Goal: Task Accomplishment & Management: Use online tool/utility

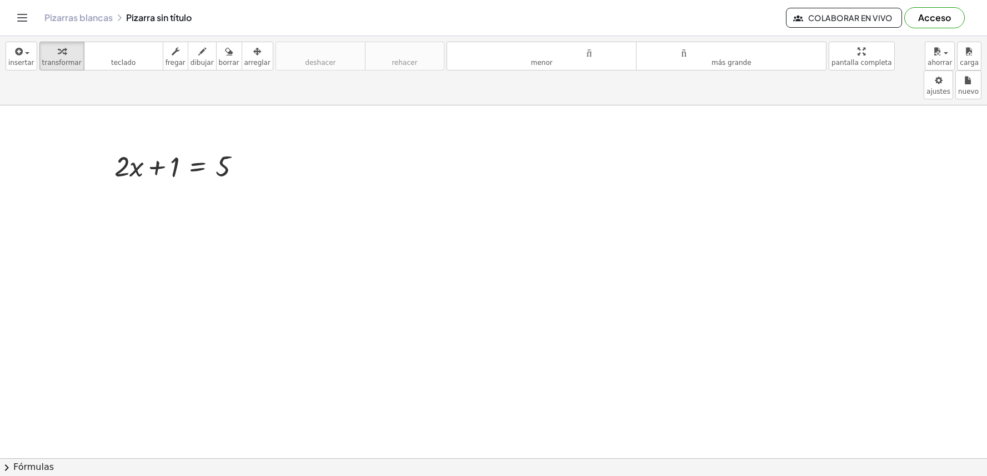
drag, startPoint x: 0, startPoint y: 0, endPoint x: 209, endPoint y: 98, distance: 231.0
click at [225, 58] on icon "button" at bounding box center [229, 51] width 8 height 13
drag, startPoint x: 224, startPoint y: 130, endPoint x: 180, endPoint y: 150, distance: 48.0
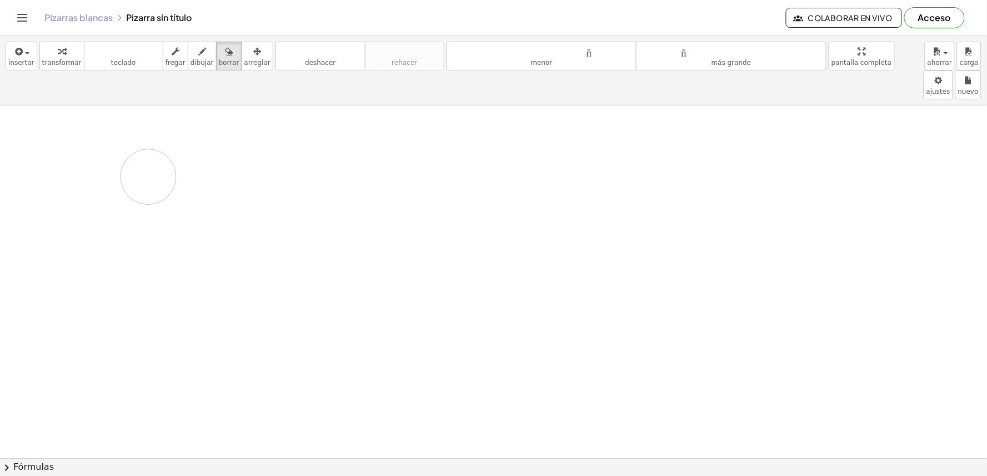
drag, startPoint x: 242, startPoint y: 142, endPoint x: 143, endPoint y: 147, distance: 98.4
drag, startPoint x: 178, startPoint y: 109, endPoint x: 757, endPoint y: 157, distance: 581.2
click at [897, 63] on body "Actividades matemáticas fáciles de comprender Empezar Banco de actividades Trab…" at bounding box center [493, 238] width 987 height 476
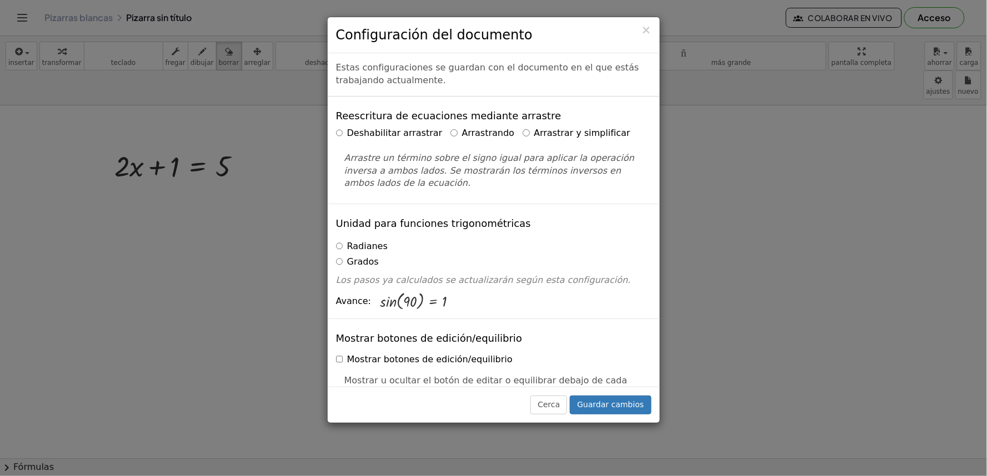
click at [483, 131] on font "Arrastrando" at bounding box center [487, 133] width 53 height 11
click at [523, 140] on label "Arrastrar y simplificar" at bounding box center [577, 133] width 108 height 13
click at [611, 404] on font "Guardar cambios" at bounding box center [610, 404] width 67 height 9
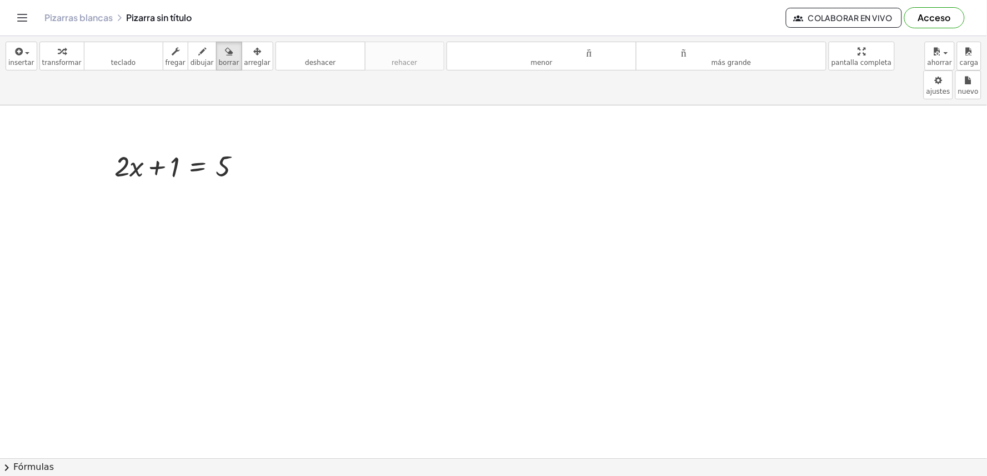
drag, startPoint x: 713, startPoint y: 244, endPoint x: 680, endPoint y: 234, distance: 34.9
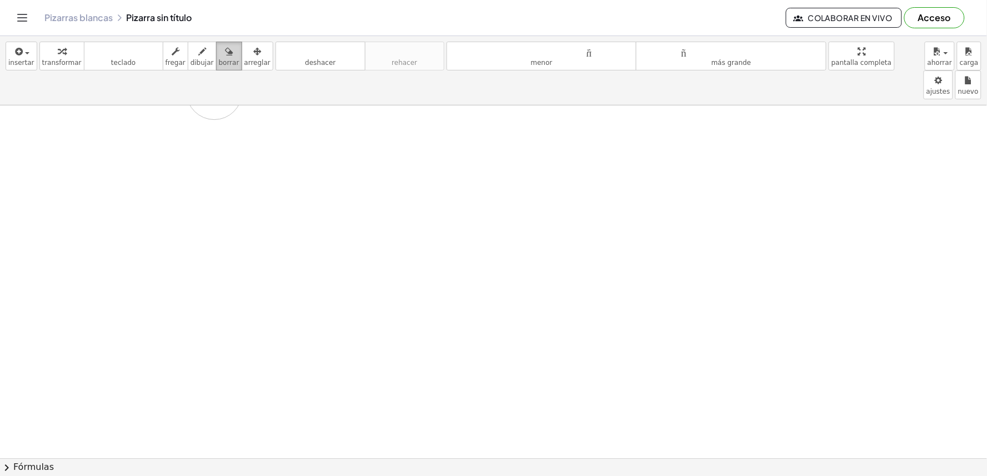
drag, startPoint x: 134, startPoint y: 106, endPoint x: 214, endPoint y: 63, distance: 90.9
click at [214, 63] on div "insertar Seleccione uno: Expresión matemática Función Texto Vídeo de YouTube Gr…" at bounding box center [493, 256] width 987 height 440
click at [219, 63] on font "borrar" at bounding box center [229, 63] width 21 height 8
drag, startPoint x: 209, startPoint y: 62, endPoint x: 42, endPoint y: 130, distance: 180.0
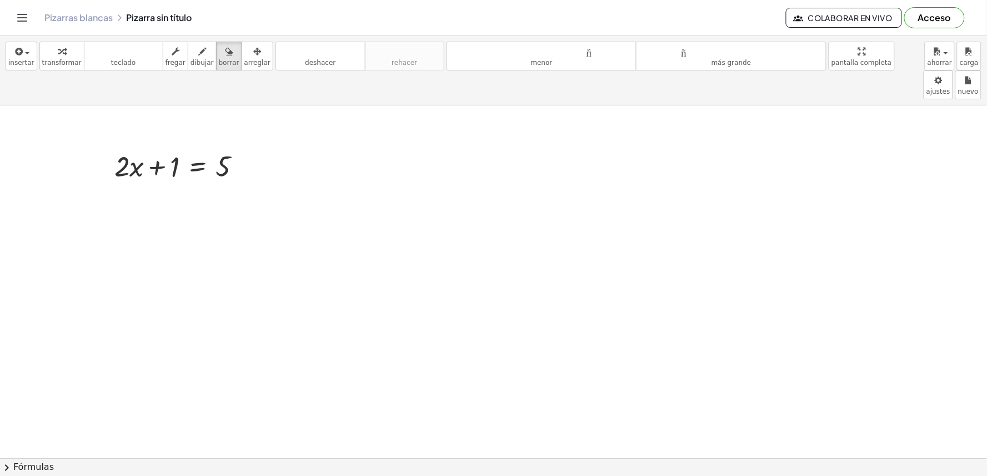
click at [32, 135] on div "insertar Seleccione uno: Expresión matemática Función Texto Vídeo de YouTube Gr…" at bounding box center [493, 256] width 987 height 440
drag, startPoint x: 135, startPoint y: 139, endPoint x: 425, endPoint y: 218, distance: 300.5
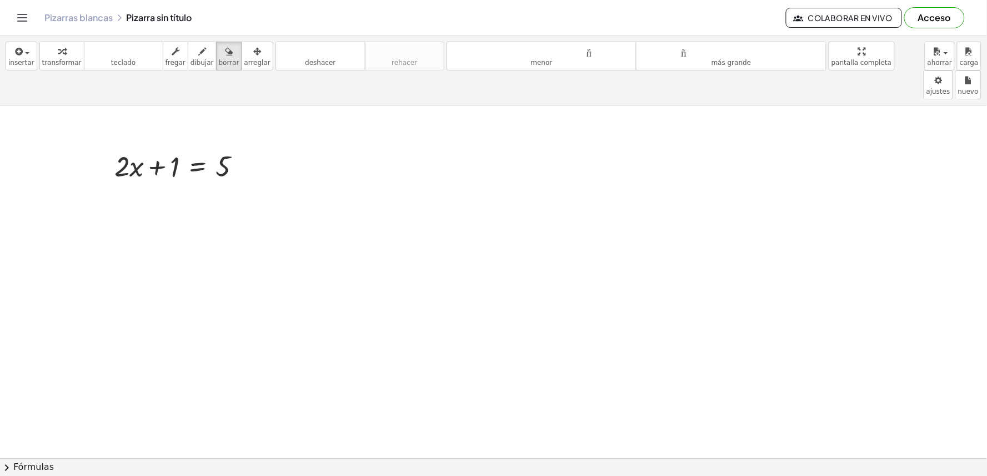
drag, startPoint x: 642, startPoint y: 254, endPoint x: 694, endPoint y: 257, distance: 51.7
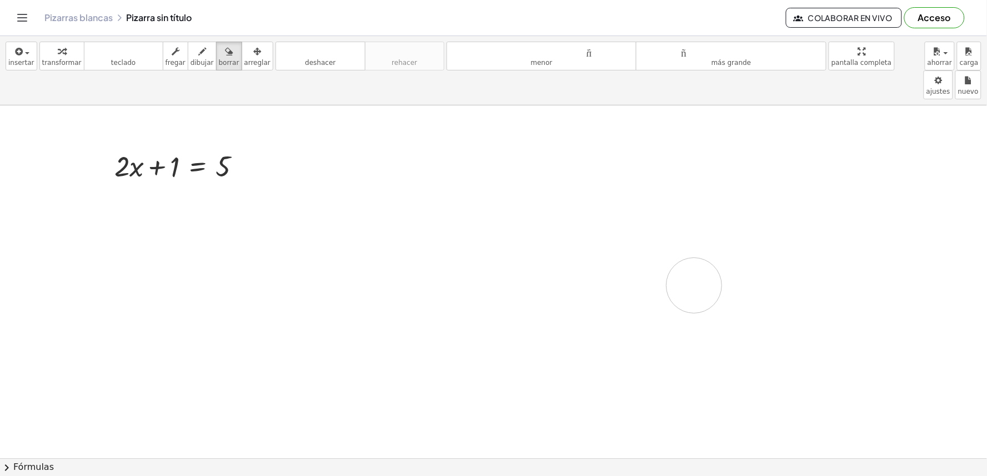
drag, startPoint x: 697, startPoint y: 256, endPoint x: 0, endPoint y: 39, distance: 729.8
click at [104, 56] on font "teclado" at bounding box center [124, 51] width 74 height 11
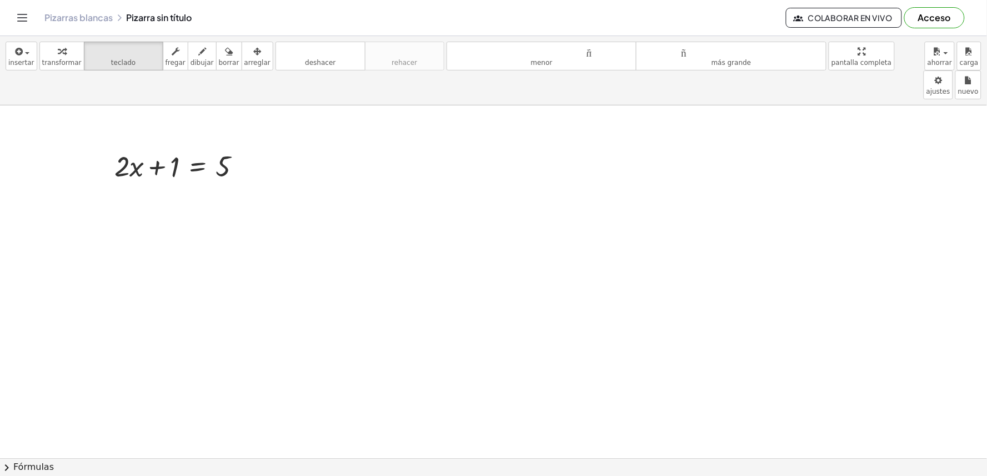
drag, startPoint x: 385, startPoint y: 328, endPoint x: 351, endPoint y: 330, distance: 33.9
drag, startPoint x: 351, startPoint y: 330, endPoint x: 726, endPoint y: 376, distance: 377.6
drag, startPoint x: 726, startPoint y: 376, endPoint x: 564, endPoint y: 279, distance: 188.7
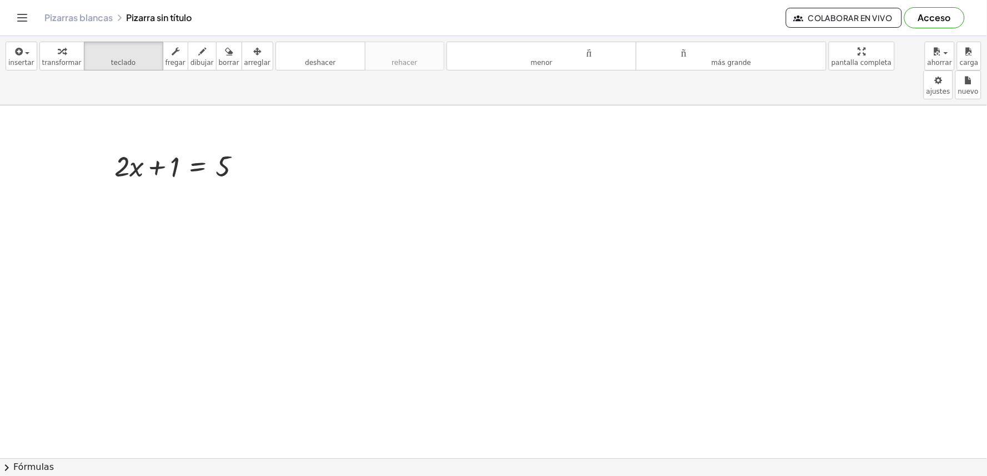
drag, startPoint x: 640, startPoint y: 264, endPoint x: 637, endPoint y: 276, distance: 12.0
drag, startPoint x: 637, startPoint y: 278, endPoint x: 615, endPoint y: 262, distance: 27.3
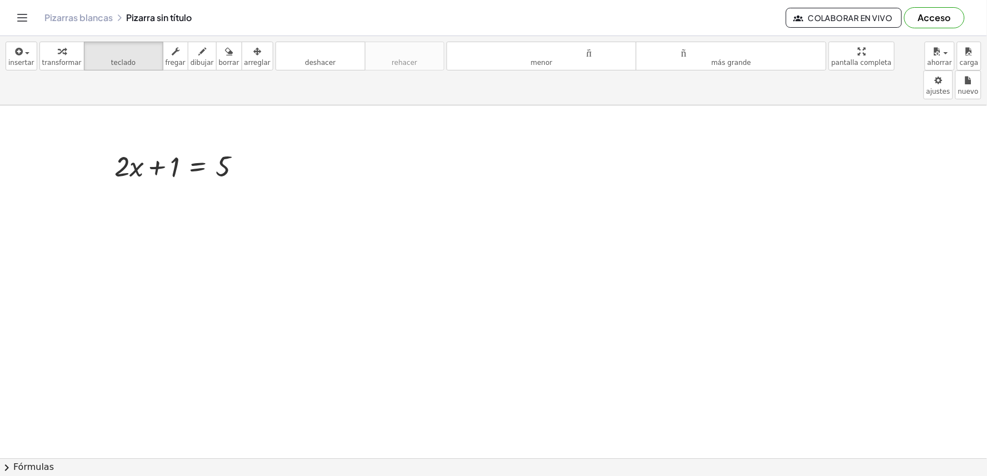
drag, startPoint x: 584, startPoint y: 263, endPoint x: 489, endPoint y: 225, distance: 102.5
drag, startPoint x: 373, startPoint y: 175, endPoint x: 252, endPoint y: 139, distance: 126.2
click at [198, 167] on div "+ · 2 · x + 1 = 5" at bounding box center [198, 167] width 0 height 0
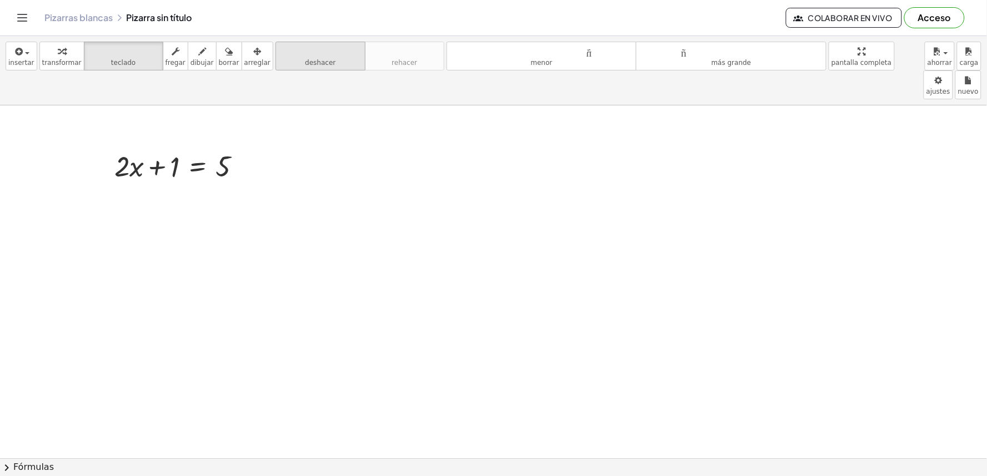
click at [285, 61] on button "deshacer deshacer" at bounding box center [320, 56] width 90 height 29
drag, startPoint x: 239, startPoint y: 138, endPoint x: 101, endPoint y: 133, distance: 138.3
click at [101, 144] on div "+ · 2 · x + 1 = 5" at bounding box center [178, 165] width 160 height 43
click at [111, 144] on div at bounding box center [106, 165] width 17 height 43
click at [219, 61] on font "borrar" at bounding box center [229, 63] width 21 height 8
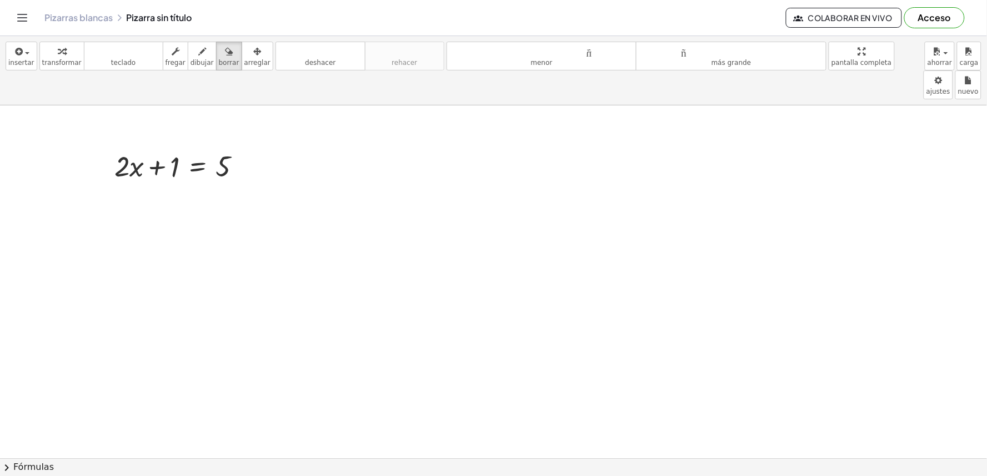
drag, startPoint x: 123, startPoint y: 178, endPoint x: 215, endPoint y: 134, distance: 102.6
drag, startPoint x: 215, startPoint y: 134, endPoint x: 132, endPoint y: 155, distance: 86.1
drag, startPoint x: 167, startPoint y: 154, endPoint x: 160, endPoint y: 140, distance: 15.9
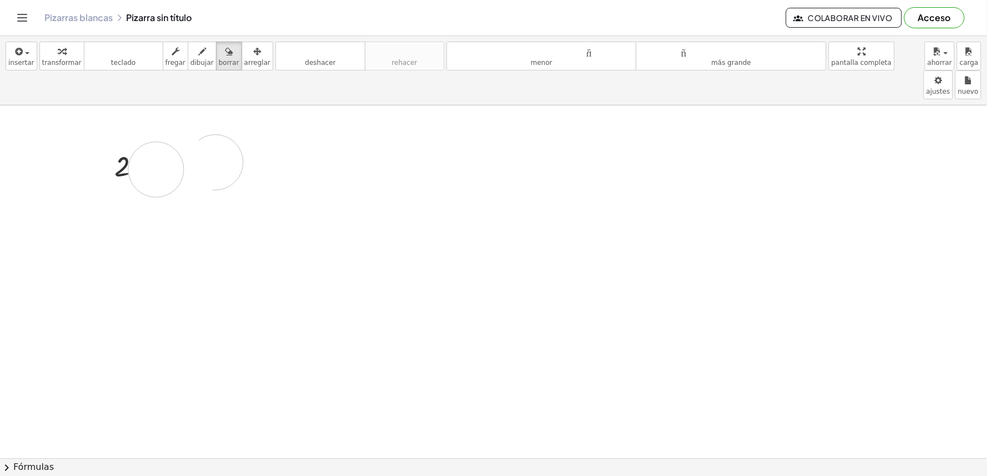
drag, startPoint x: 195, startPoint y: 139, endPoint x: 153, endPoint y: 140, distance: 42.2
drag, startPoint x: 401, startPoint y: 258, endPoint x: 376, endPoint y: 284, distance: 36.5
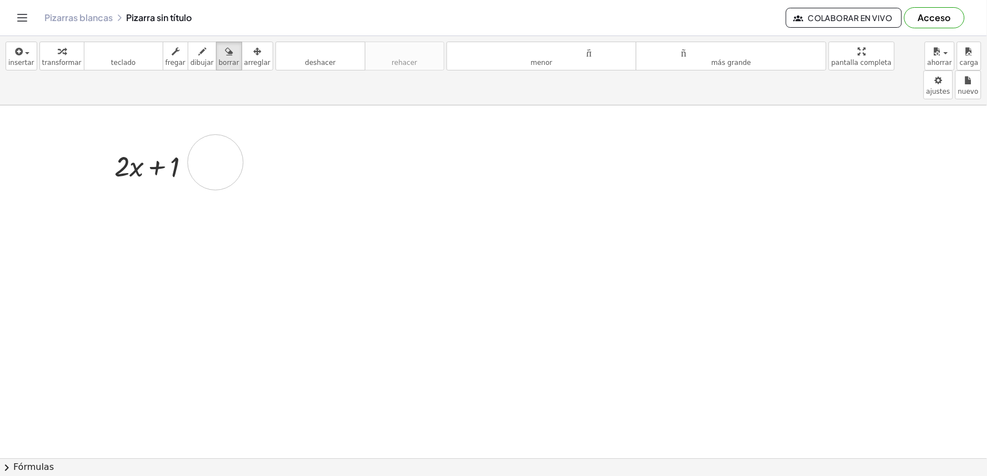
drag, startPoint x: 392, startPoint y: 268, endPoint x: 546, endPoint y: 273, distance: 153.9
drag, startPoint x: 546, startPoint y: 273, endPoint x: 496, endPoint y: 335, distance: 79.4
drag, startPoint x: 496, startPoint y: 335, endPoint x: 443, endPoint y: 401, distance: 85.0
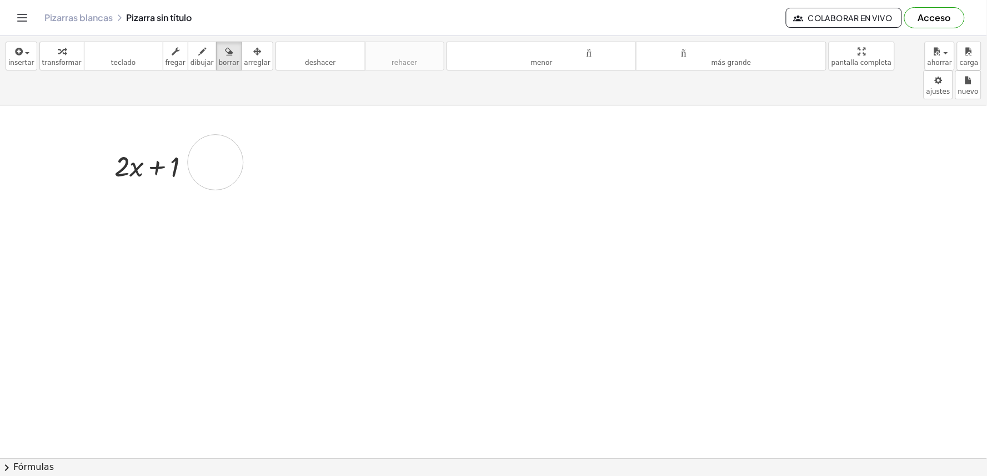
drag, startPoint x: 141, startPoint y: 130, endPoint x: 213, endPoint y: 69, distance: 94.9
click at [225, 58] on icon "button" at bounding box center [229, 51] width 8 height 13
drag, startPoint x: 129, startPoint y: 122, endPoint x: 90, endPoint y: 122, distance: 38.9
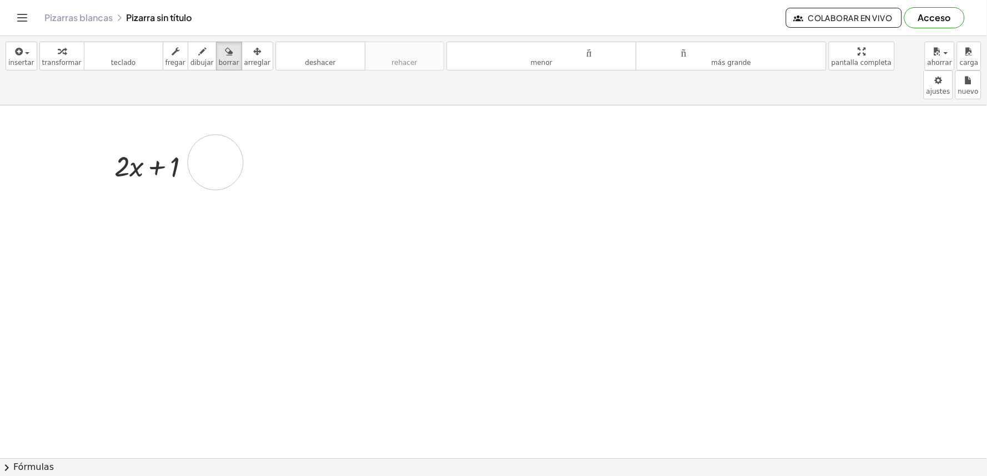
drag, startPoint x: 73, startPoint y: 113, endPoint x: 56, endPoint y: 58, distance: 57.2
click at [49, 67] on div "insertar Seleccione uno: Expresión matemática Función Texto Vídeo de YouTube Gr…" at bounding box center [493, 256] width 987 height 440
click at [58, 58] on icon "button" at bounding box center [62, 51] width 8 height 13
click at [58, 57] on icon "button" at bounding box center [62, 51] width 8 height 13
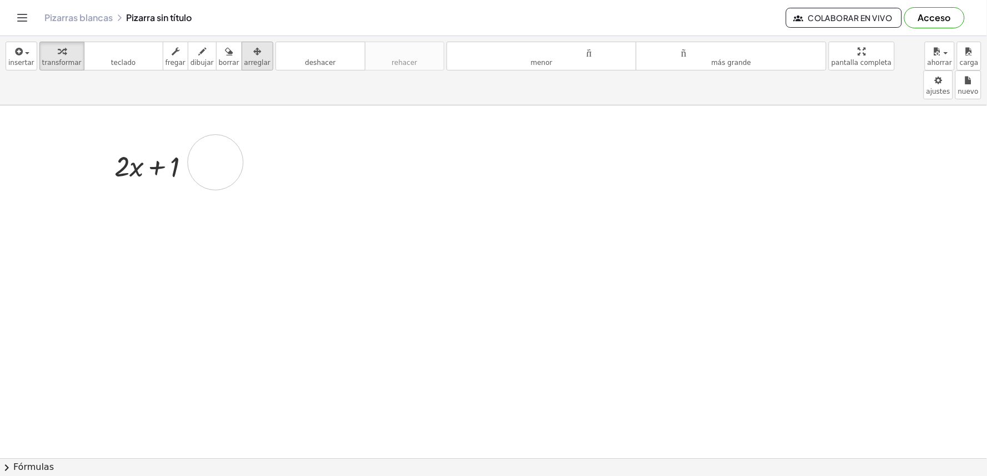
click at [242, 68] on button "arreglar" at bounding box center [258, 56] width 32 height 29
click at [50, 52] on div "button" at bounding box center [61, 50] width 39 height 13
click at [579, 465] on div "insertar Seleccione uno: Expresión matemática Función Texto Vídeo de YouTube Gr…" at bounding box center [493, 256] width 987 height 440
drag, startPoint x: 547, startPoint y: 395, endPoint x: 661, endPoint y: 338, distance: 127.9
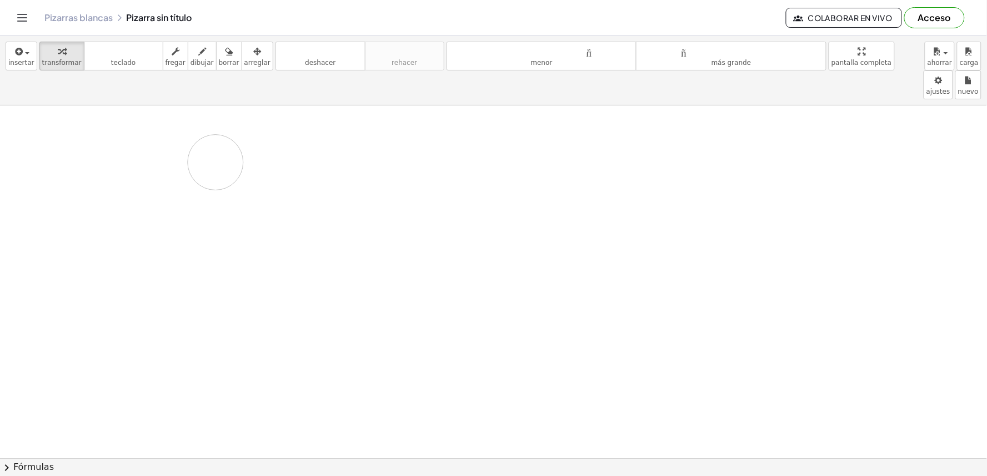
click at [890, 65] on body "Actividades matemáticas fáciles de comprender Empezar Banco de actividades Trab…" at bounding box center [493, 238] width 987 height 476
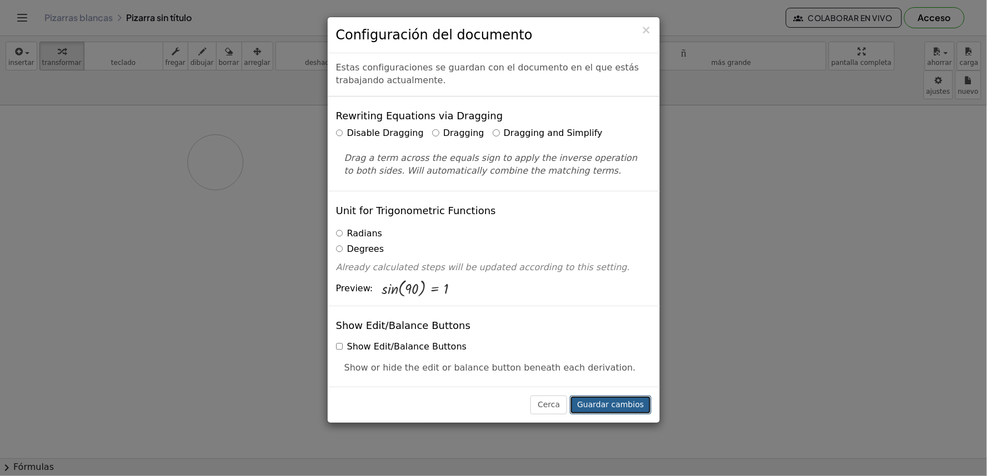
click at [609, 408] on font "Guardar cambios" at bounding box center [610, 404] width 67 height 9
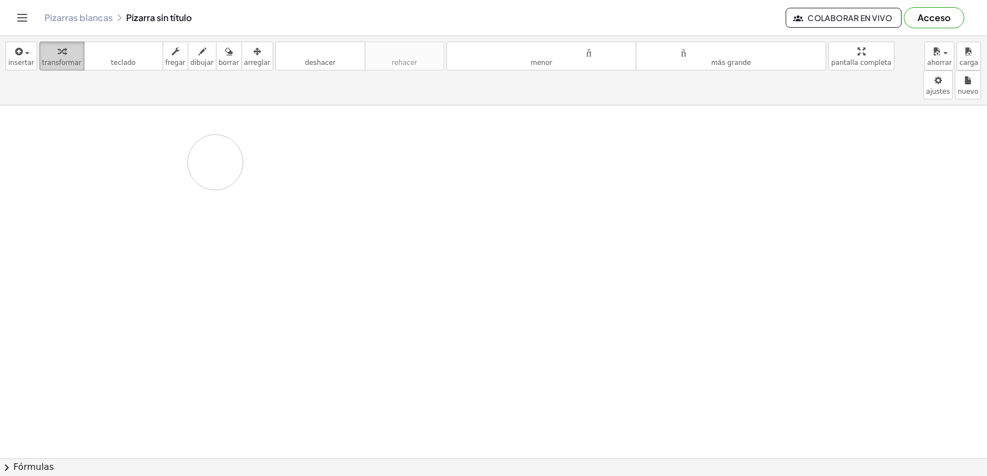
click at [61, 53] on div "button" at bounding box center [61, 50] width 39 height 13
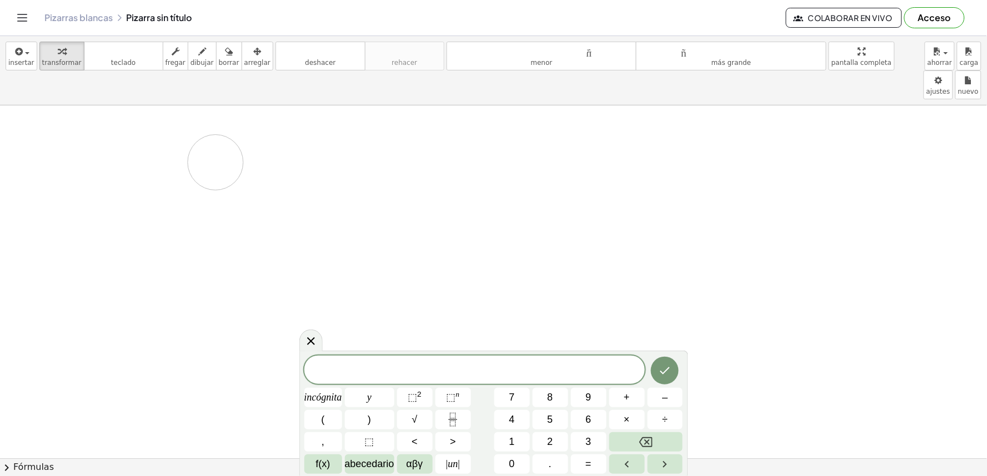
click at [585, 465] on font "=" at bounding box center [588, 464] width 6 height 11
click at [664, 393] on font "–" at bounding box center [665, 397] width 6 height 11
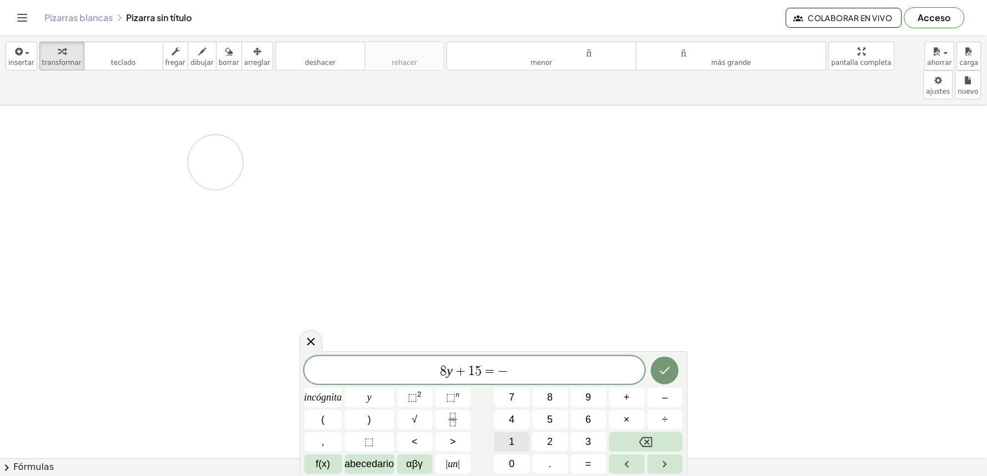
click at [508, 445] on button "1" at bounding box center [512, 442] width 36 height 19
click at [506, 395] on button "7" at bounding box center [512, 397] width 36 height 19
click at [665, 373] on icon "Hecho" at bounding box center [664, 370] width 13 height 13
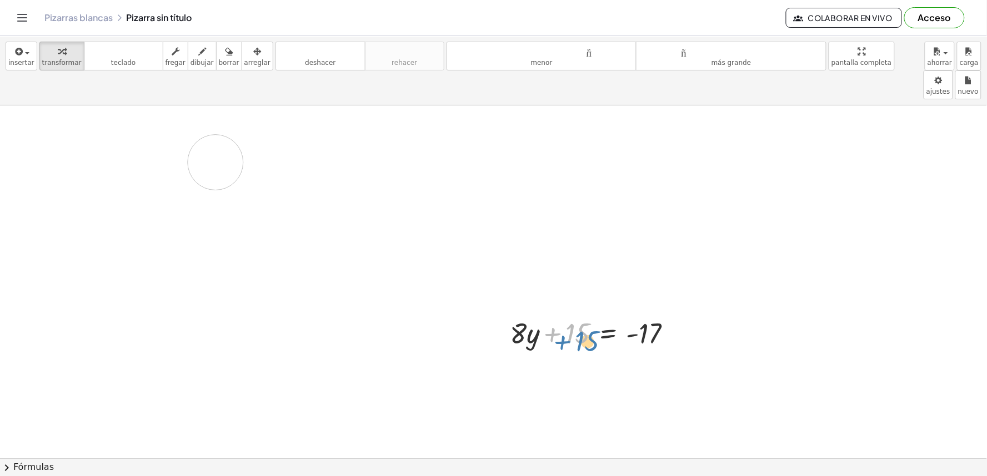
drag, startPoint x: 546, startPoint y: 298, endPoint x: 567, endPoint y: 308, distance: 23.1
click at [566, 314] on div at bounding box center [595, 333] width 182 height 38
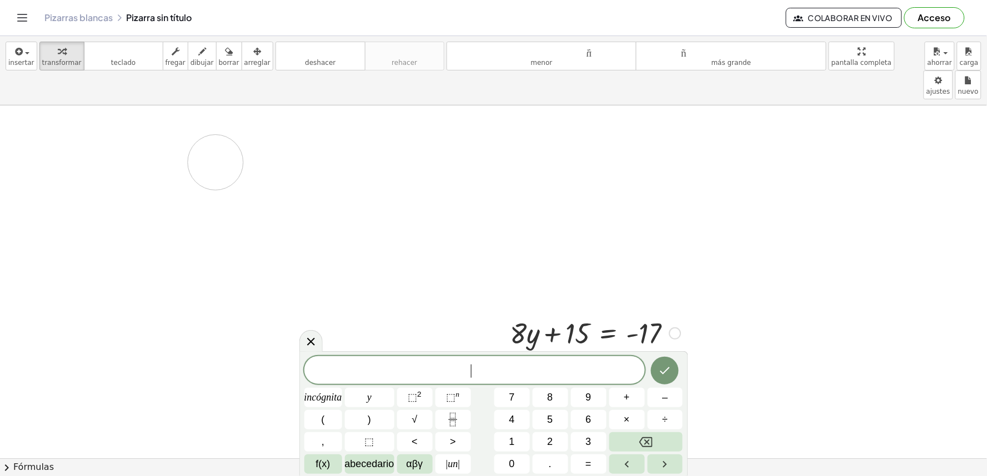
click at [633, 314] on div at bounding box center [595, 333] width 182 height 38
click at [550, 314] on div at bounding box center [595, 333] width 182 height 38
click at [529, 317] on div at bounding box center [595, 333] width 182 height 38
click at [520, 314] on div at bounding box center [595, 333] width 182 height 38
click at [605, 314] on div at bounding box center [595, 333] width 182 height 38
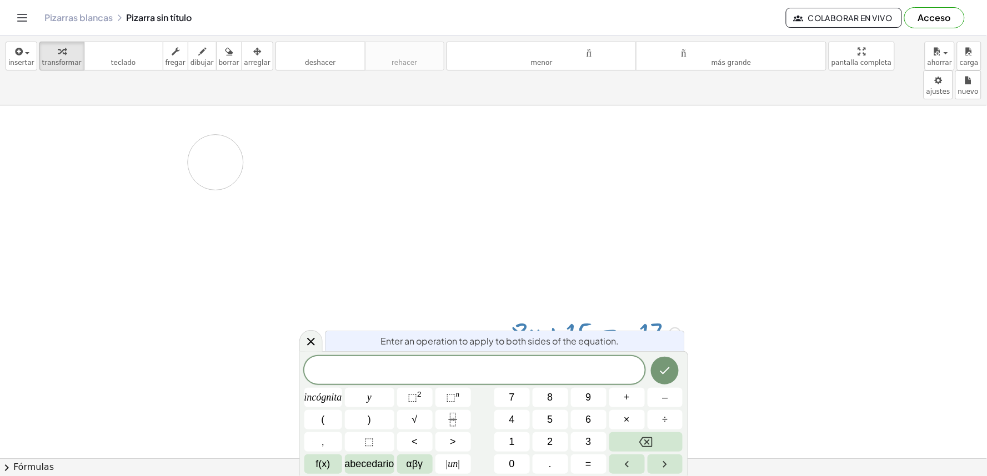
click at [634, 314] on div at bounding box center [595, 333] width 182 height 38
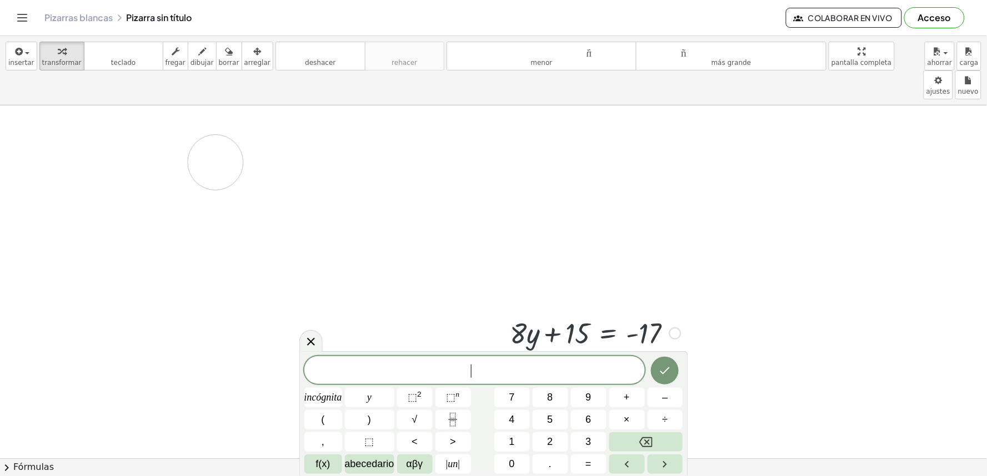
click at [666, 368] on icon "Hecho" at bounding box center [664, 370] width 13 height 13
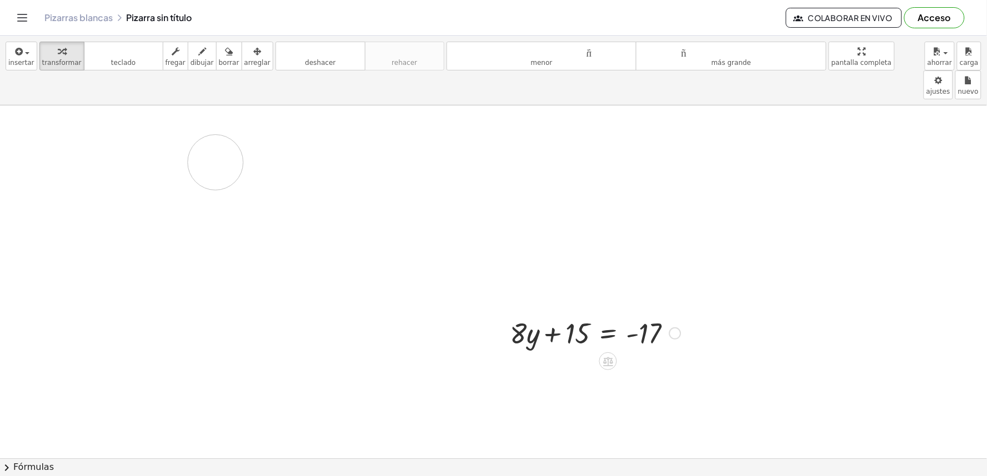
click at [632, 314] on div at bounding box center [595, 333] width 182 height 38
click at [646, 315] on div at bounding box center [595, 333] width 182 height 38
click at [649, 314] on div at bounding box center [595, 333] width 182 height 38
drag, startPoint x: 670, startPoint y: 314, endPoint x: 709, endPoint y: 341, distance: 47.4
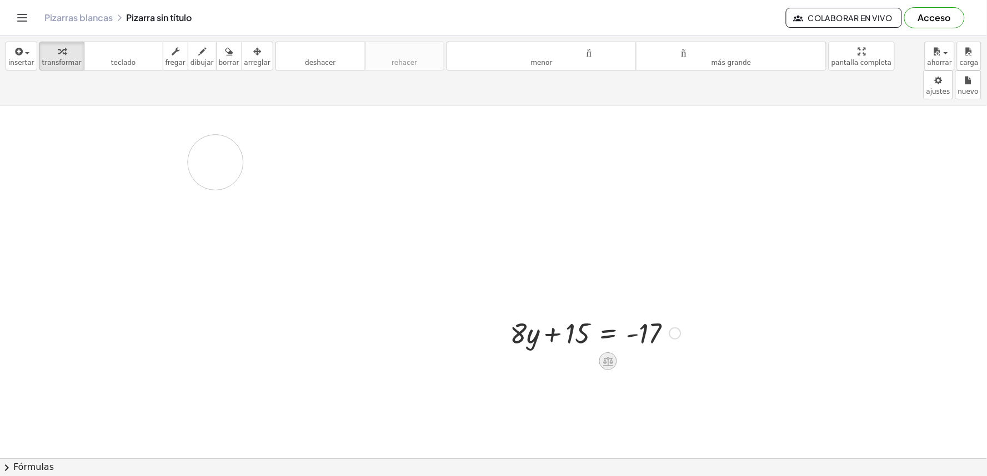
click at [603, 357] on icon at bounding box center [608, 361] width 10 height 9
click at [605, 355] on font "×" at bounding box center [608, 361] width 7 height 12
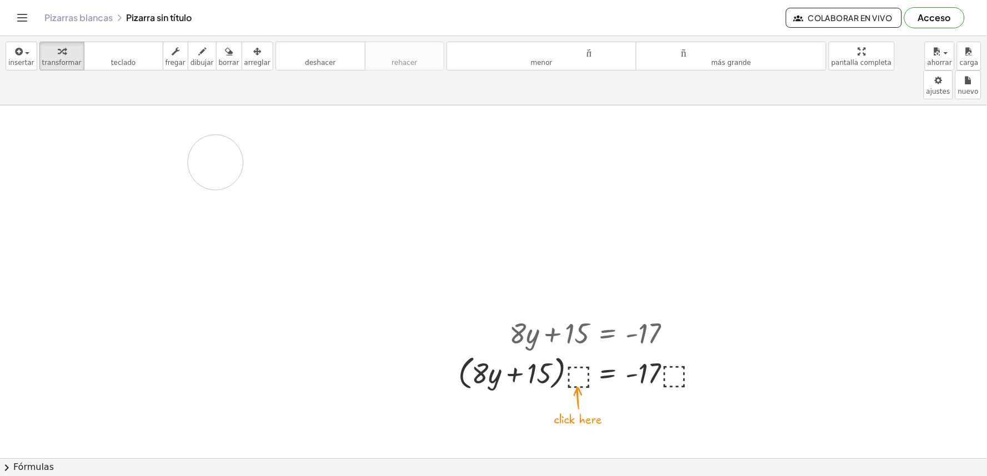
drag, startPoint x: 691, startPoint y: 365, endPoint x: 745, endPoint y: 360, distance: 54.1
drag, startPoint x: 570, startPoint y: 329, endPoint x: 684, endPoint y: 340, distance: 114.3
click at [607, 334] on div "+ · 8 · y + 15 = - 17 · ⬚ + · 8 · y + 15 = - 17 · ( ) · ⬚ · · ⬚" at bounding box center [607, 334] width 0 height 0
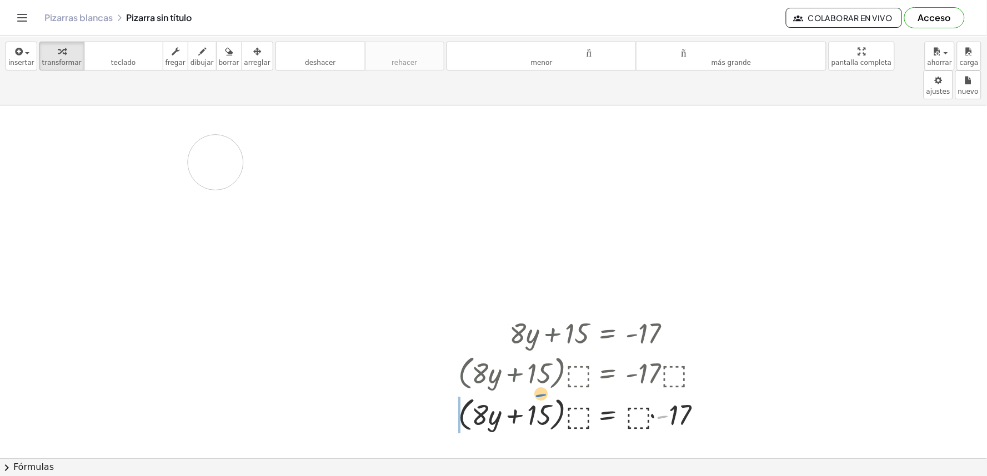
drag, startPoint x: 667, startPoint y: 345, endPoint x: 604, endPoint y: 359, distance: 64.1
click at [607, 334] on div "+ · 8 · y + 15 = - 17 · ( + · 8 · y + 15 ) · ⬚ = · - 17 · ⬚ - + · 8 · y + 15 = …" at bounding box center [607, 334] width 0 height 0
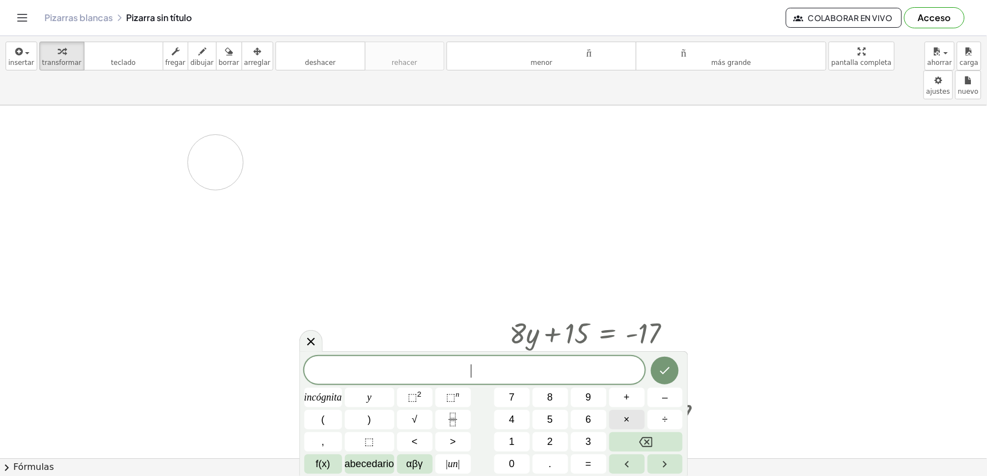
click at [628, 419] on font "×" at bounding box center [627, 419] width 6 height 11
click at [665, 441] on button "Retroceso" at bounding box center [646, 442] width 74 height 19
click at [503, 397] on button "7" at bounding box center [512, 397] width 36 height 19
click at [630, 421] on button "×" at bounding box center [627, 419] width 36 height 19
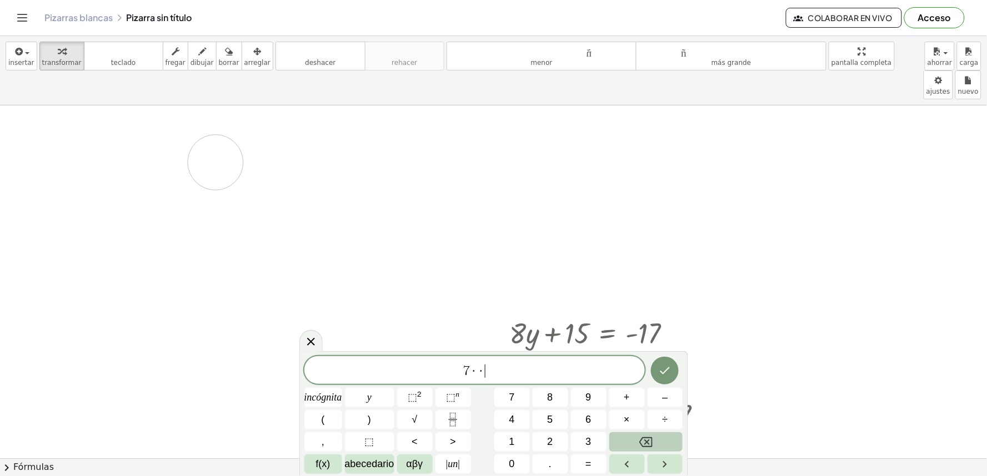
click at [672, 436] on button "Retroceso" at bounding box center [646, 442] width 74 height 19
click at [667, 397] on font "–" at bounding box center [665, 397] width 6 height 11
click at [583, 394] on button "9" at bounding box center [589, 397] width 36 height 19
click at [642, 451] on button "Retroceso" at bounding box center [646, 442] width 74 height 19
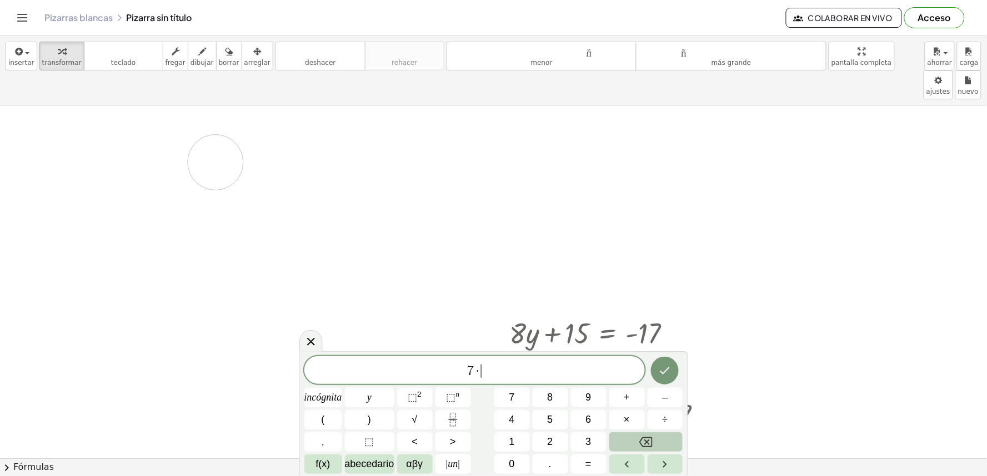
click at [644, 444] on icon "Retroceso" at bounding box center [645, 442] width 13 height 13
click at [646, 440] on icon "Retroceso" at bounding box center [645, 442] width 13 height 13
click at [607, 415] on div "· ( + · 8 · y + 15 ) · ⬚ = · ⬚ · - 17" at bounding box center [607, 415] width 0 height 0
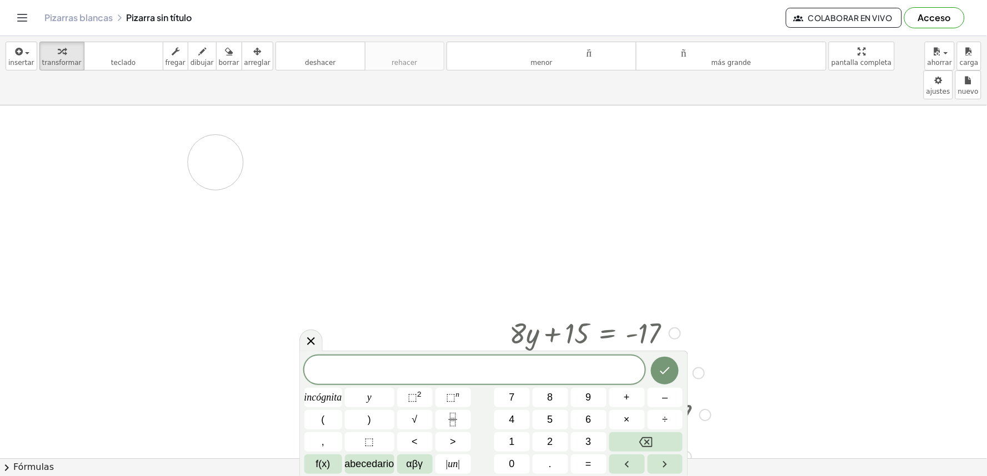
click at [714, 351] on div at bounding box center [578, 372] width 277 height 42
click at [712, 394] on div at bounding box center [578, 415] width 277 height 42
drag, startPoint x: 684, startPoint y: 308, endPoint x: 789, endPoint y: 347, distance: 112.2
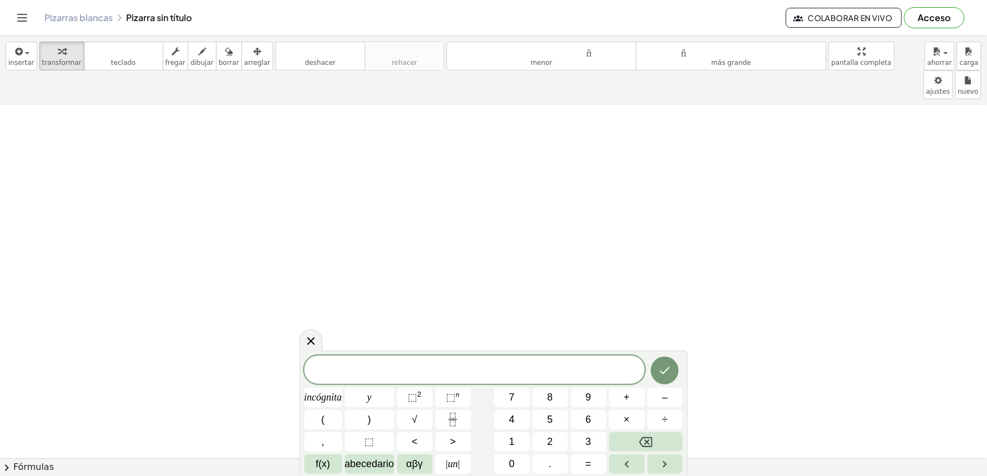
scroll to position [448, 0]
click at [511, 435] on span "1" at bounding box center [512, 442] width 6 height 15
click at [627, 405] on span "+" at bounding box center [627, 397] width 6 height 15
click at [505, 441] on button "1" at bounding box center [512, 442] width 36 height 19
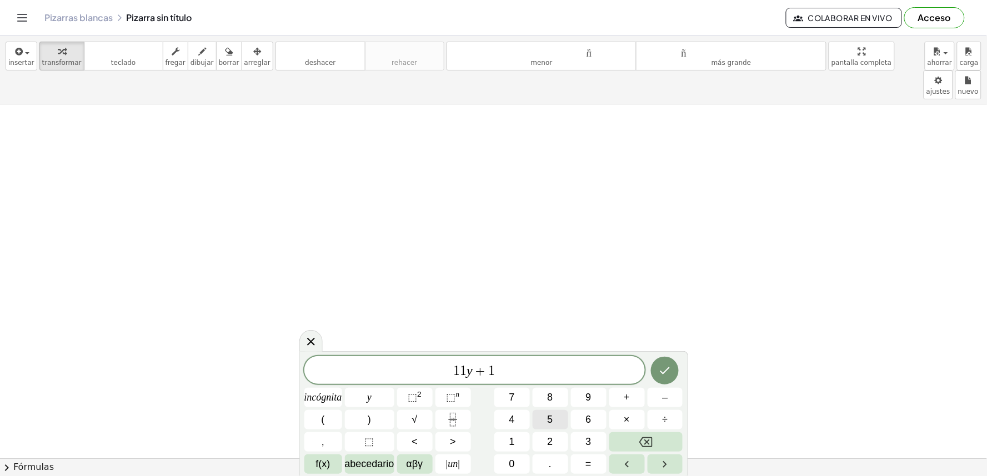
click at [550, 419] on font "5" at bounding box center [551, 419] width 6 height 11
click at [590, 464] on font "=" at bounding box center [588, 464] width 6 height 11
click at [508, 420] on button "4" at bounding box center [512, 419] width 36 height 19
click at [659, 369] on icon "Hecho" at bounding box center [664, 370] width 13 height 13
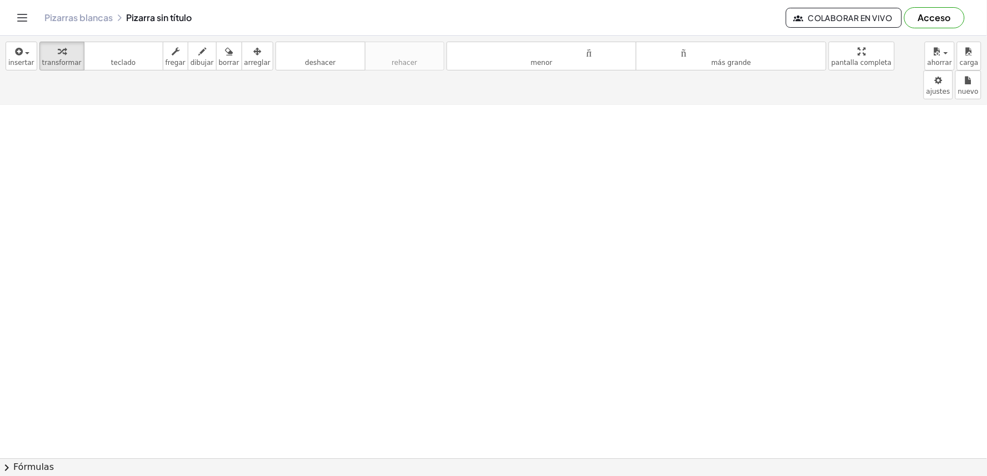
scroll to position [514, 0]
click at [525, 330] on div at bounding box center [493, 165] width 987 height 1147
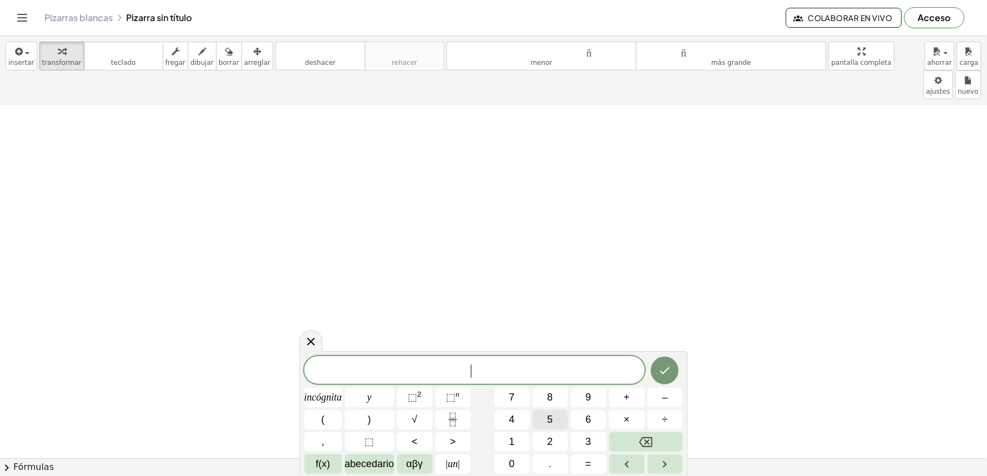
click at [614, 420] on div "​ incógnita y ⬚ 2 ⬚ n 7 8 9 + – ( ) √ 4 5 6 × ÷ , ⬚ < > 1 2 3 f(x) abecedario α…" at bounding box center [493, 415] width 379 height 118
click at [622, 419] on button "×" at bounding box center [627, 419] width 36 height 19
click at [545, 424] on div "· ​ incógnita y ⬚ 2 ⬚ n 7 8 9 + – ( ) √ 4 5 6 × ÷ , ⬚ < > 1 2 3 f(x) abecedario…" at bounding box center [493, 415] width 379 height 118
click at [549, 420] on font "5" at bounding box center [551, 419] width 6 height 11
click at [635, 441] on button "Retroceso" at bounding box center [646, 442] width 74 height 19
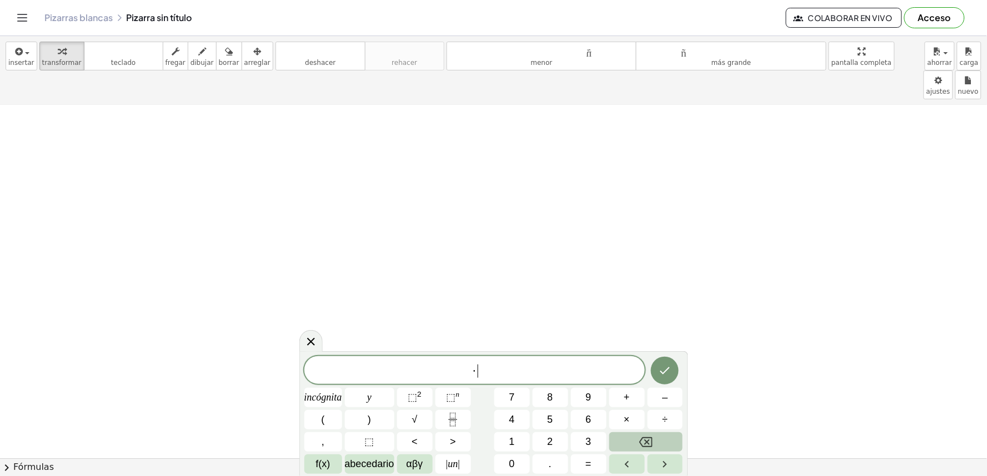
click at [634, 439] on button "Retroceso" at bounding box center [646, 442] width 74 height 19
click at [574, 419] on div "​ incógnita y ⬚ 2 ⬚ n 7 8 9 + – ( ) √ 4 5 6 × ÷ , ⬚ < > 1 2 3 f(x) abecedario α…" at bounding box center [493, 415] width 379 height 118
click at [620, 404] on button "+" at bounding box center [627, 397] width 36 height 19
click at [513, 435] on span "1" at bounding box center [512, 442] width 6 height 15
click at [513, 420] on font "4" at bounding box center [512, 419] width 6 height 11
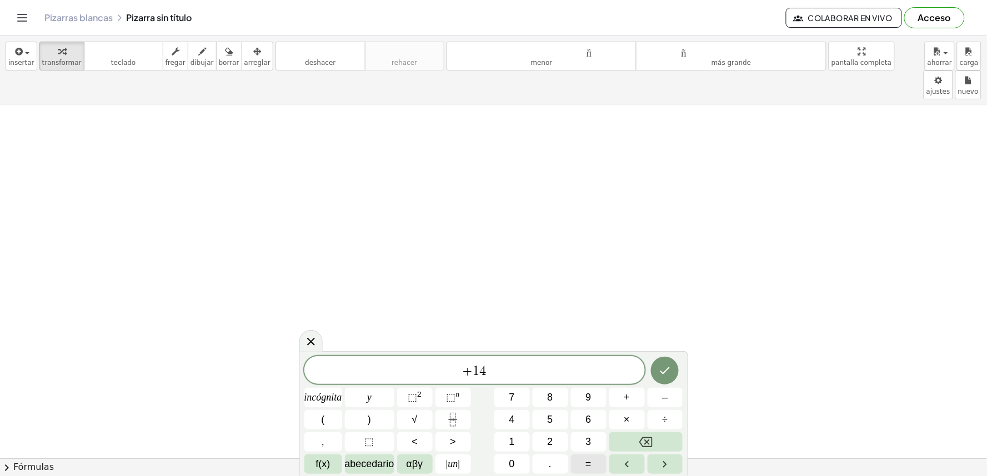
click at [585, 463] on button "=" at bounding box center [589, 464] width 36 height 19
click at [612, 420] on div "+ 1 4 = ​ incógnita y ⬚ 2 ⬚ n 7 8 9 + – ( ) √ 4 5 6 × ÷ , ⬚ < > 1 2 3 f(x) abec…" at bounding box center [493, 415] width 379 height 118
click at [508, 437] on button "1" at bounding box center [512, 442] width 36 height 19
click at [601, 420] on button "6" at bounding box center [589, 419] width 36 height 19
click at [664, 369] on icon "Hecho" at bounding box center [664, 370] width 13 height 13
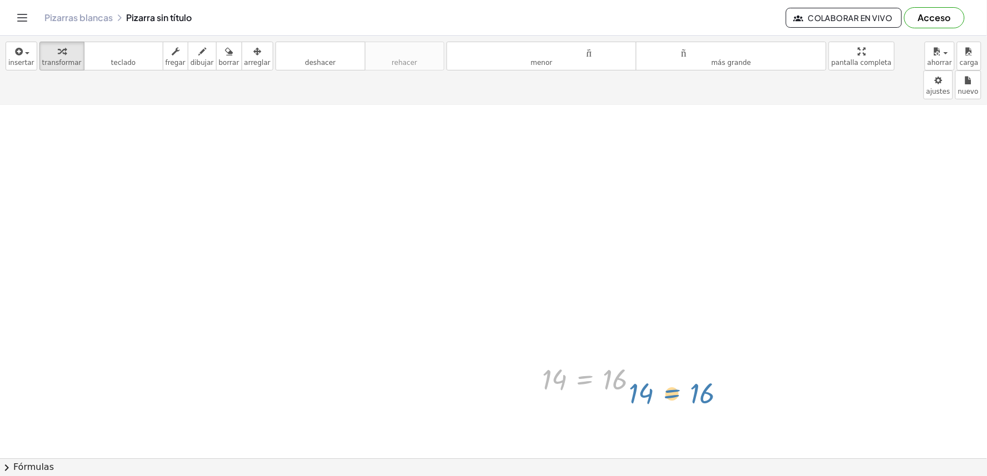
drag, startPoint x: 597, startPoint y: 351, endPoint x: 670, endPoint y: 329, distance: 76.2
click at [670, 329] on div "+ · 8 · y + 15 = - 17 · ( + · 8 · y + 15 ) · ⬚ = · - 17 · ⬚ · ( + · 8 · y + 15 …" at bounding box center [493, 165] width 987 height 1147
drag, startPoint x: 592, startPoint y: 367, endPoint x: 675, endPoint y: 306, distance: 102.8
click at [675, 306] on div "+ · 8 · y + 15 = - 17 · ( + · 8 · y + 15 ) · ⬚ = · - 17 · ⬚ · ( + · 8 · y + 15 …" at bounding box center [493, 165] width 987 height 1147
drag, startPoint x: 617, startPoint y: 375, endPoint x: 624, endPoint y: 349, distance: 27.5
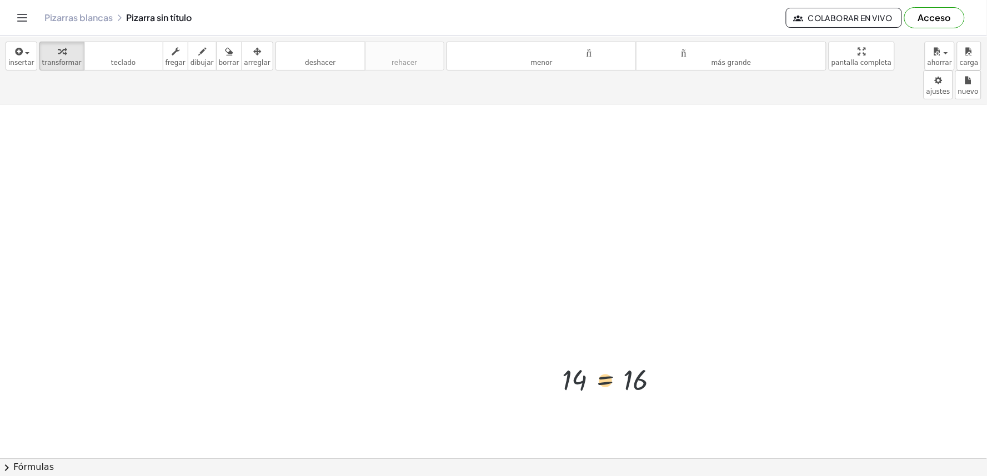
click at [624, 361] on div at bounding box center [594, 379] width 117 height 37
drag, startPoint x: 549, startPoint y: 281, endPoint x: 543, endPoint y: 256, distance: 25.7
drag, startPoint x: 543, startPoint y: 256, endPoint x: 369, endPoint y: 265, distance: 173.5
click at [369, 265] on div at bounding box center [493, 165] width 987 height 1147
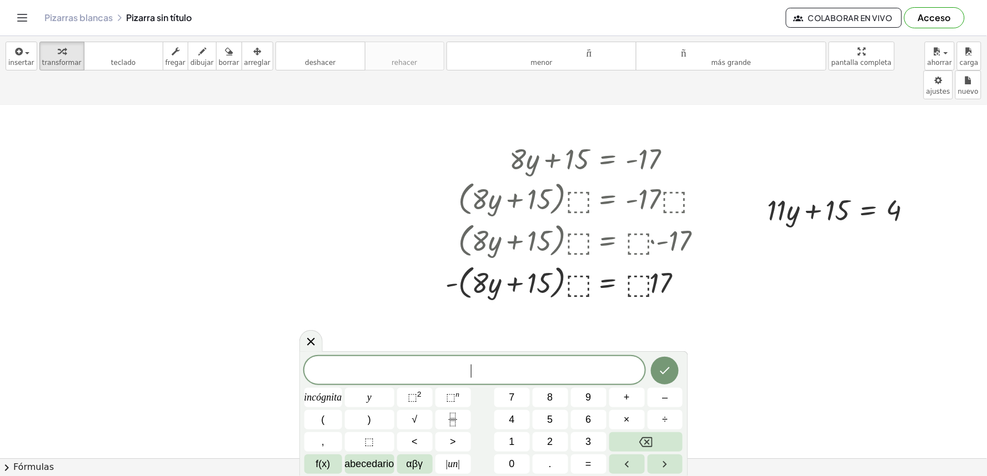
scroll to position [1376, 0]
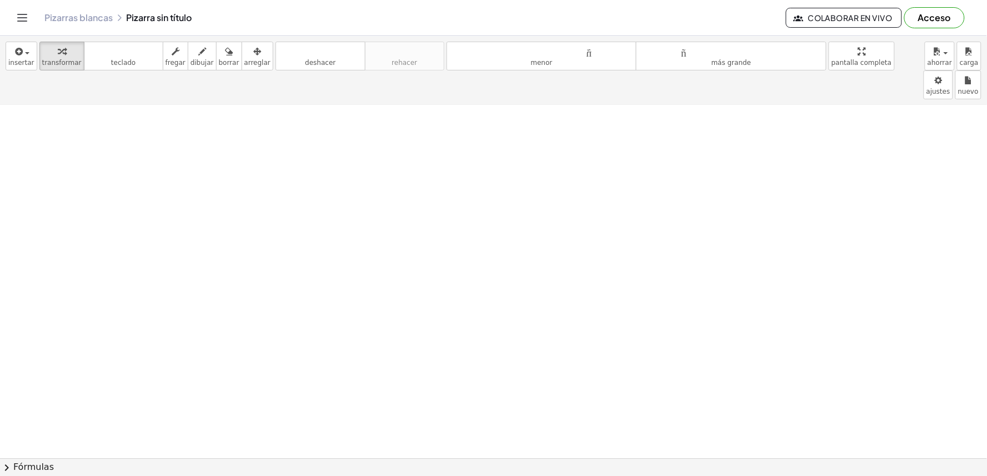
drag, startPoint x: 649, startPoint y: 321, endPoint x: 649, endPoint y: 312, distance: 9.4
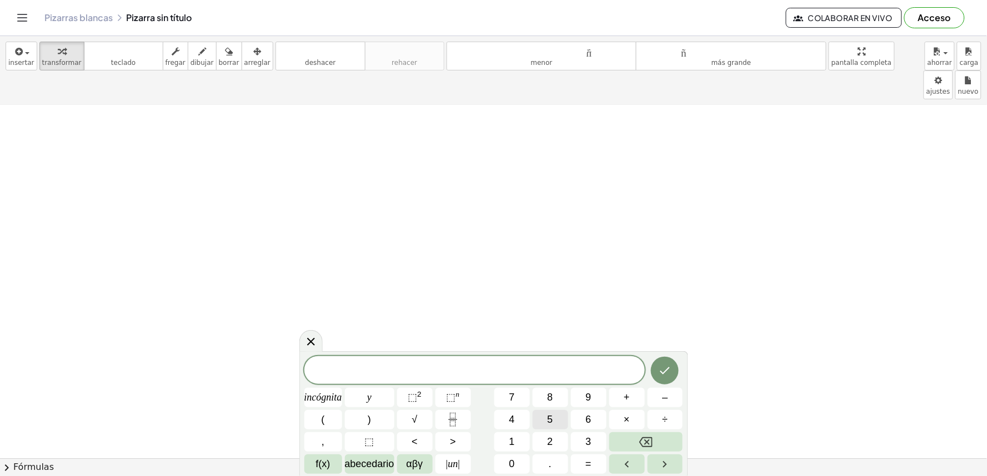
click at [559, 418] on button "5" at bounding box center [551, 419] width 36 height 19
click at [625, 415] on font "×" at bounding box center [627, 419] width 6 height 11
click at [627, 397] on font "+" at bounding box center [627, 397] width 6 height 11
click at [594, 469] on button "=" at bounding box center [589, 464] width 36 height 19
click at [515, 440] on button "1" at bounding box center [512, 442] width 36 height 19
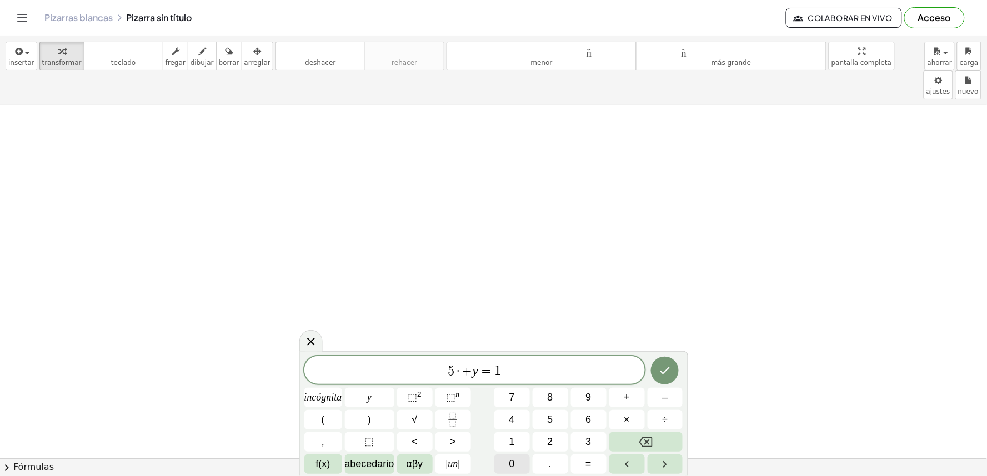
click at [510, 468] on font "0" at bounding box center [512, 464] width 6 height 11
click at [659, 374] on icon "Hecho" at bounding box center [664, 370] width 13 height 13
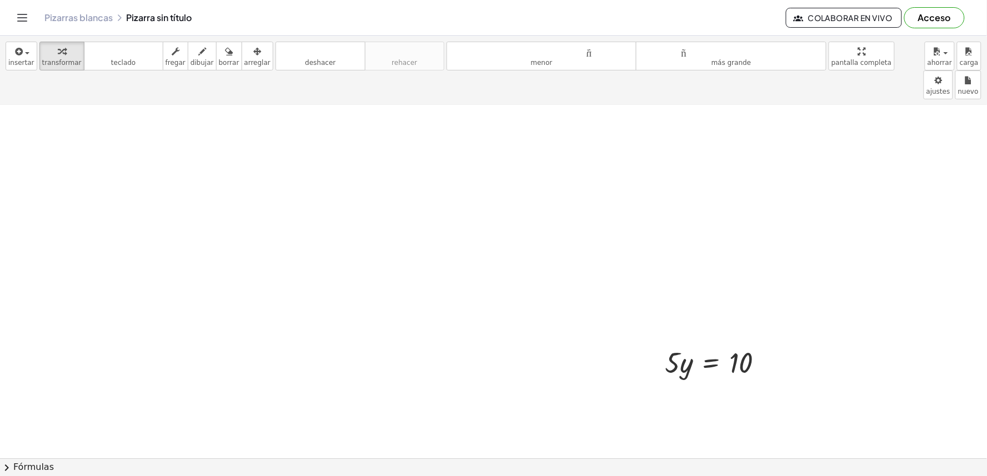
drag, startPoint x: 669, startPoint y: 363, endPoint x: 645, endPoint y: 371, distance: 24.6
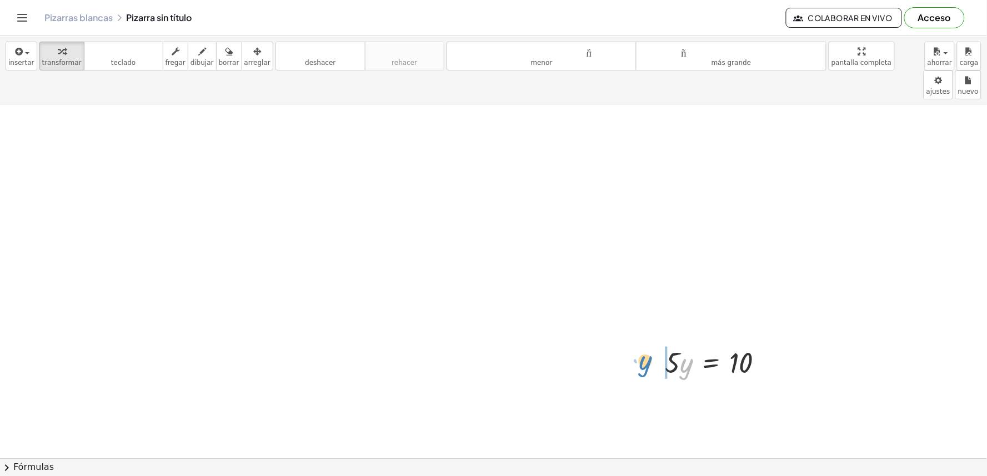
drag, startPoint x: 689, startPoint y: 317, endPoint x: 651, endPoint y: 313, distance: 37.9
click at [651, 340] on div "· y · 5 · y = 10" at bounding box center [715, 361] width 132 height 43
drag, startPoint x: 619, startPoint y: 334, endPoint x: 635, endPoint y: 285, distance: 51.5
drag, startPoint x: 763, startPoint y: 308, endPoint x: 615, endPoint y: 408, distance: 179.1
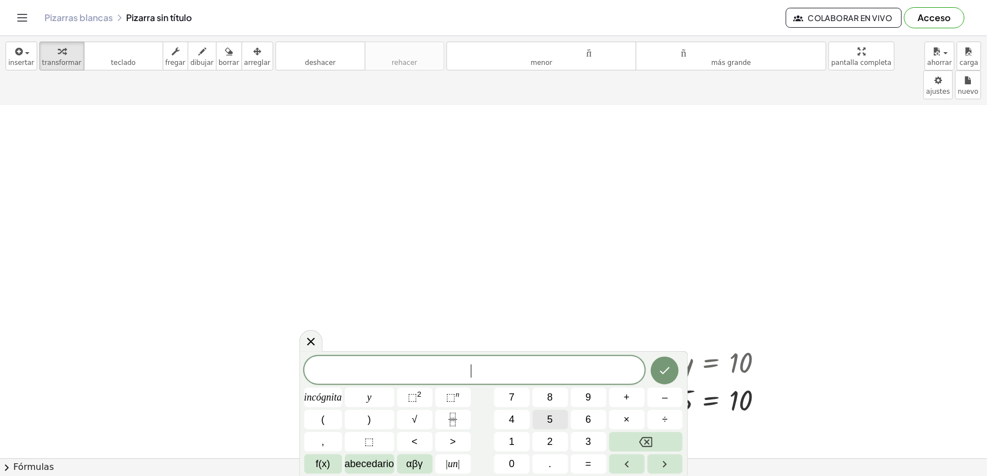
click at [508, 396] on button "7" at bounding box center [512, 397] width 36 height 19
click at [630, 420] on button "×" at bounding box center [627, 419] width 36 height 19
click at [622, 391] on button "+" at bounding box center [627, 397] width 36 height 19
click at [418, 466] on font "αβγ" at bounding box center [414, 464] width 17 height 11
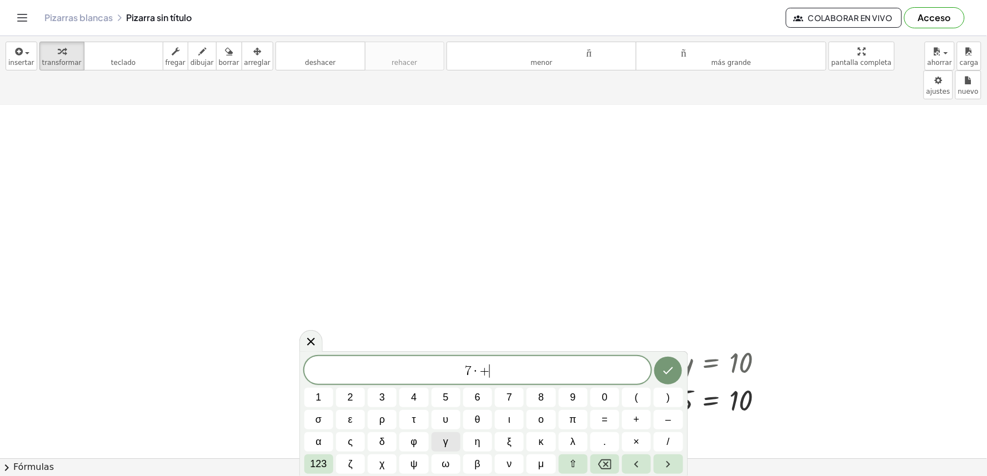
click at [451, 448] on button "γ" at bounding box center [445, 442] width 29 height 19
click at [327, 459] on span "123" at bounding box center [318, 464] width 17 height 15
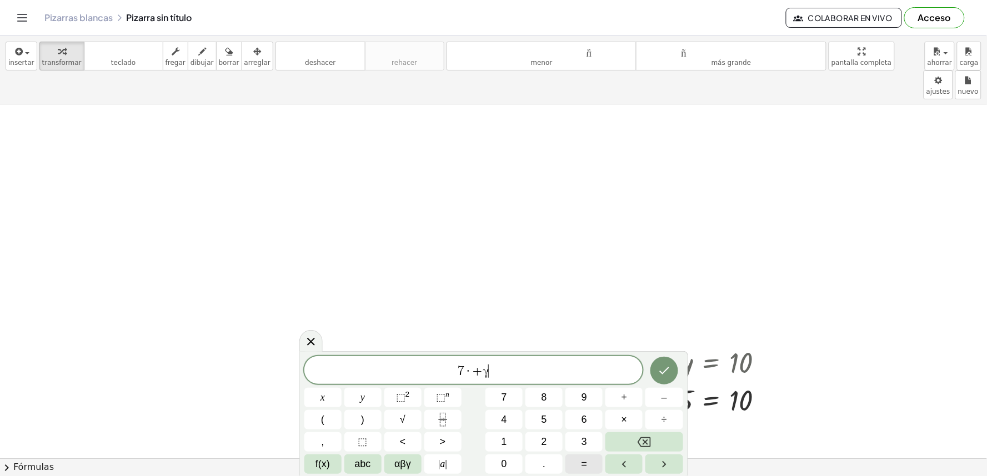
click at [576, 464] on button "=" at bounding box center [583, 464] width 37 height 19
click at [581, 448] on span "3" at bounding box center [584, 442] width 6 height 15
click at [661, 368] on icon "Hecho" at bounding box center [663, 370] width 13 height 13
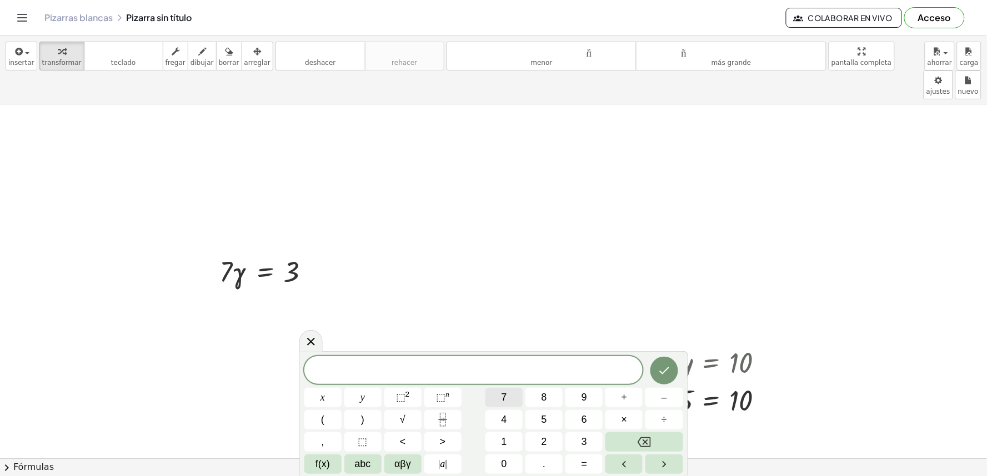
click at [504, 396] on span "7" at bounding box center [504, 397] width 6 height 15
click at [615, 419] on button "×" at bounding box center [623, 419] width 37 height 19
click at [629, 398] on button "+" at bounding box center [623, 397] width 37 height 19
click at [400, 464] on span "αβγ" at bounding box center [402, 464] width 17 height 15
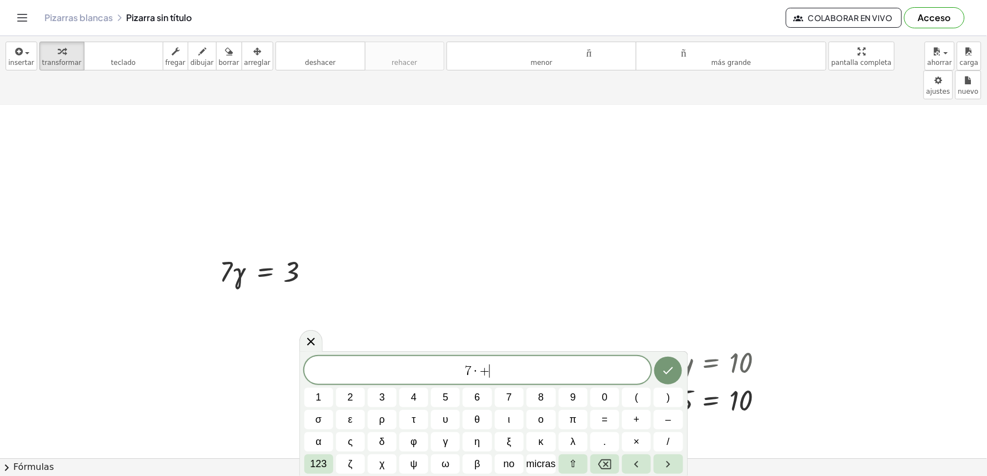
click at [447, 441] on span "γ" at bounding box center [445, 442] width 5 height 15
click at [317, 464] on font "123" at bounding box center [318, 464] width 17 height 11
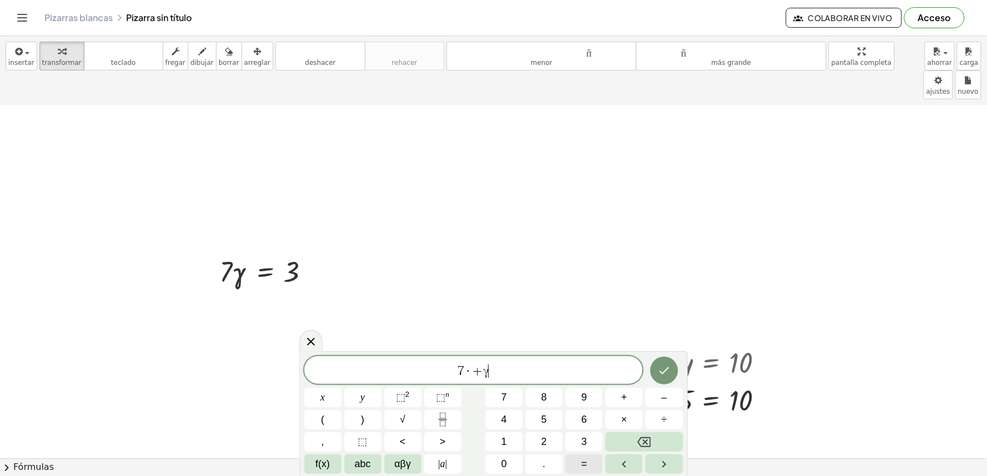
click at [592, 465] on button "=" at bounding box center [583, 464] width 37 height 19
click at [589, 439] on button "3" at bounding box center [583, 442] width 37 height 19
click at [673, 363] on button "Hecho" at bounding box center [664, 371] width 28 height 28
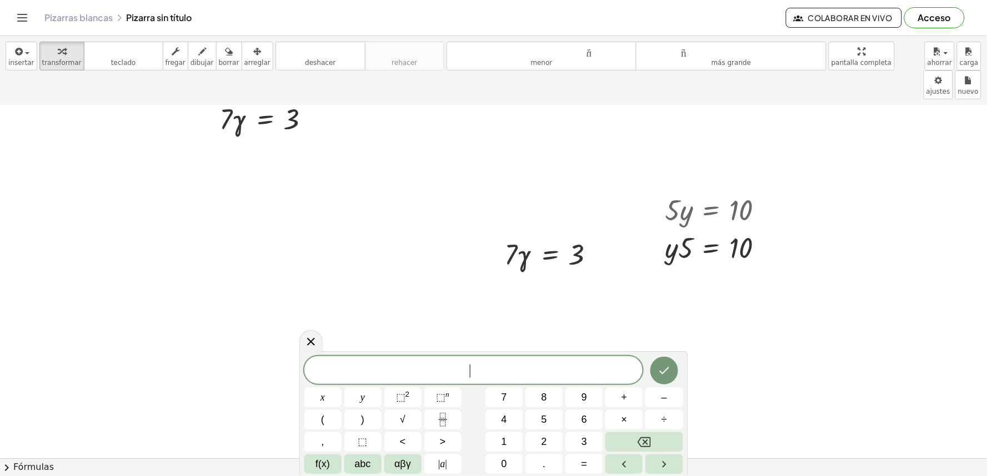
scroll to position [1509, 0]
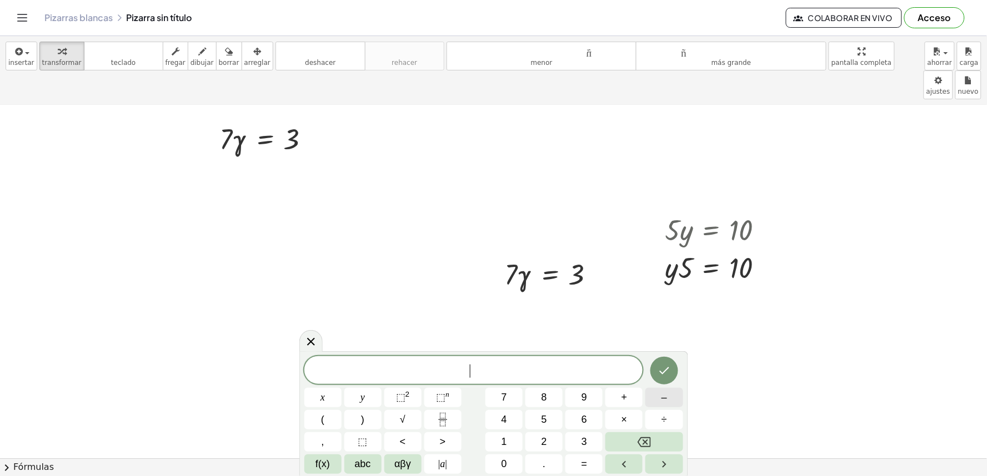
click at [675, 398] on button "–" at bounding box center [663, 397] width 37 height 19
click at [551, 399] on button "8" at bounding box center [543, 397] width 37 height 19
click at [403, 463] on span "αβγ" at bounding box center [402, 464] width 17 height 15
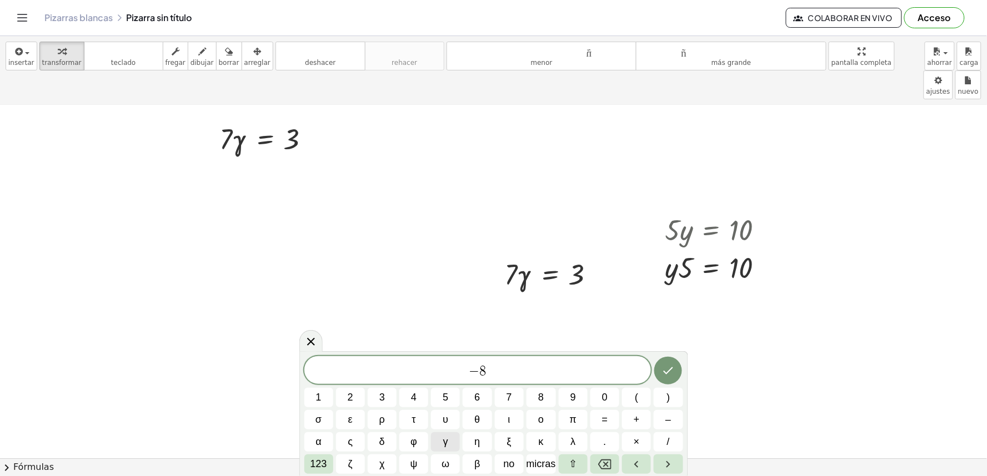
click at [445, 441] on span "γ" at bounding box center [445, 442] width 5 height 15
click at [317, 473] on button "123" at bounding box center [318, 464] width 29 height 19
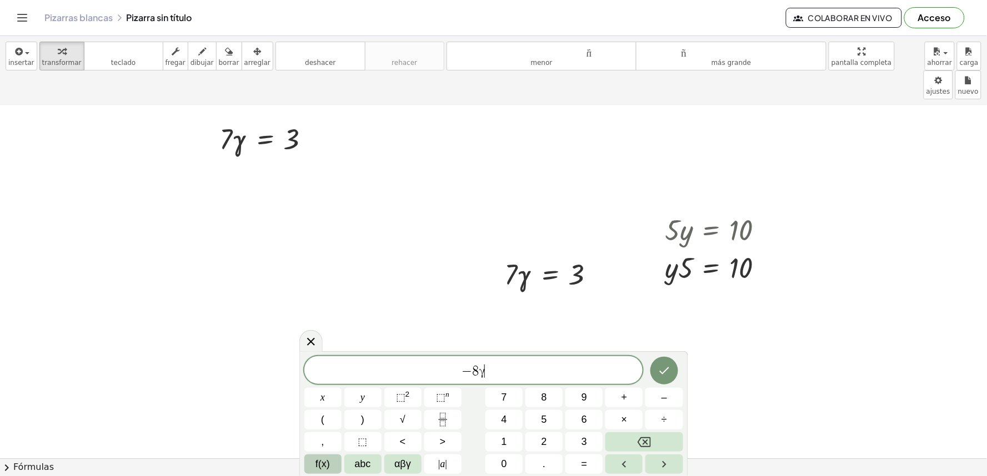
click at [320, 464] on span "f(x)" at bounding box center [322, 464] width 14 height 15
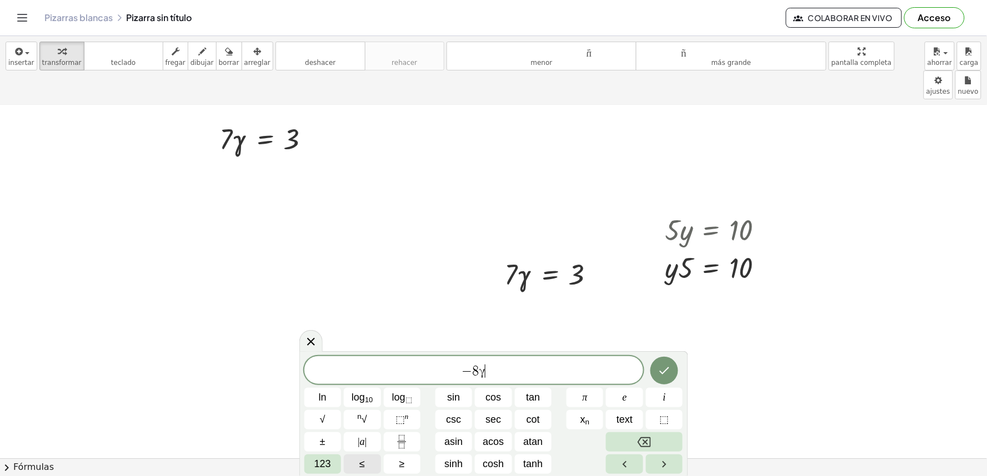
click at [320, 464] on span "123" at bounding box center [322, 464] width 17 height 15
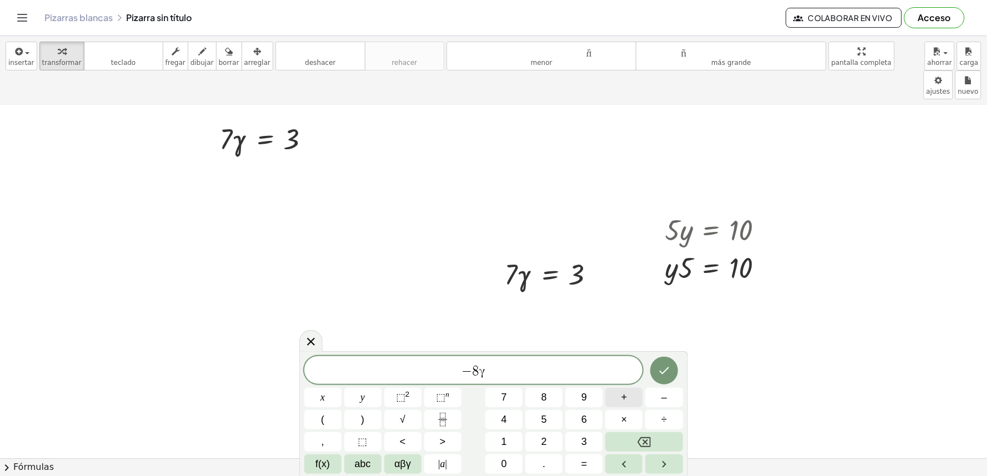
click at [629, 395] on button "+" at bounding box center [623, 397] width 37 height 19
click at [630, 415] on button "×" at bounding box center [623, 419] width 37 height 19
click at [592, 458] on button "=" at bounding box center [583, 464] width 37 height 19
click at [516, 400] on button "7" at bounding box center [503, 397] width 37 height 19
click at [653, 365] on button "Done" at bounding box center [664, 371] width 28 height 28
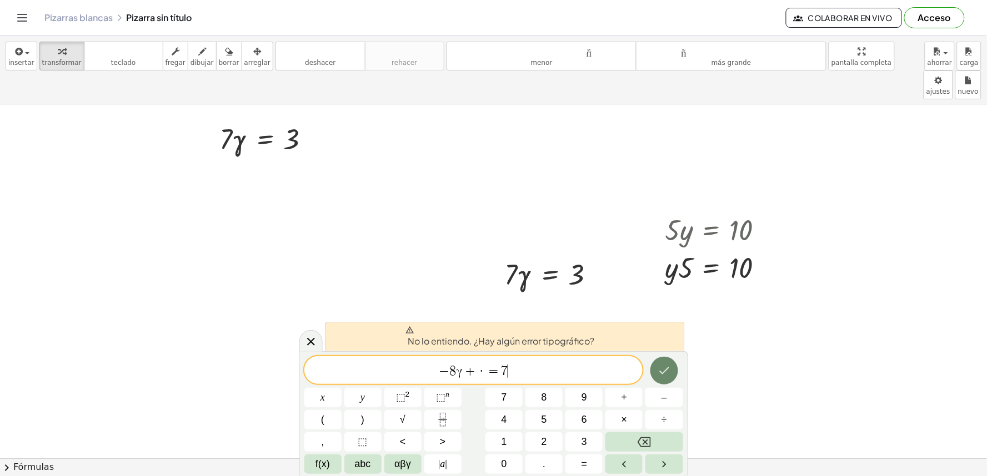
click at [656, 371] on button "Hecho" at bounding box center [664, 371] width 28 height 28
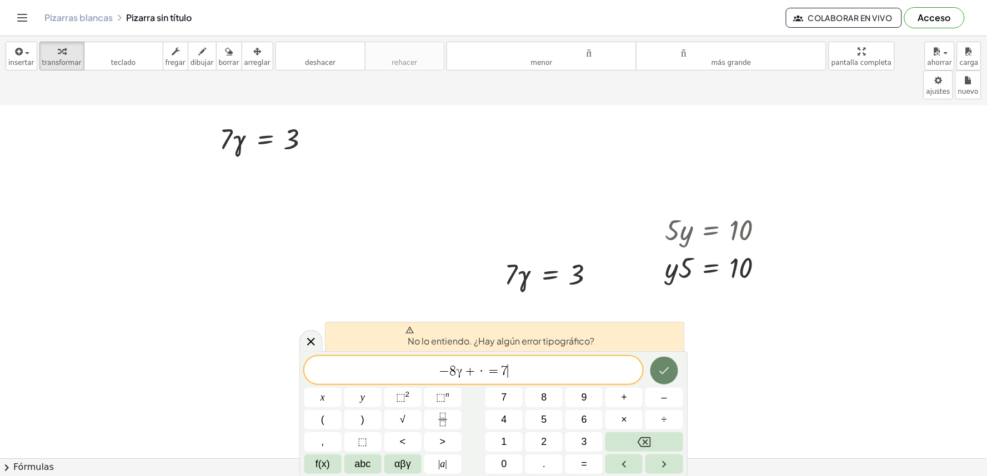
click at [656, 371] on button "Hecho" at bounding box center [664, 371] width 28 height 28
click at [657, 371] on button "Hecho" at bounding box center [664, 371] width 28 height 28
click at [629, 385] on div "− 8 γ + · = 7 ​ x y ⬚ 2 ⬚ n 7 8 9 + – ( ) √ 4 5 6 × ÷ , ⬚ < > 1 2 3 f(x) abc αβ…" at bounding box center [493, 415] width 379 height 118
click at [630, 443] on button "Backspace" at bounding box center [643, 442] width 77 height 19
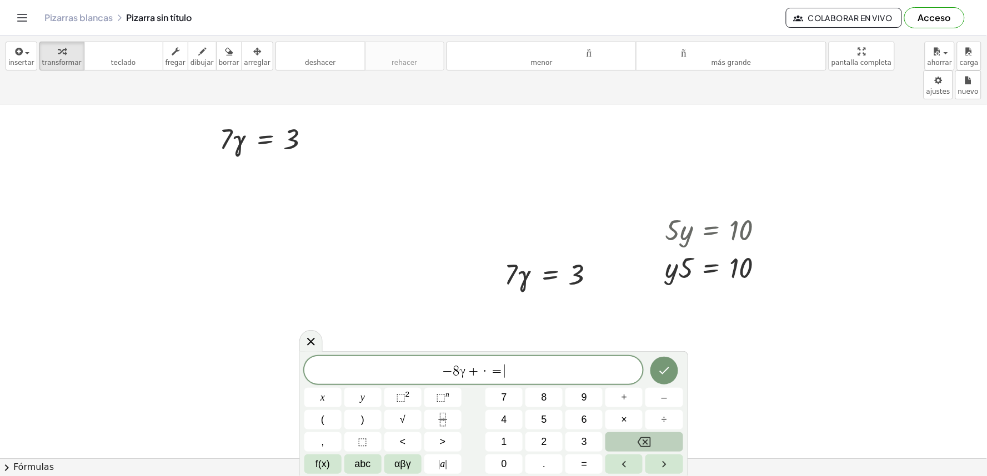
click at [630, 443] on button "Backspace" at bounding box center [643, 442] width 77 height 19
click at [372, 460] on button "abc" at bounding box center [362, 464] width 37 height 19
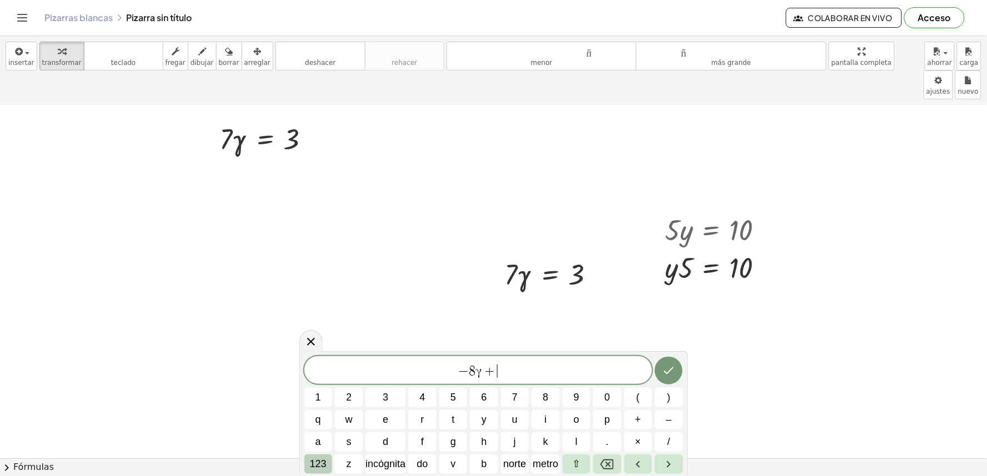
click at [327, 464] on button "123" at bounding box center [318, 464] width 28 height 19
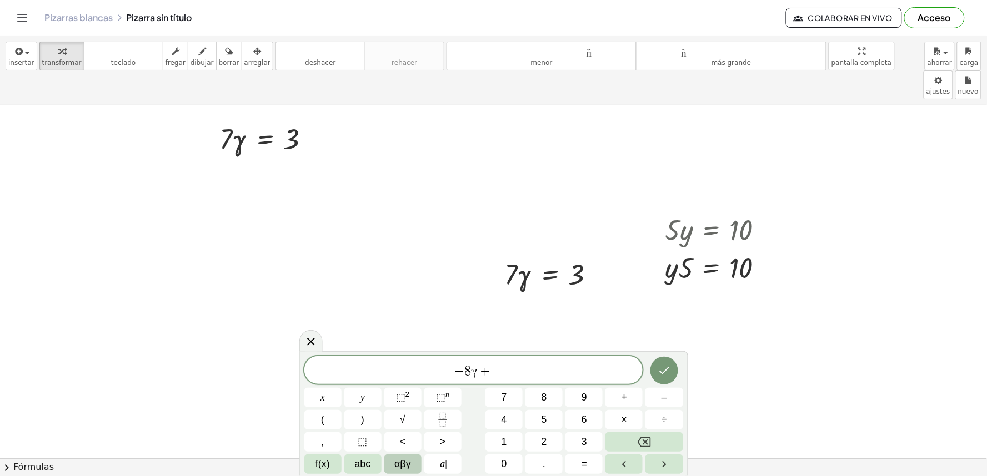
click at [401, 464] on span "αβγ" at bounding box center [402, 464] width 17 height 15
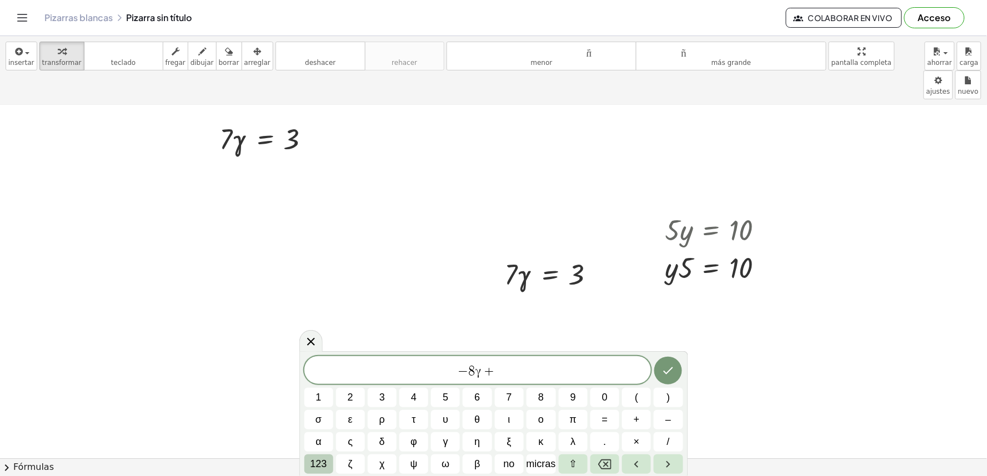
click at [325, 460] on font "123" at bounding box center [318, 464] width 17 height 11
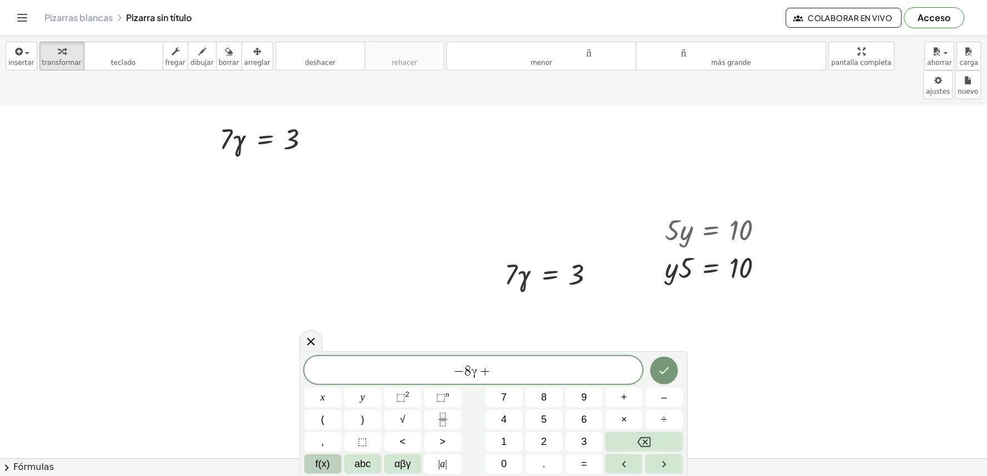
click at [325, 460] on span "f(x)" at bounding box center [322, 464] width 14 height 15
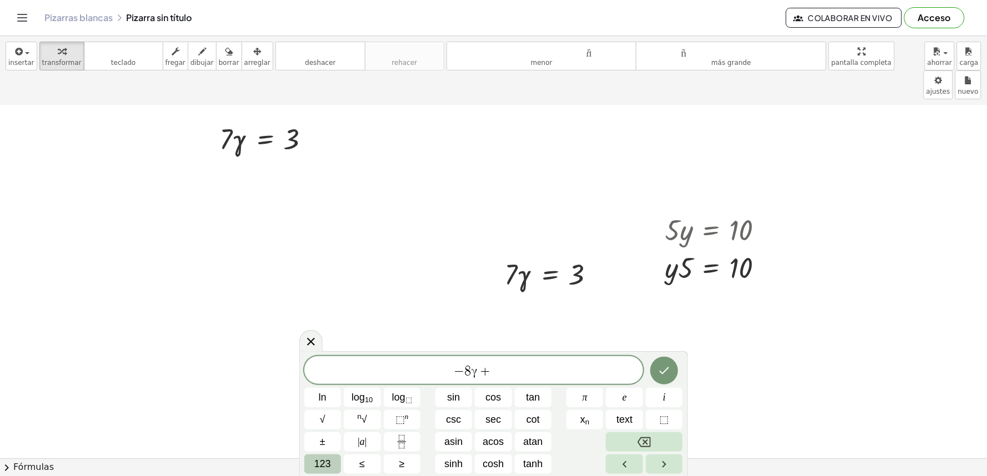
click at [314, 462] on span "123" at bounding box center [322, 464] width 17 height 15
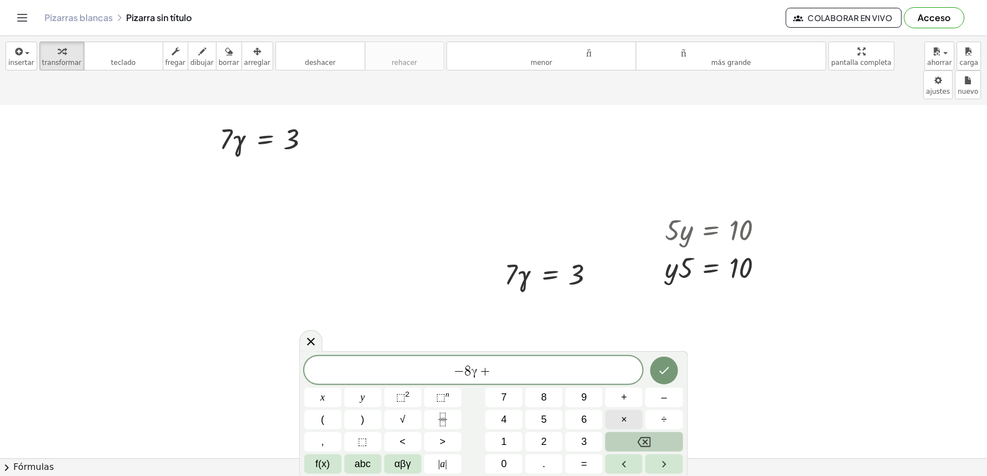
click at [611, 421] on button "×" at bounding box center [623, 419] width 37 height 19
click at [622, 435] on button "Backspace" at bounding box center [643, 442] width 77 height 19
click at [375, 458] on button "abc" at bounding box center [362, 464] width 37 height 19
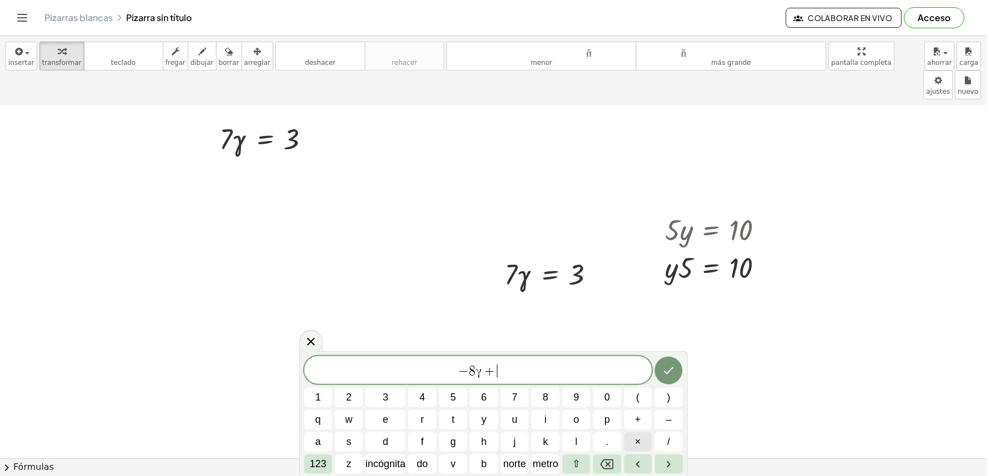
click at [644, 448] on button "×" at bounding box center [638, 442] width 28 height 19
click at [314, 466] on font "123" at bounding box center [318, 464] width 17 height 11
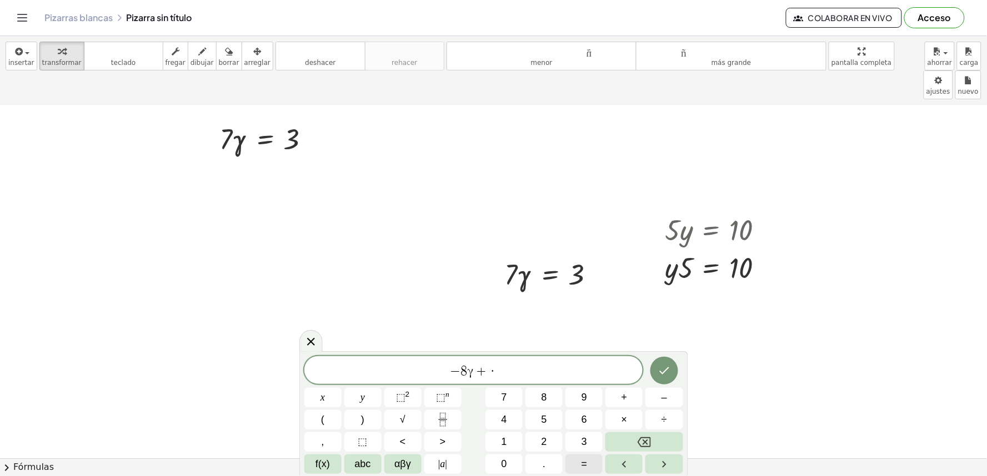
click at [570, 463] on button "=" at bounding box center [583, 464] width 37 height 19
click at [514, 397] on button "7" at bounding box center [503, 397] width 37 height 19
click at [669, 375] on icon "Hecho" at bounding box center [663, 370] width 13 height 13
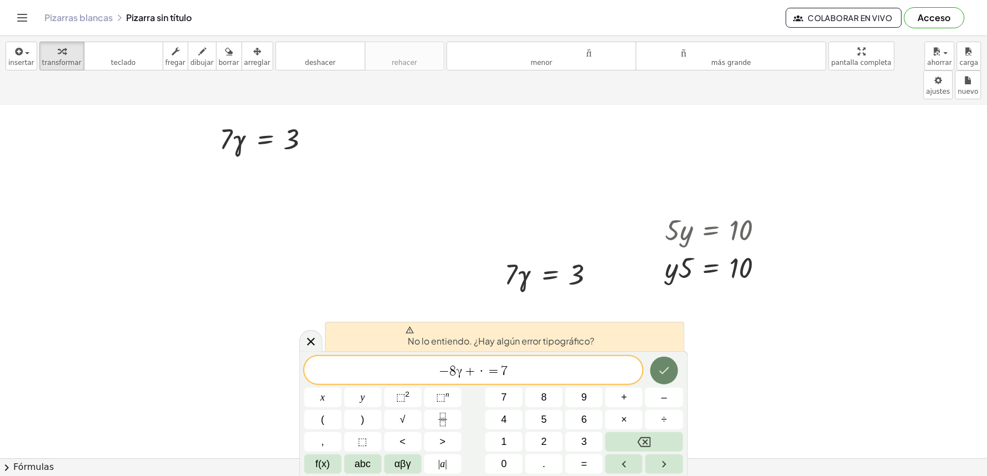
click at [675, 373] on button "Hecho" at bounding box center [664, 371] width 28 height 28
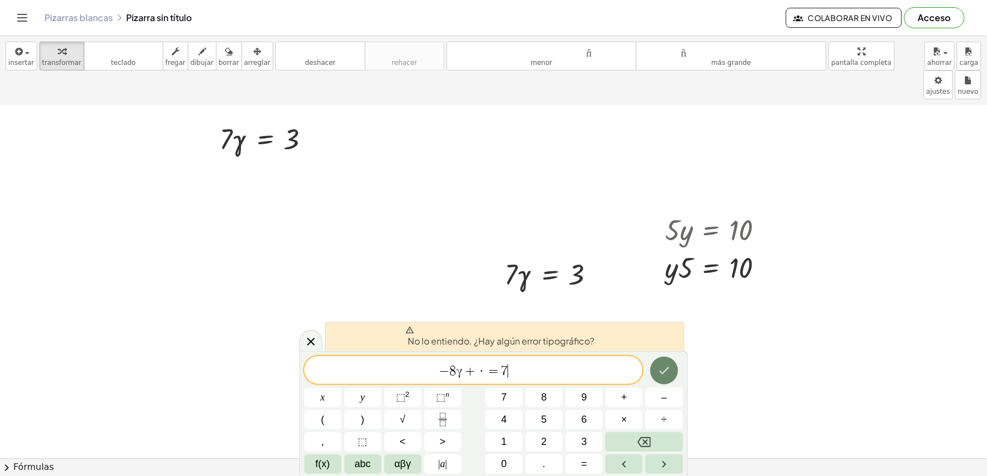
click at [675, 373] on button "Hecho" at bounding box center [664, 371] width 28 height 28
click at [674, 443] on button "Backspace" at bounding box center [643, 442] width 77 height 19
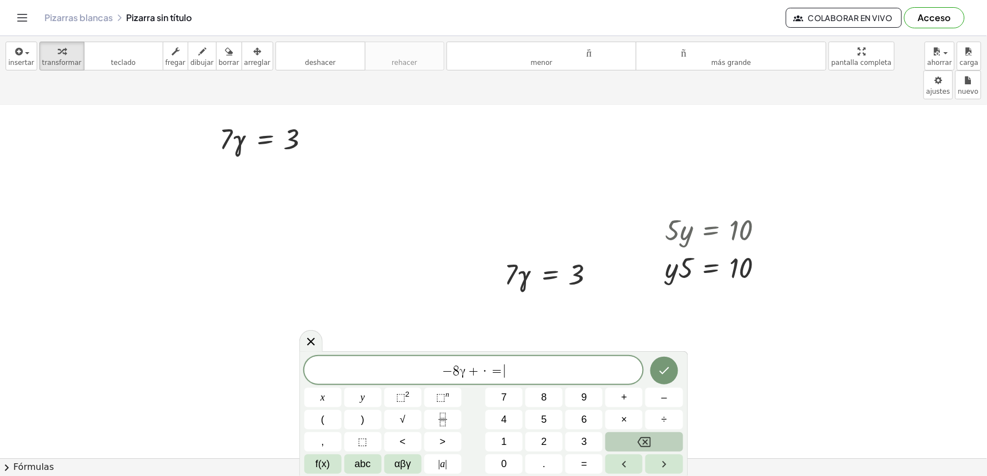
click at [674, 443] on button "Backspace" at bounding box center [643, 442] width 77 height 19
click at [574, 466] on button "=" at bounding box center [583, 464] width 37 height 19
click at [502, 403] on span "7" at bounding box center [504, 397] width 6 height 15
drag, startPoint x: 679, startPoint y: 361, endPoint x: 675, endPoint y: 365, distance: 5.9
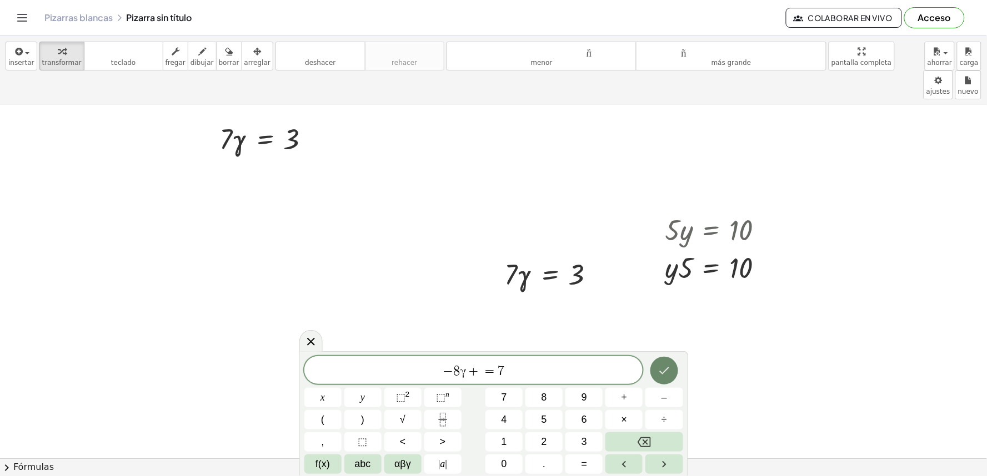
click at [342, 388] on div at bounding box center [322, 397] width 37 height 19
click at [675, 365] on button "Hecho" at bounding box center [664, 371] width 28 height 28
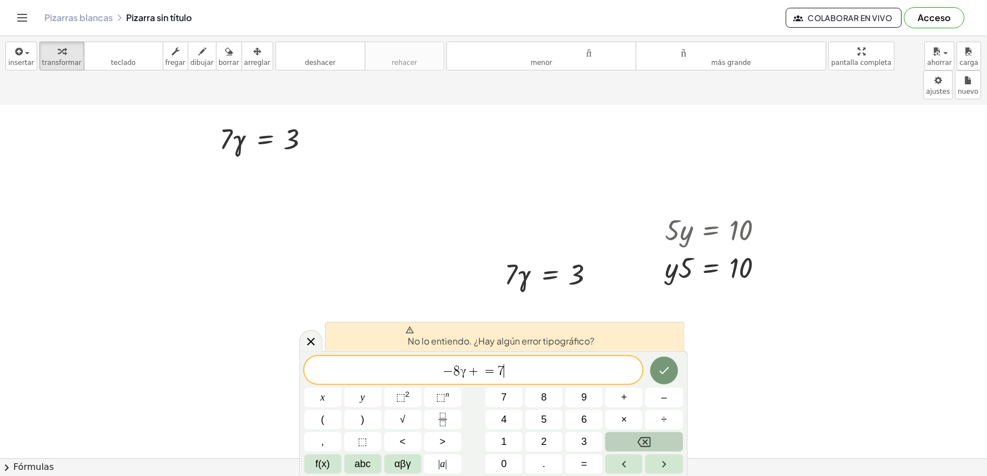
click at [664, 442] on button "Backspace" at bounding box center [643, 442] width 77 height 19
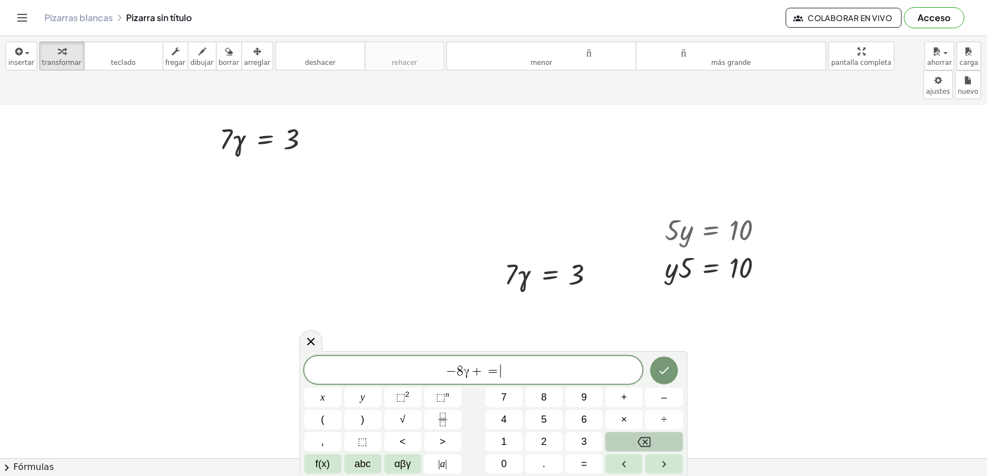
click at [664, 442] on button "Backspace" at bounding box center [643, 442] width 77 height 19
click at [664, 428] on span "÷" at bounding box center [664, 420] width 6 height 15
click at [663, 443] on div "− 8 γ ÷ ÷ ​ x y ⬚ 2 ⬚ n 7 8 9 + – ( ) √ 4 5 6 × ÷ , ⬚ < > 1 2 3 f(x) abc αβγ | …" at bounding box center [493, 415] width 379 height 118
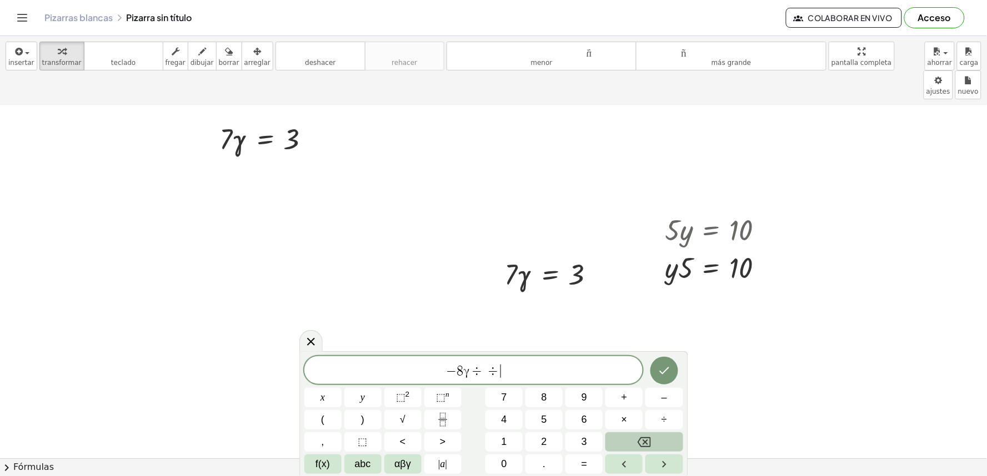
click at [662, 435] on button "Backspace" at bounding box center [643, 442] width 77 height 19
click at [662, 445] on button "Backspace" at bounding box center [643, 442] width 77 height 19
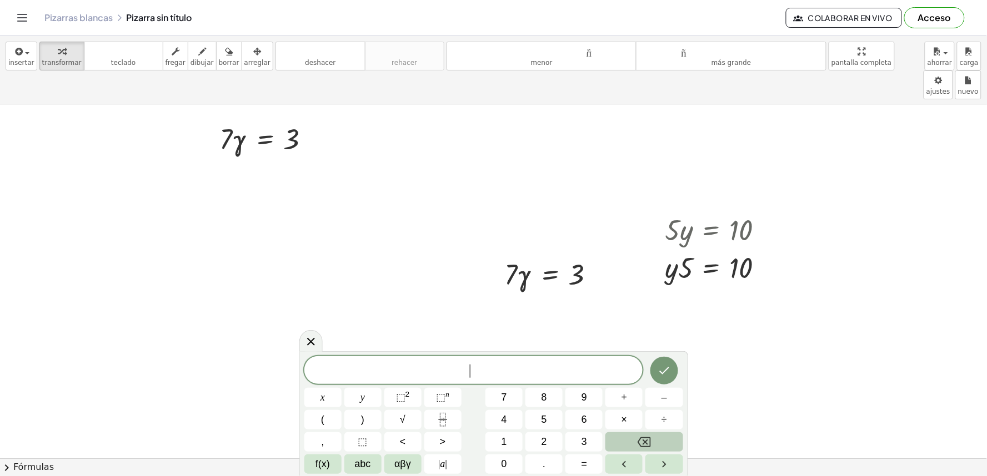
click at [662, 445] on button "Backspace" at bounding box center [643, 442] width 77 height 19
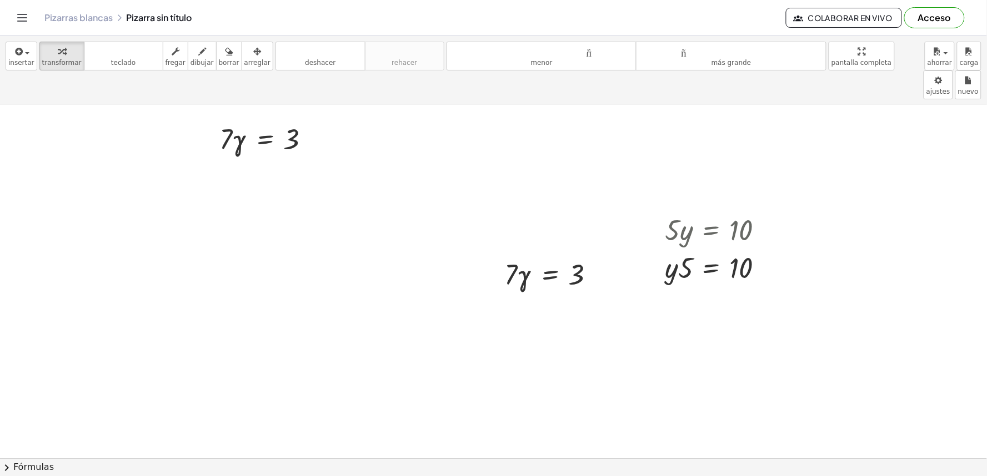
drag, startPoint x: 190, startPoint y: 297, endPoint x: 520, endPoint y: 358, distance: 335.5
click at [198, 54] on icon "button" at bounding box center [202, 51] width 8 height 13
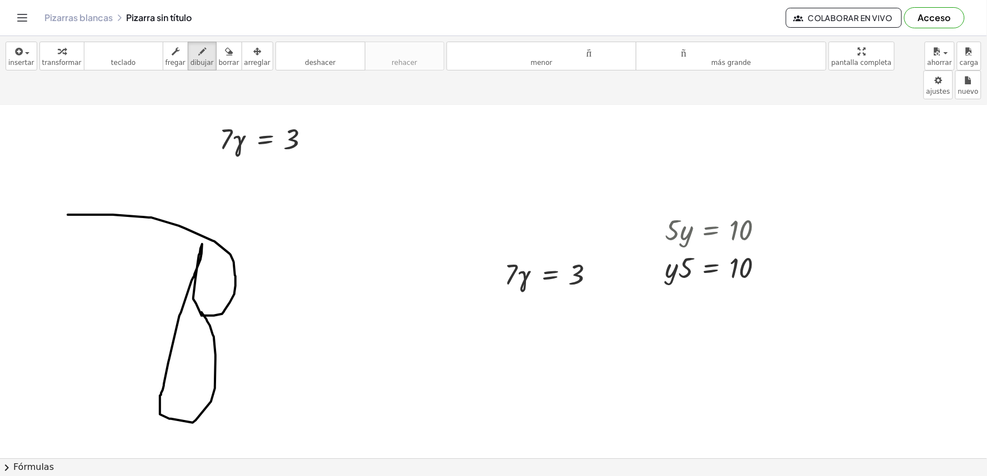
drag, startPoint x: 68, startPoint y: 186, endPoint x: 410, endPoint y: 397, distance: 401.9
drag, startPoint x: 251, startPoint y: 297, endPoint x: 307, endPoint y: 287, distance: 56.3
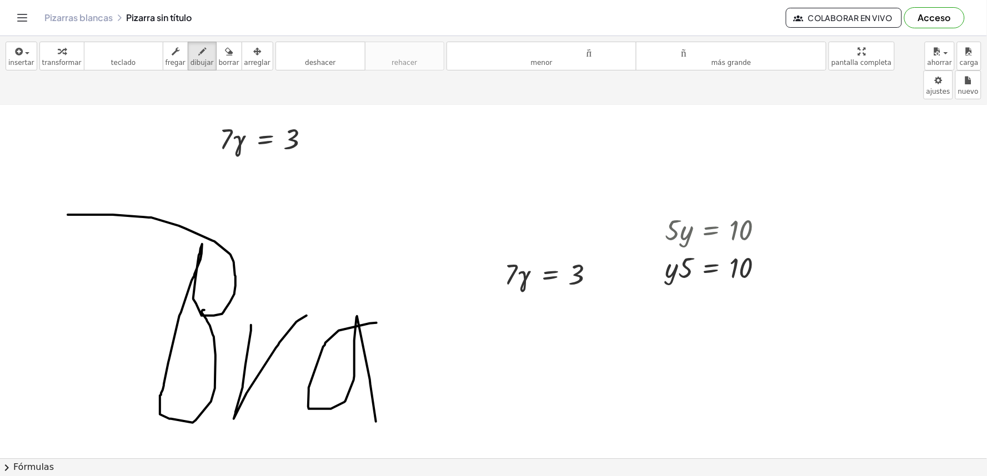
drag, startPoint x: 376, startPoint y: 294, endPoint x: 376, endPoint y: 395, distance: 100.5
drag, startPoint x: 405, startPoint y: 297, endPoint x: 459, endPoint y: 300, distance: 54.0
click at [221, 54] on div "button" at bounding box center [229, 50] width 21 height 13
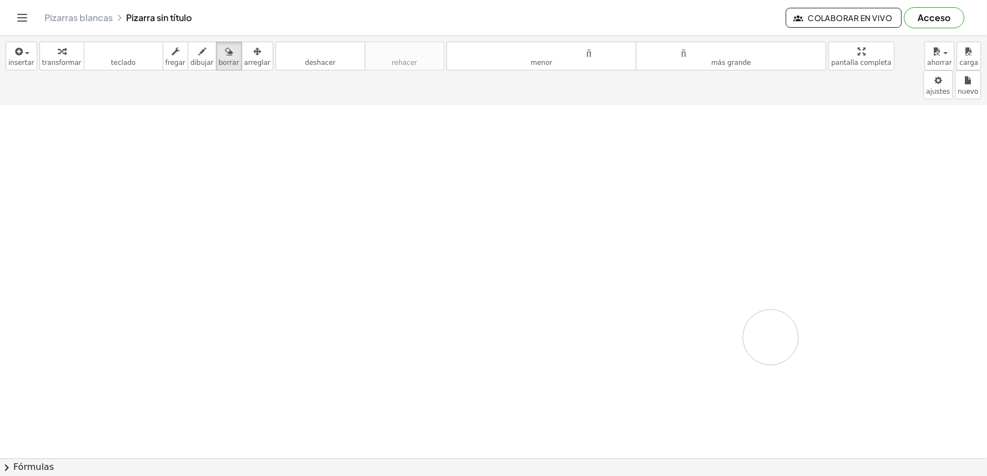
drag, startPoint x: 93, startPoint y: 178, endPoint x: 986, endPoint y: 370, distance: 913.2
drag, startPoint x: 833, startPoint y: 278, endPoint x: 986, endPoint y: 375, distance: 181.5
click at [237, 67] on div "insertar Seleccione uno: Expresión matemática Función Texto Vídeo de YouTube Gr…" at bounding box center [493, 256] width 987 height 440
drag, startPoint x: 370, startPoint y: 202, endPoint x: 540, endPoint y: 178, distance: 171.7
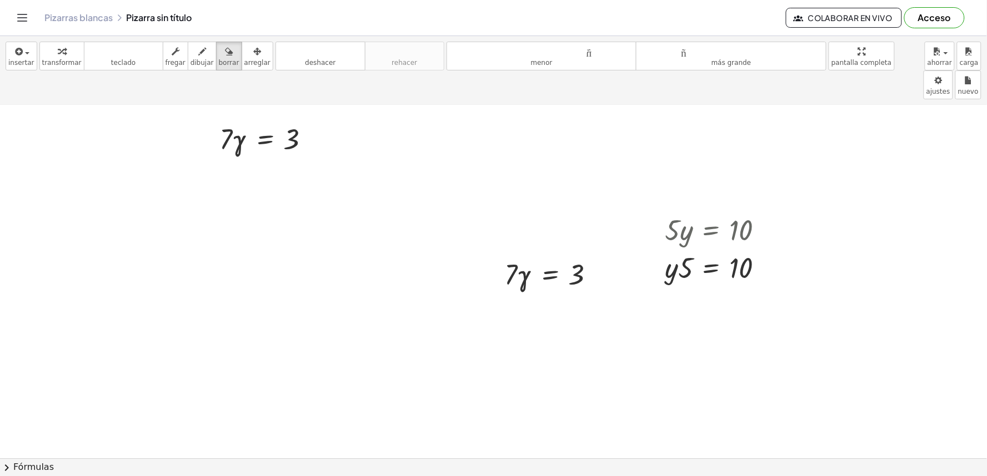
scroll to position [239, 0]
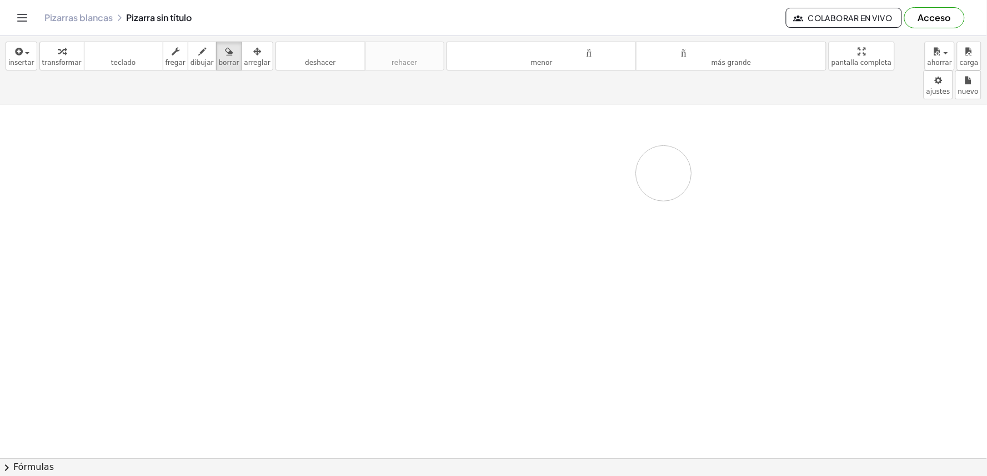
drag, startPoint x: 617, startPoint y: 97, endPoint x: 663, endPoint y: 145, distance: 66.8
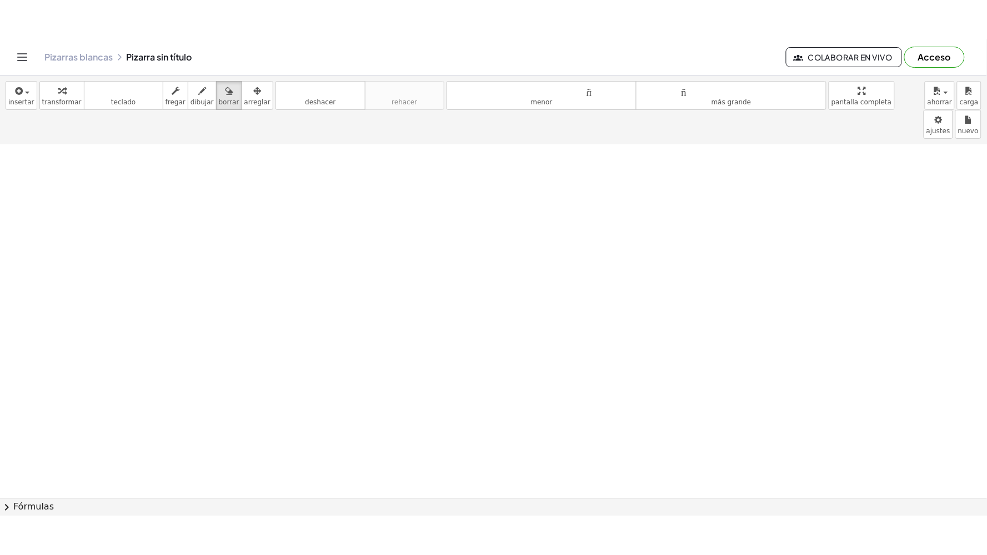
scroll to position [2191, 0]
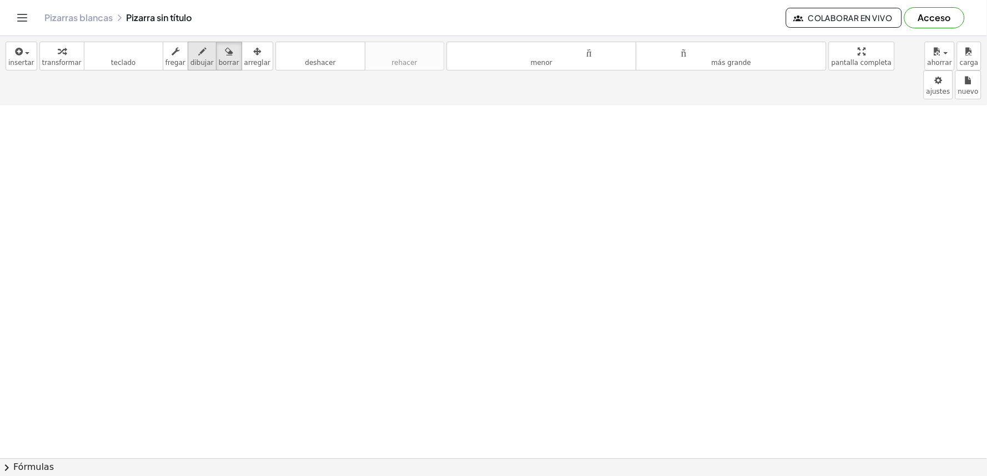
click at [190, 70] on button "dibujar" at bounding box center [202, 56] width 29 height 29
drag, startPoint x: 179, startPoint y: 141, endPoint x: 229, endPoint y: 213, distance: 87.7
drag, startPoint x: 159, startPoint y: 190, endPoint x: 233, endPoint y: 167, distance: 77.8
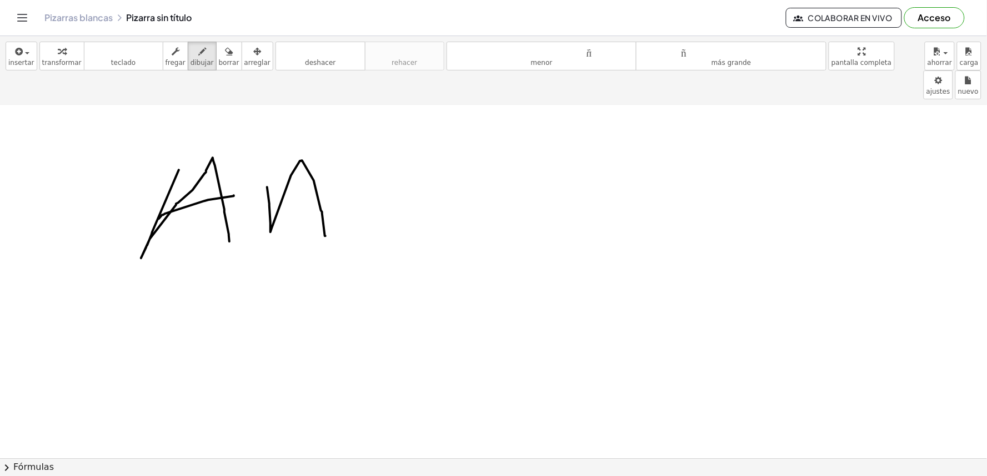
drag, startPoint x: 267, startPoint y: 158, endPoint x: 325, endPoint y: 207, distance: 76.1
drag, startPoint x: 401, startPoint y: 90, endPoint x: 406, endPoint y: 195, distance: 105.6
drag, startPoint x: 436, startPoint y: 135, endPoint x: 454, endPoint y: 134, distance: 17.8
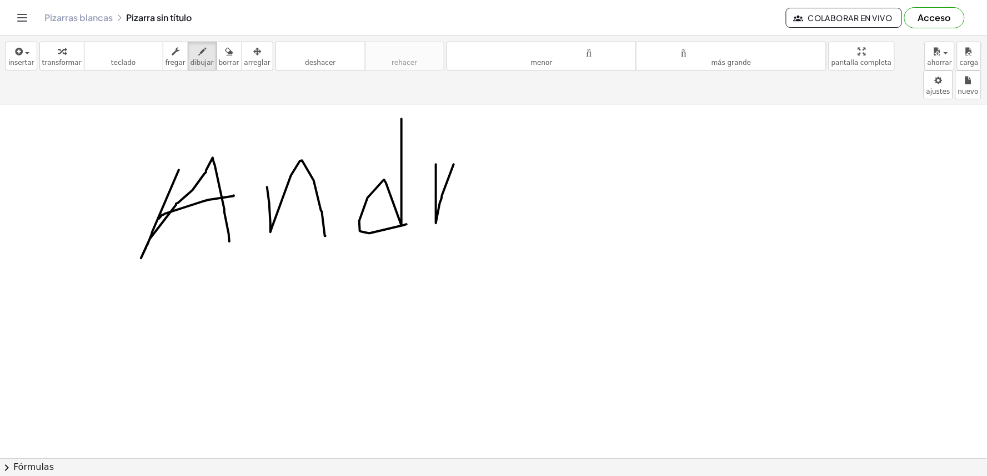
drag, startPoint x: 481, startPoint y: 161, endPoint x: 529, endPoint y: 199, distance: 60.9
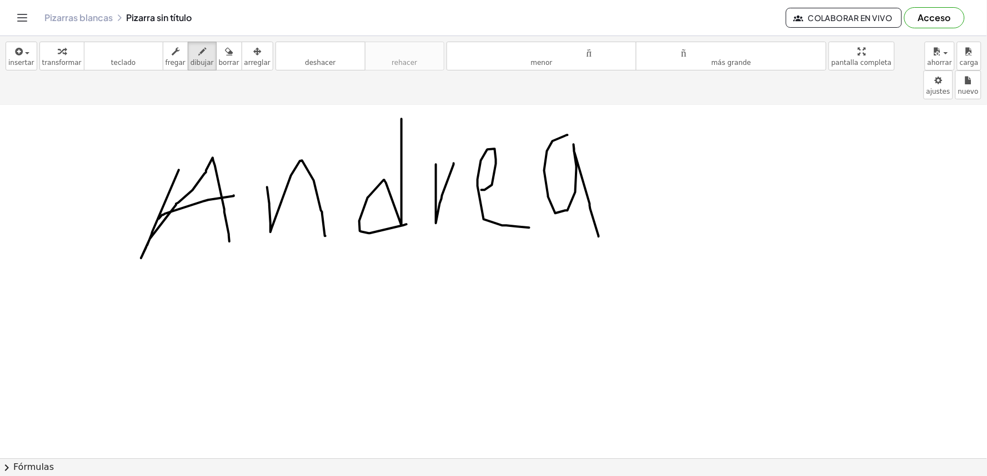
drag, startPoint x: 568, startPoint y: 106, endPoint x: 599, endPoint y: 208, distance: 106.3
drag, startPoint x: 715, startPoint y: 119, endPoint x: 729, endPoint y: 168, distance: 51.0
drag, startPoint x: 726, startPoint y: 104, endPoint x: 717, endPoint y: 193, distance: 89.3
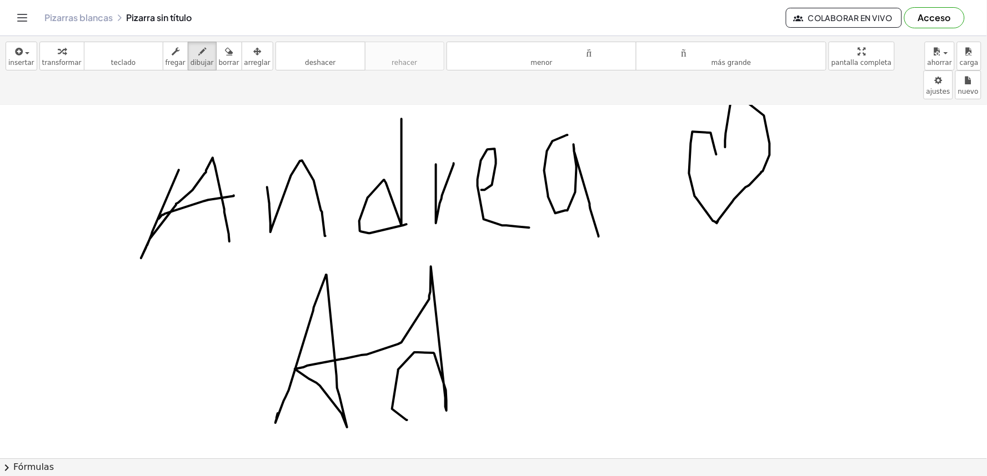
drag, startPoint x: 277, startPoint y: 390, endPoint x: 407, endPoint y: 391, distance: 130.5
click at [219, 56] on div "button" at bounding box center [229, 50] width 21 height 13
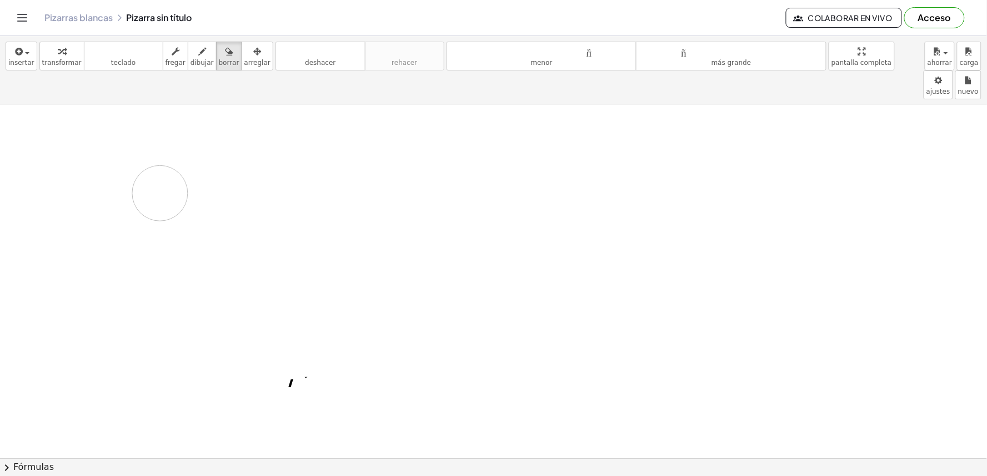
drag, startPoint x: 102, startPoint y: 161, endPoint x: 329, endPoint y: 231, distance: 237.1
click at [190, 59] on font "dibujar" at bounding box center [201, 63] width 23 height 8
click at [165, 60] on font "fregar" at bounding box center [175, 63] width 20 height 8
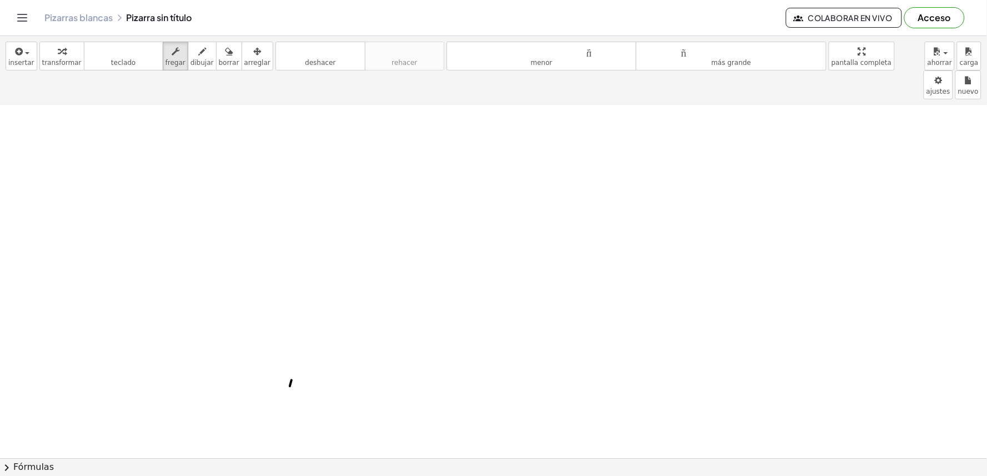
drag, startPoint x: 458, startPoint y: 76, endPoint x: 422, endPoint y: 23, distance: 63.1
click at [450, 71] on div "insertar Seleccione uno: Expresión matemática Función Texto Vídeo de YouTube Gr…" at bounding box center [493, 256] width 987 height 440
click at [421, 23] on div "Pizarras blancas Pizarra sin título" at bounding box center [414, 17] width 741 height 11
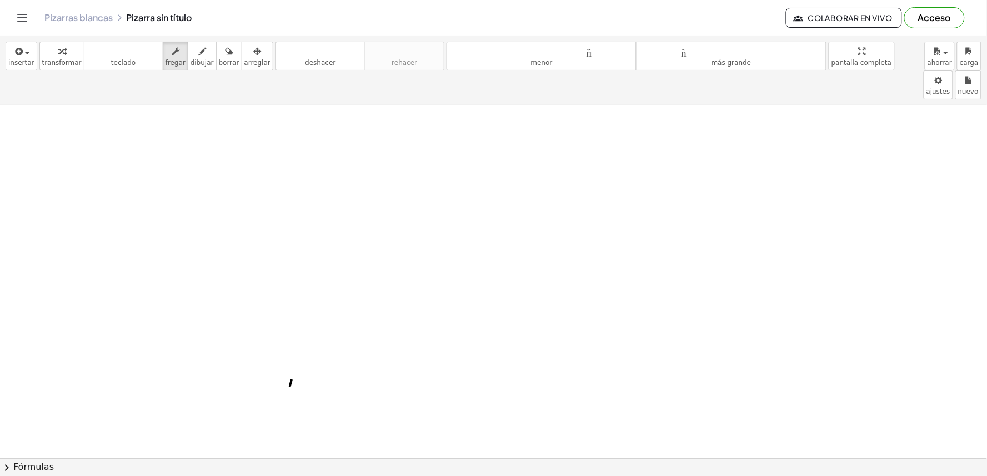
drag, startPoint x: 864, startPoint y: 58, endPoint x: 864, endPoint y: 112, distance: 53.9
click at [864, 112] on div "insertar Seleccione uno: Expresión matemática Función Texto Vídeo de YouTube Gr…" at bounding box center [493, 256] width 987 height 440
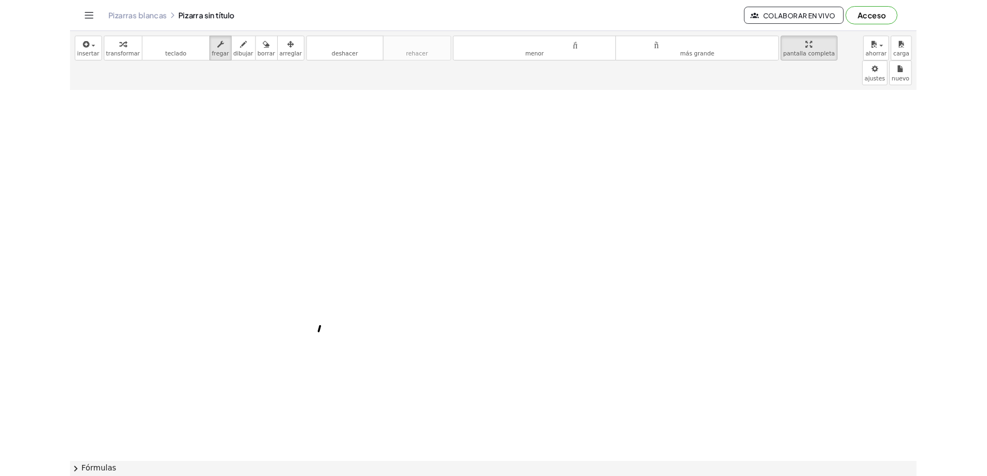
scroll to position [2180, 0]
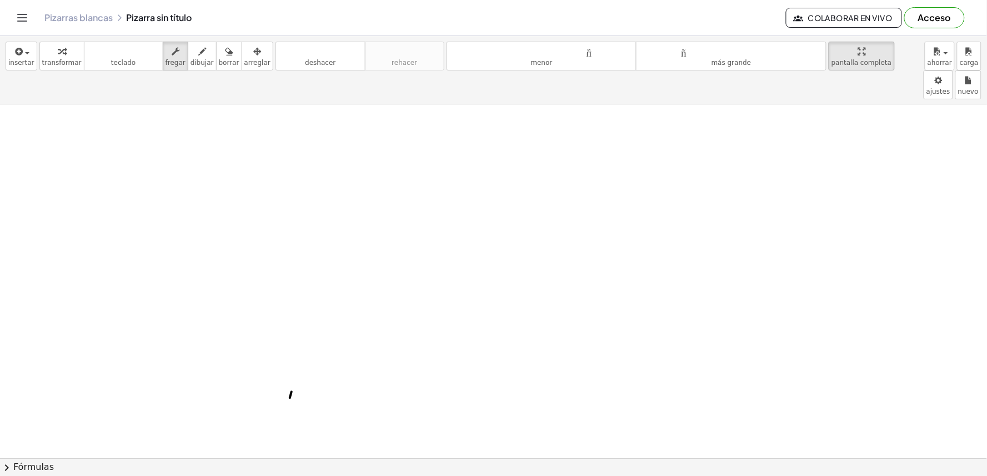
click at [188, 69] on button "dibujar" at bounding box center [202, 56] width 29 height 29
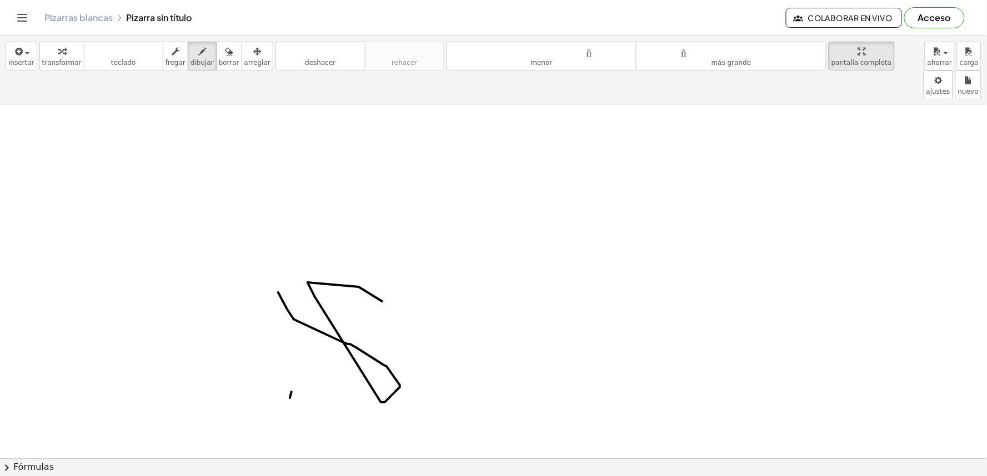
drag, startPoint x: 287, startPoint y: 280, endPoint x: 506, endPoint y: 293, distance: 219.7
click at [219, 59] on font "borrar" at bounding box center [229, 63] width 21 height 8
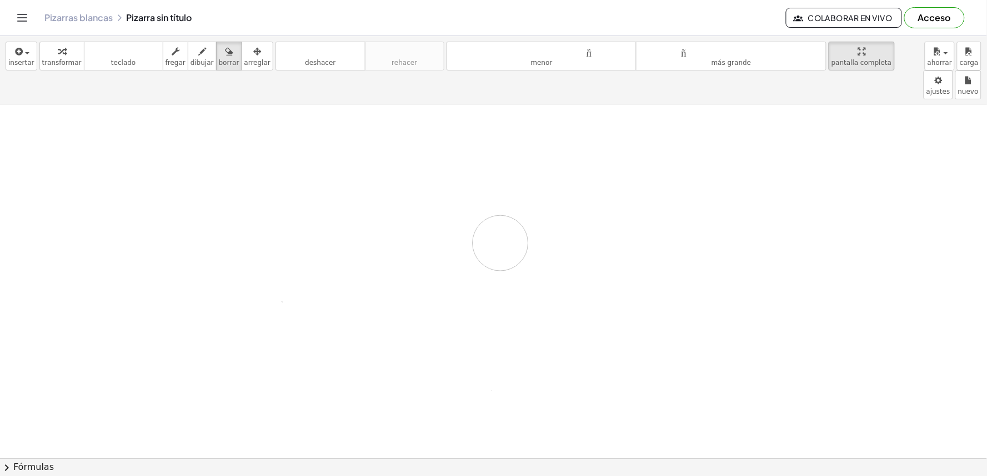
drag, startPoint x: 376, startPoint y: 213, endPoint x: 533, endPoint y: 182, distance: 160.2
click at [882, 52] on body "Actividades matemáticas fáciles de comprender Empezar Banco de actividades Trab…" at bounding box center [493, 238] width 987 height 476
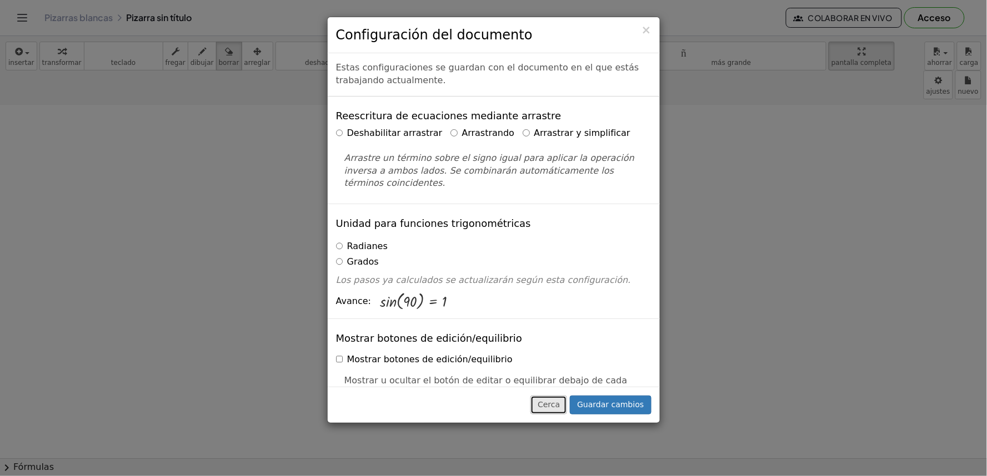
click at [558, 403] on font "Cerca" at bounding box center [549, 404] width 22 height 9
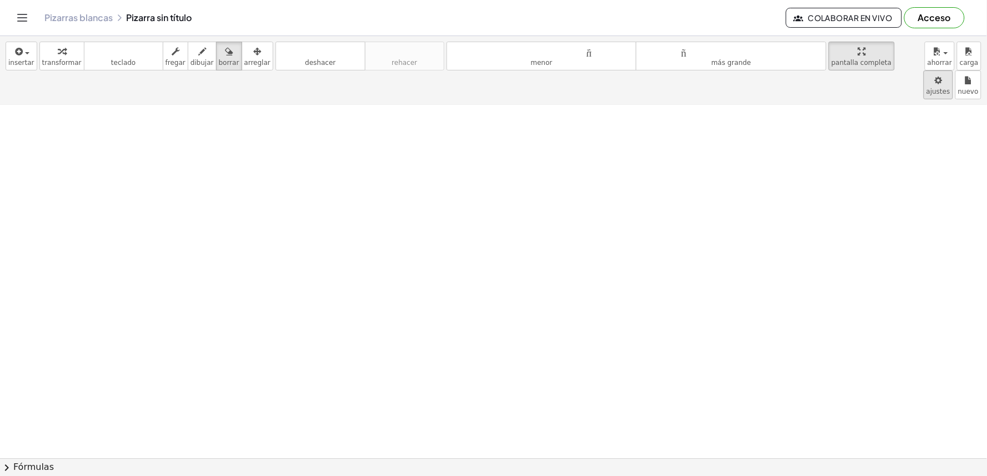
click at [883, 56] on body "Actividades matemáticas fáciles de comprender Empezar Banco de actividades Trab…" at bounding box center [493, 238] width 987 height 476
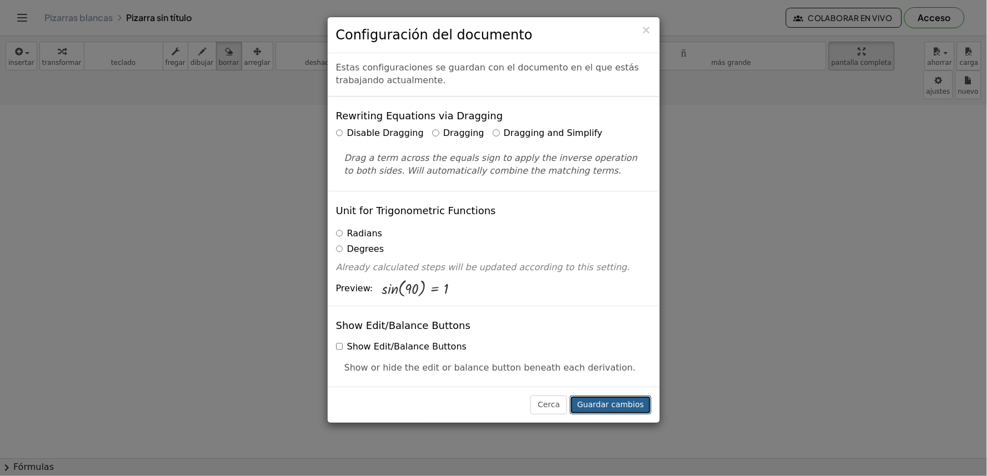
click at [636, 406] on font "Guardar cambios" at bounding box center [610, 404] width 67 height 9
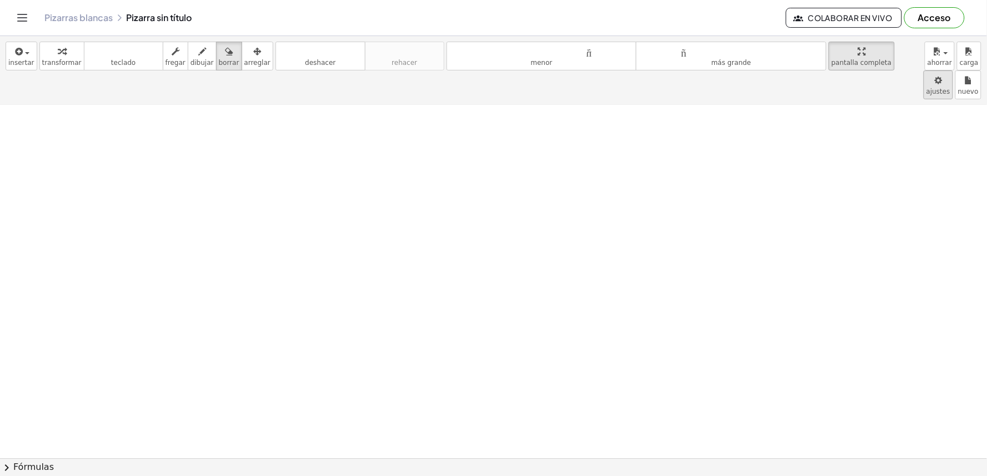
click at [898, 54] on body "Actividades matemáticas fáciles de comprender Empezar Banco de actividades Trab…" at bounding box center [493, 238] width 987 height 476
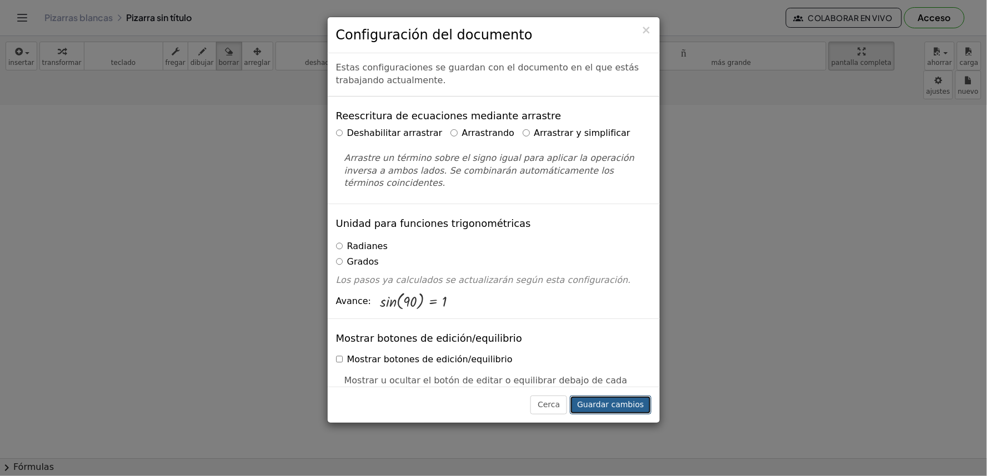
click at [614, 402] on font "Guardar cambios" at bounding box center [610, 404] width 67 height 9
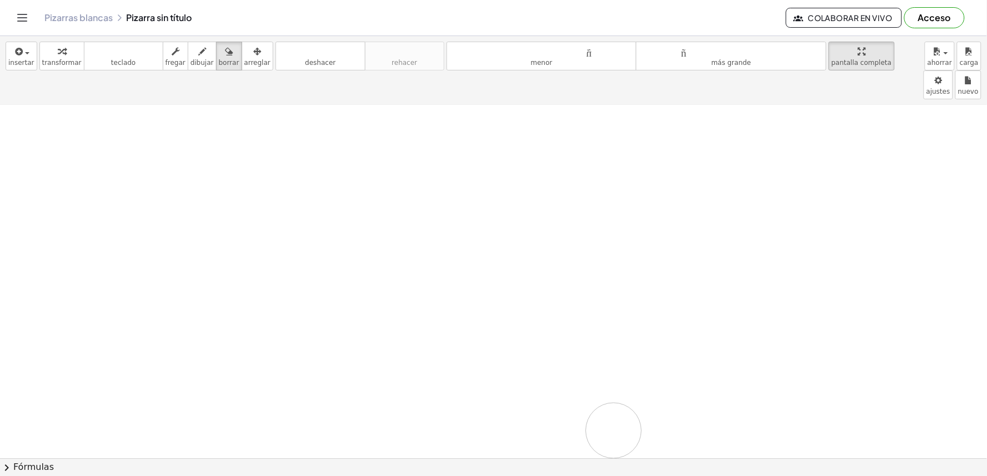
drag, startPoint x: 395, startPoint y: 56, endPoint x: 752, endPoint y: 17, distance: 358.6
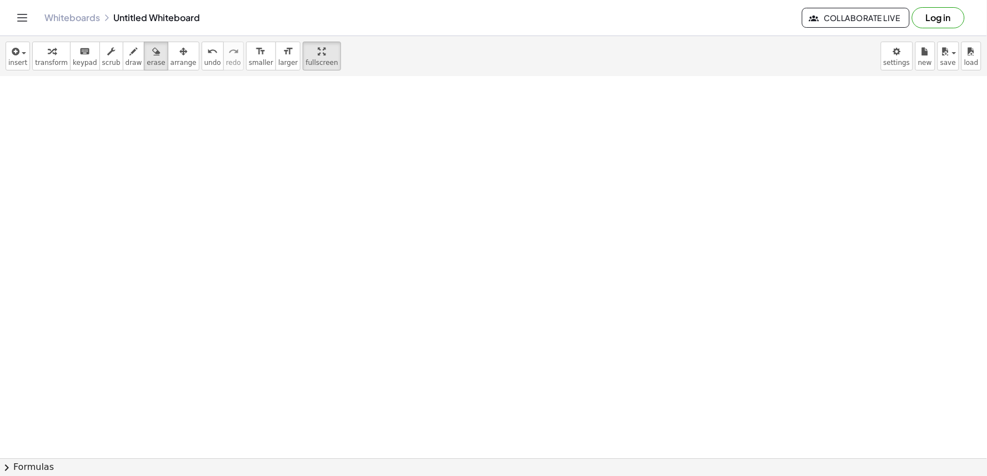
drag, startPoint x: 167, startPoint y: 340, endPoint x: 169, endPoint y: 280, distance: 60.0
drag, startPoint x: 169, startPoint y: 280, endPoint x: 374, endPoint y: 71, distance: 292.9
click at [335, 1] on header "Whiteboards Untitled Whiteboard Collaborate Live Log in" at bounding box center [493, 18] width 987 height 36
click at [204, 66] on span "undo" at bounding box center [212, 63] width 17 height 8
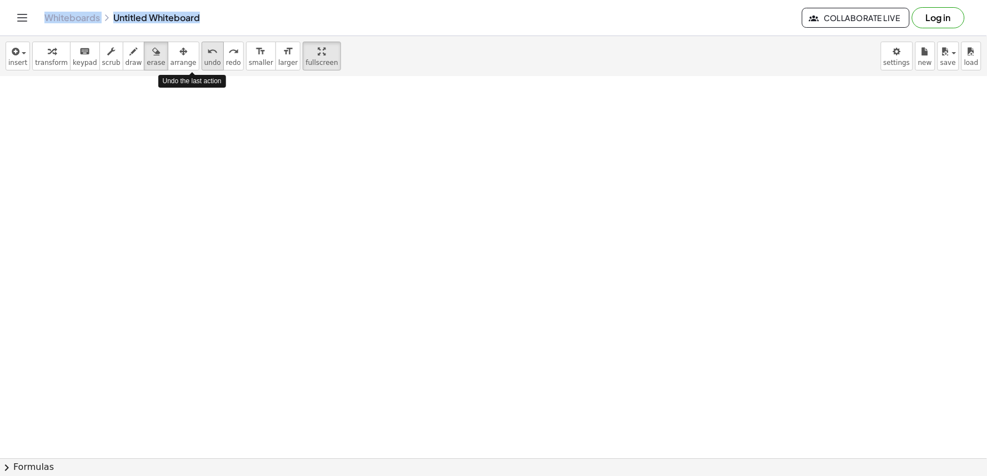
click at [204, 64] on span "undo" at bounding box center [212, 63] width 17 height 8
click at [204, 65] on span "undo" at bounding box center [212, 63] width 17 height 8
click at [202, 69] on button "undo undo" at bounding box center [213, 56] width 22 height 29
click at [202, 67] on button "undo undo" at bounding box center [213, 56] width 22 height 29
click at [204, 66] on span "undo" at bounding box center [212, 63] width 17 height 8
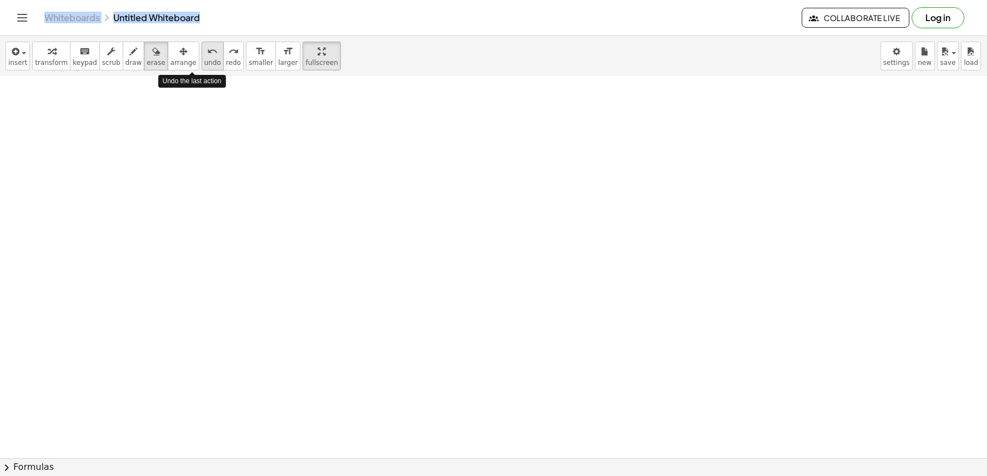
drag, startPoint x: 188, startPoint y: 65, endPoint x: 187, endPoint y: 58, distance: 7.2
click at [204, 63] on span "undo" at bounding box center [212, 63] width 17 height 8
click at [202, 56] on button "undo undo" at bounding box center [213, 56] width 22 height 29
click at [204, 53] on div "undo" at bounding box center [212, 50] width 17 height 13
click at [202, 49] on button "undo undo" at bounding box center [213, 56] width 22 height 29
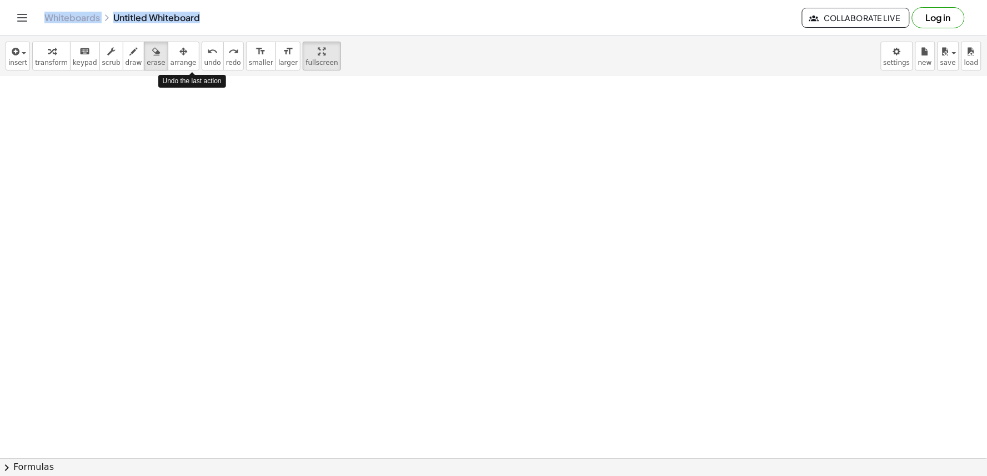
drag, startPoint x: 183, startPoint y: 47, endPoint x: 185, endPoint y: 40, distance: 7.4
click at [202, 45] on button "undo undo" at bounding box center [213, 56] width 22 height 29
drag, startPoint x: 185, startPoint y: 40, endPoint x: 285, endPoint y: 106, distance: 120.0
click at [198, 68] on div "insert select one: Math Expression Function Text Youtube Video Graphing Geometr…" at bounding box center [493, 56] width 987 height 41
drag, startPoint x: 420, startPoint y: 169, endPoint x: 428, endPoint y: 165, distance: 8.7
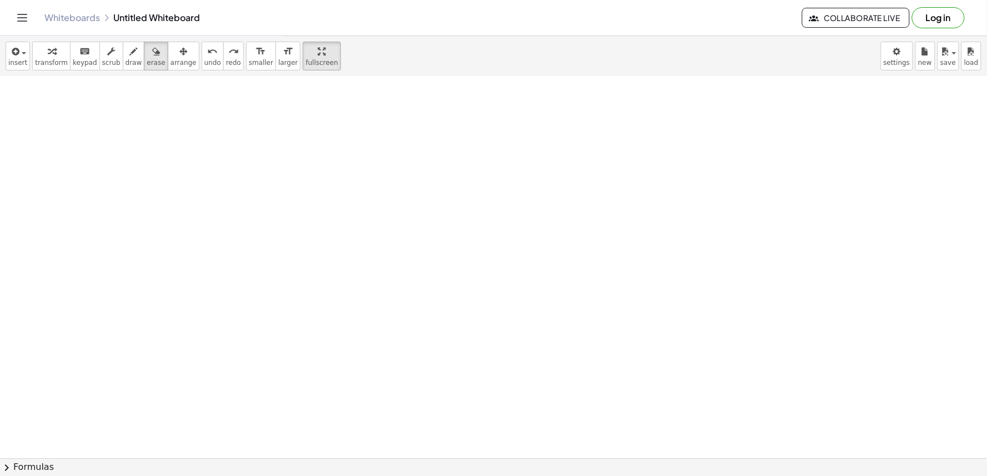
click at [530, 476] on html "Graspable Math Activities Get Started Activity Bank Assigned Work Classes White…" at bounding box center [493, 238] width 987 height 476
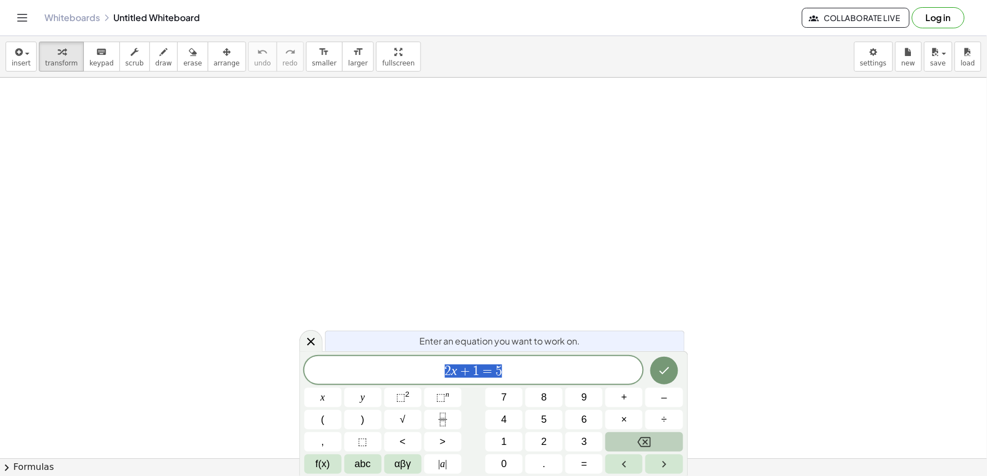
click at [524, 366] on div "2 x + 1 = 5" at bounding box center [473, 370] width 339 height 28
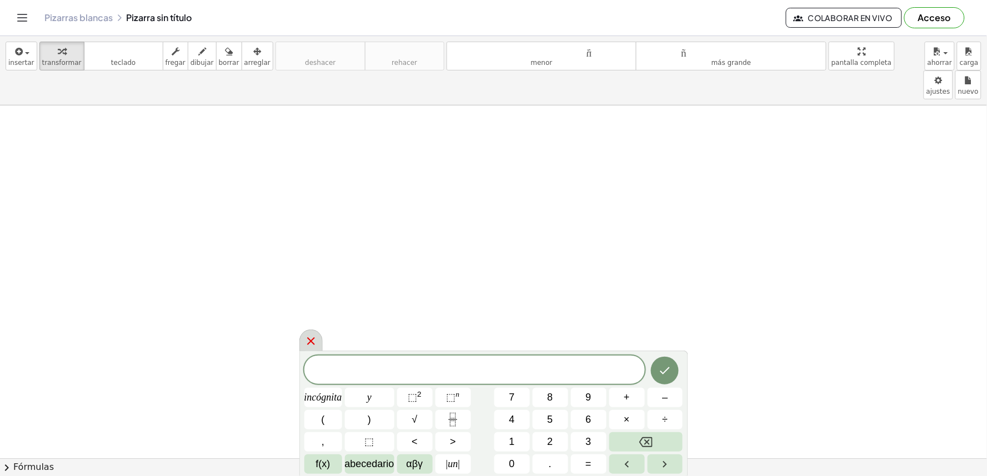
click at [311, 336] on icon at bounding box center [310, 341] width 13 height 13
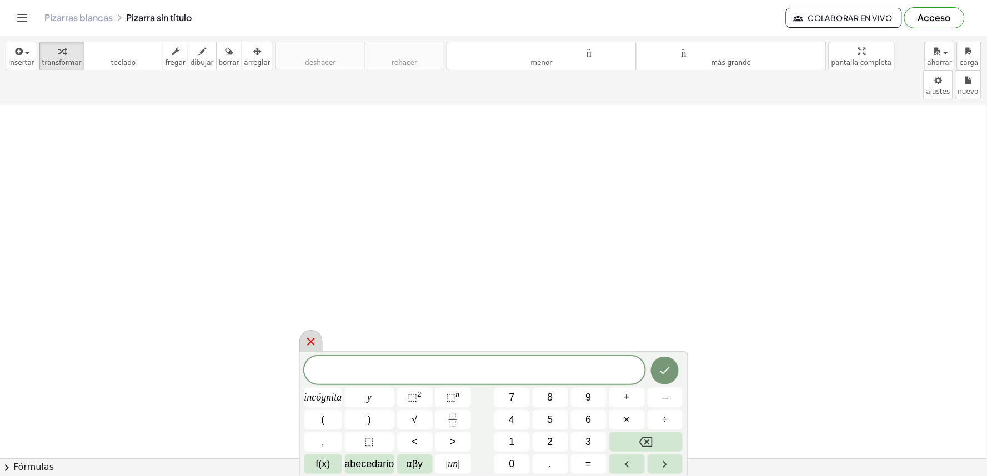
click at [307, 347] on icon at bounding box center [310, 341] width 13 height 13
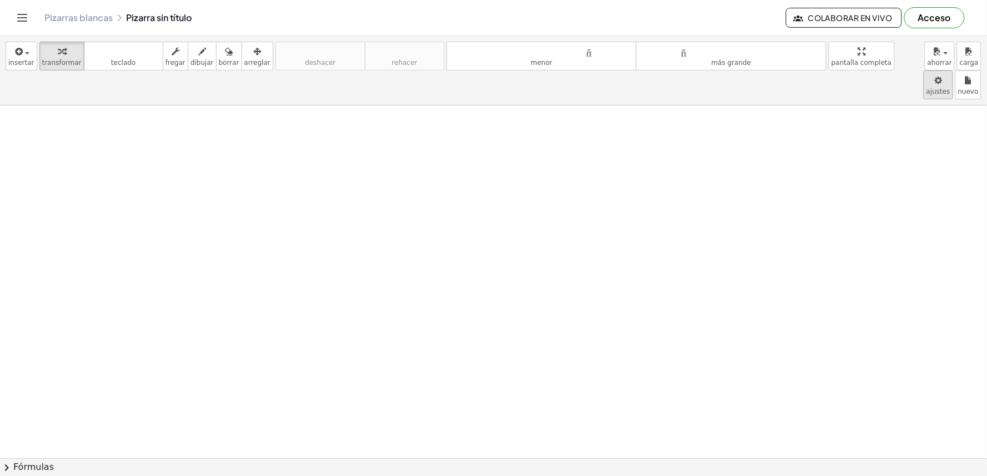
click at [876, 60] on body "Actividades matemáticas fáciles de comprender Empezar Banco de actividades Trab…" at bounding box center [493, 238] width 987 height 476
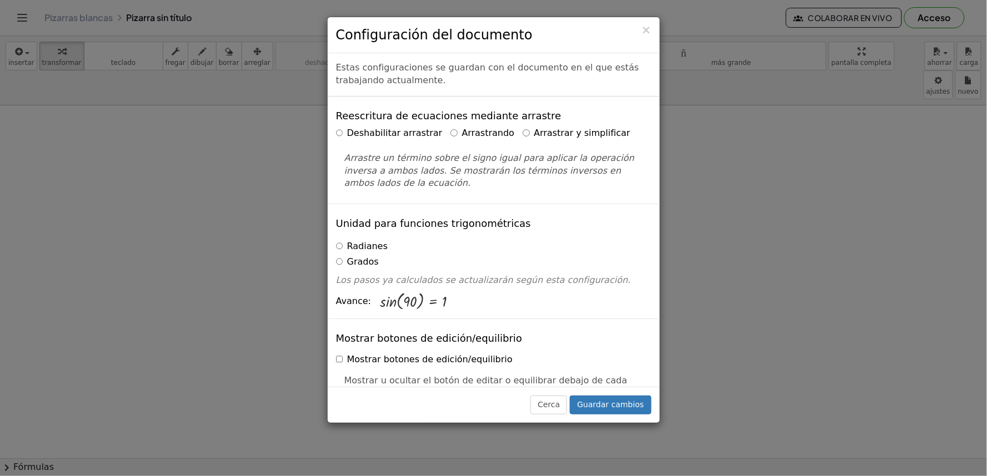
drag, startPoint x: 876, startPoint y: 60, endPoint x: 487, endPoint y: 134, distance: 396.2
click at [487, 134] on font "Arrastrando" at bounding box center [487, 133] width 53 height 11
click at [598, 407] on font "Guardar cambios" at bounding box center [610, 404] width 67 height 9
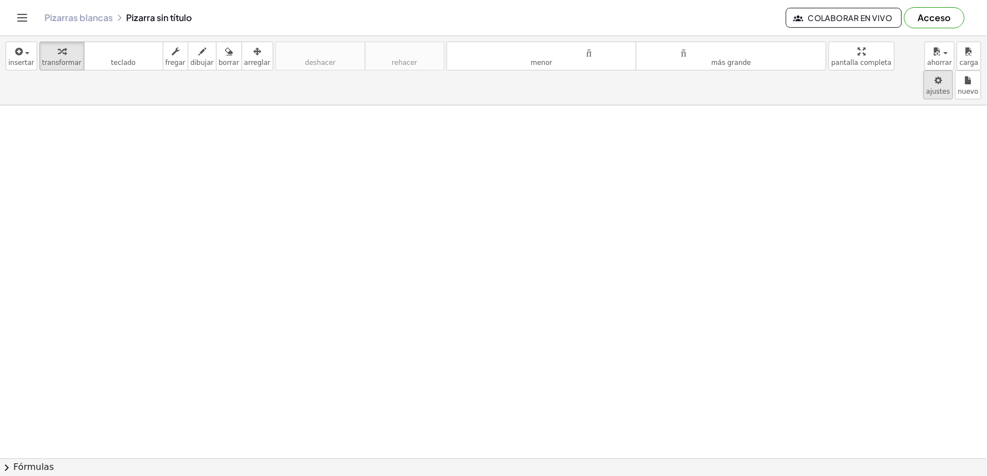
click at [878, 53] on body "Actividades matemáticas fáciles de comprender Empezar Banco de actividades Trab…" at bounding box center [493, 238] width 987 height 476
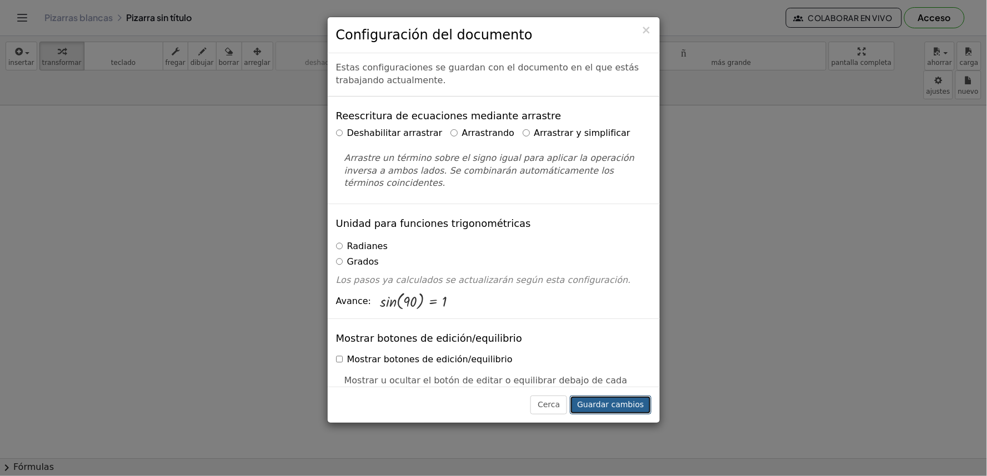
click at [627, 409] on font "Guardar cambios" at bounding box center [610, 404] width 67 height 9
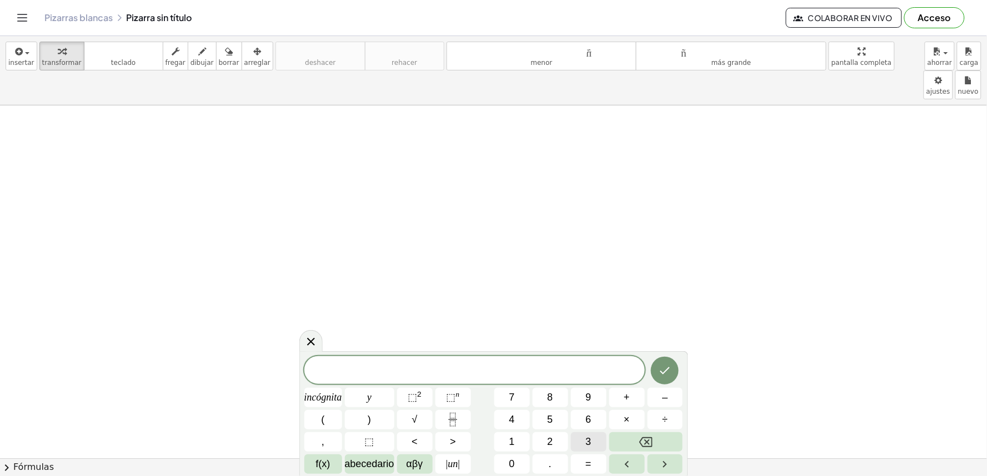
click at [598, 446] on button "3" at bounding box center [589, 442] width 36 height 19
click at [620, 419] on button "×" at bounding box center [627, 419] width 36 height 19
click at [631, 398] on button "+" at bounding box center [627, 397] width 36 height 19
click at [514, 390] on span "7" at bounding box center [512, 397] width 6 height 15
click at [629, 434] on button "Retroceso" at bounding box center [646, 442] width 74 height 19
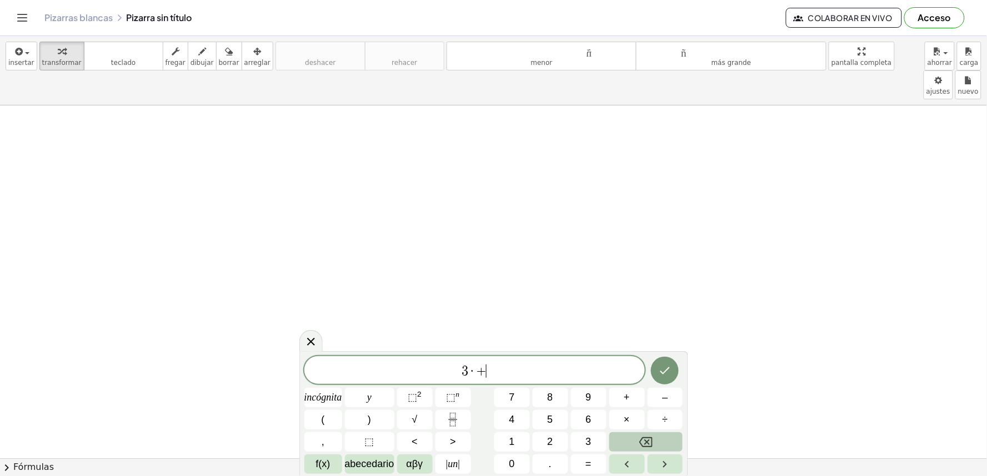
click at [629, 434] on button "Retroceso" at bounding box center [646, 442] width 74 height 19
click at [627, 425] on font "×" at bounding box center [627, 419] width 6 height 11
click at [662, 439] on button "Retroceso" at bounding box center [646, 442] width 74 height 19
click at [630, 393] on button "+" at bounding box center [627, 397] width 36 height 19
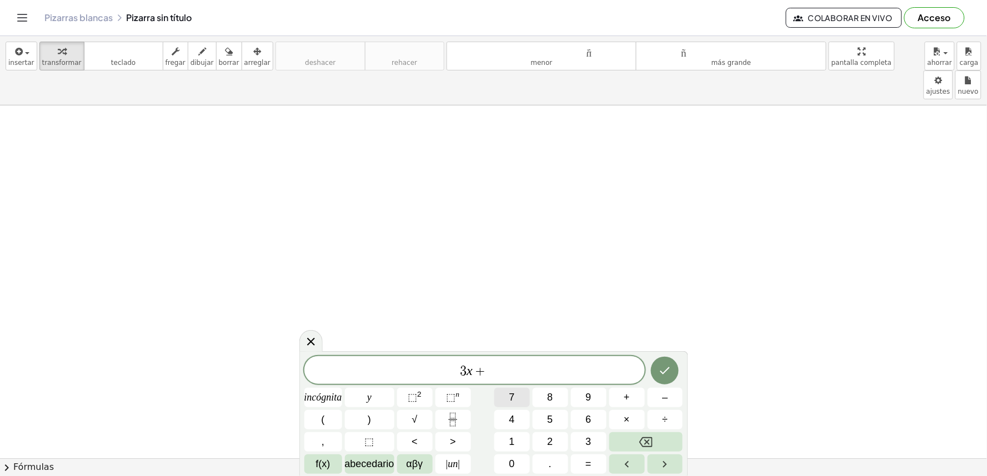
click at [524, 397] on button "7" at bounding box center [512, 397] width 36 height 19
click at [590, 464] on font "=" at bounding box center [588, 464] width 6 height 11
click at [678, 404] on button "–" at bounding box center [665, 397] width 36 height 19
click at [586, 440] on font "3" at bounding box center [589, 441] width 6 height 11
click at [662, 375] on icon "Hecho" at bounding box center [664, 370] width 13 height 13
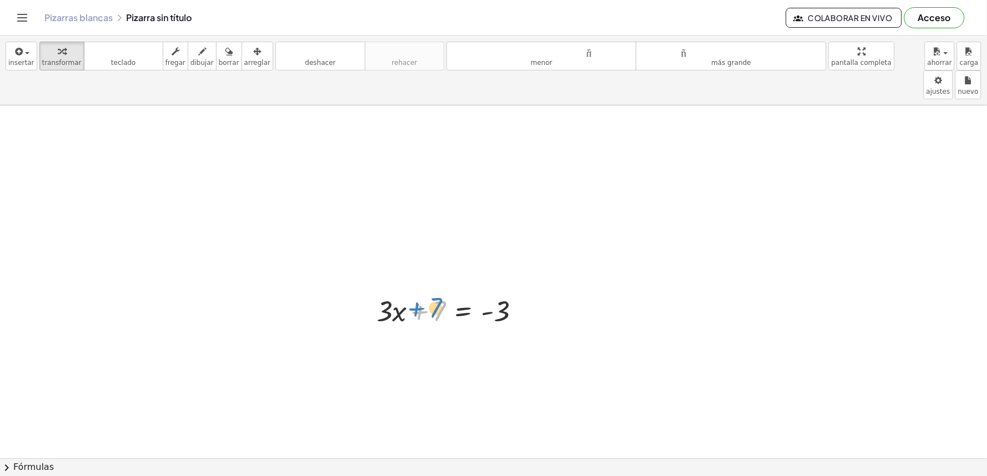
click at [415, 292] on div at bounding box center [453, 311] width 164 height 38
click at [450, 292] on div at bounding box center [453, 311] width 164 height 38
drag, startPoint x: 449, startPoint y: 285, endPoint x: 448, endPoint y: 121, distance: 164.4
drag, startPoint x: 431, startPoint y: 295, endPoint x: 506, endPoint y: 318, distance: 78.5
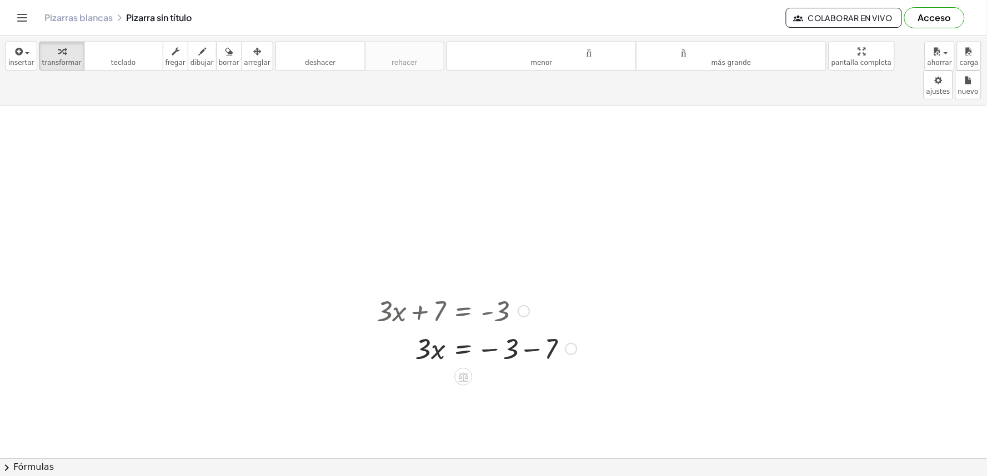
drag, startPoint x: 521, startPoint y: 300, endPoint x: 514, endPoint y: 314, distance: 15.2
click at [514, 329] on div at bounding box center [476, 348] width 211 height 38
click at [524, 329] on div at bounding box center [476, 348] width 211 height 38
drag, startPoint x: 421, startPoint y: 362, endPoint x: 494, endPoint y: 367, distance: 73.5
click at [494, 367] on div at bounding box center [476, 386] width 211 height 38
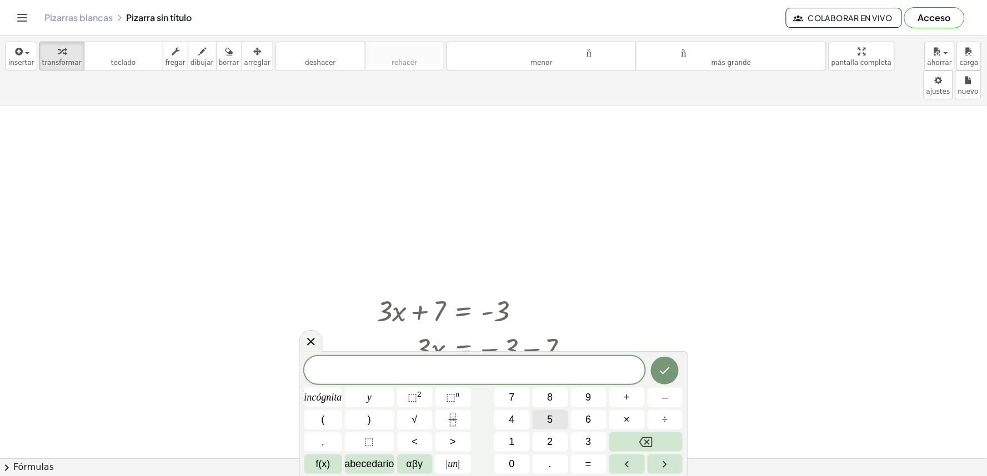
click at [550, 423] on font "5" at bounding box center [551, 419] width 6 height 11
click at [664, 389] on button "–" at bounding box center [665, 397] width 36 height 19
click at [591, 400] on font "9" at bounding box center [589, 397] width 6 height 11
click at [581, 465] on button "=" at bounding box center [589, 464] width 36 height 19
click at [509, 435] on span "1" at bounding box center [512, 442] width 6 height 15
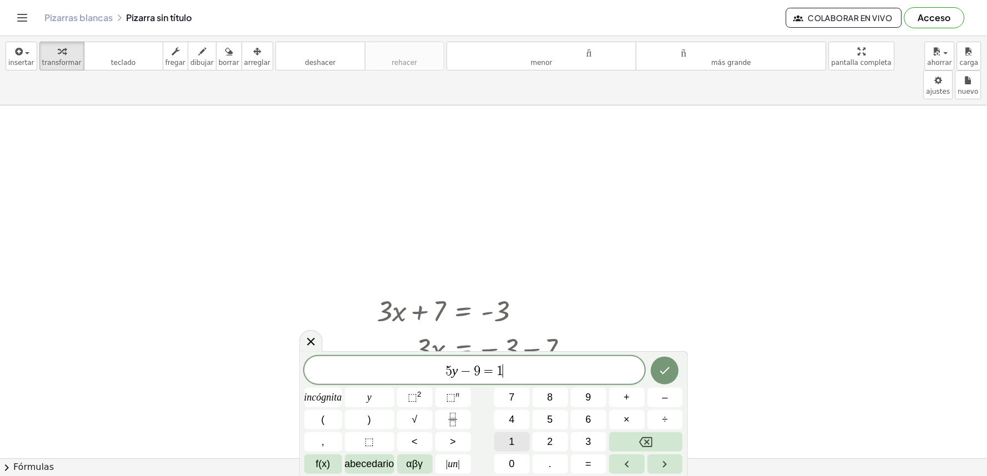
click at [509, 435] on span "1" at bounding box center [512, 442] width 6 height 15
click at [672, 378] on button "Hecho" at bounding box center [665, 371] width 28 height 28
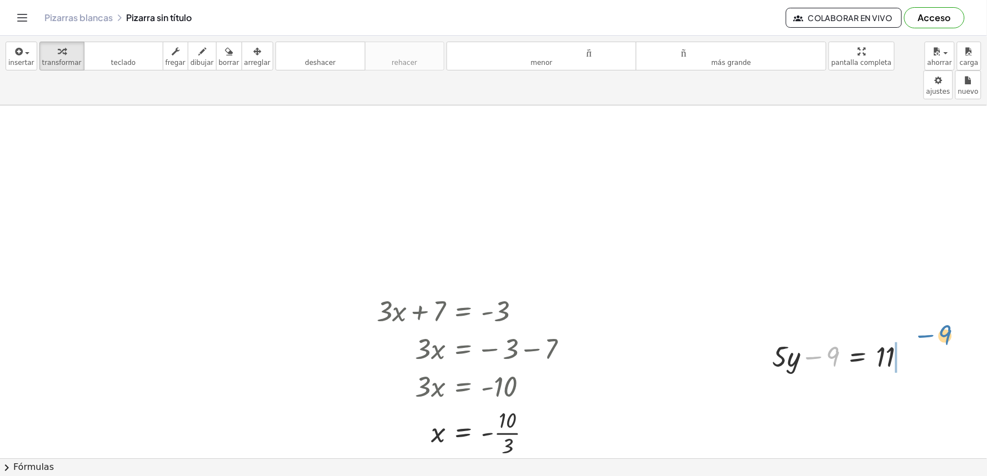
drag, startPoint x: 823, startPoint y: 333, endPoint x: 924, endPoint y: 309, distance: 103.3
drag, startPoint x: 934, startPoint y: 368, endPoint x: 898, endPoint y: 369, distance: 36.1
click at [898, 375] on div at bounding box center [863, 394] width 193 height 38
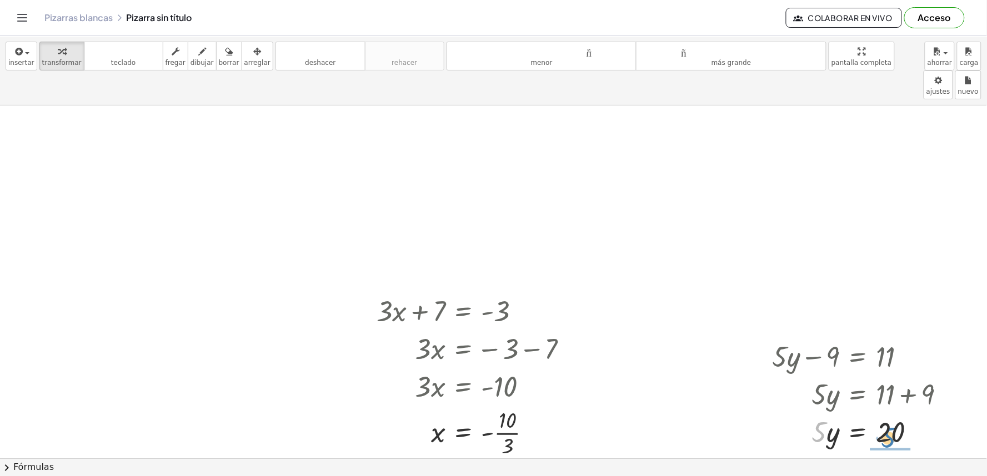
drag, startPoint x: 826, startPoint y: 395, endPoint x: 896, endPoint y: 400, distance: 69.6
click at [896, 413] on div at bounding box center [863, 432] width 193 height 38
click at [890, 409] on div at bounding box center [863, 432] width 193 height 56
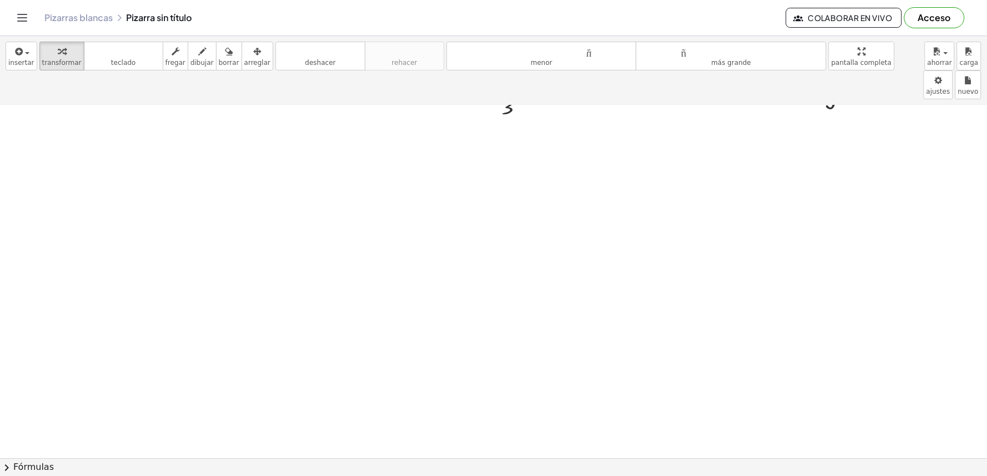
scroll to position [361, 0]
click at [636, 212] on div at bounding box center [493, 162] width 987 height 835
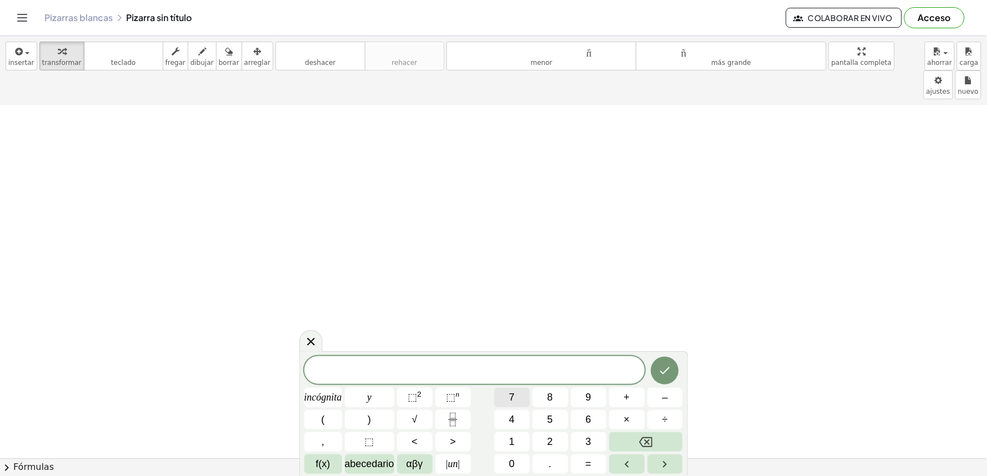
click at [524, 400] on button "7" at bounding box center [512, 397] width 36 height 19
click at [662, 397] on font "–" at bounding box center [665, 397] width 6 height 11
click at [549, 436] on font "2" at bounding box center [551, 441] width 6 height 11
click at [524, 440] on button "1" at bounding box center [512, 442] width 36 height 19
click at [586, 465] on font "=" at bounding box center [588, 464] width 6 height 11
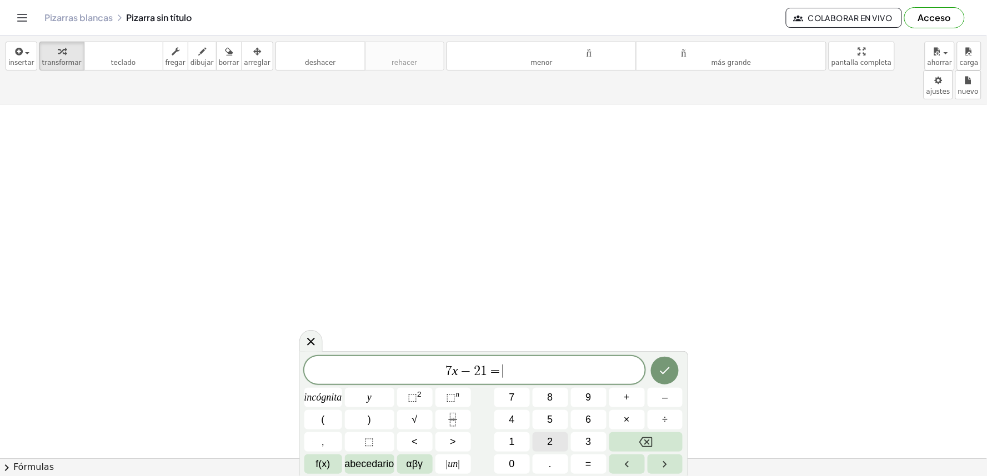
click at [561, 449] on button "2" at bounding box center [551, 442] width 36 height 19
click at [516, 441] on button "1" at bounding box center [512, 442] width 36 height 19
click at [678, 371] on button "Hecho" at bounding box center [665, 371] width 28 height 28
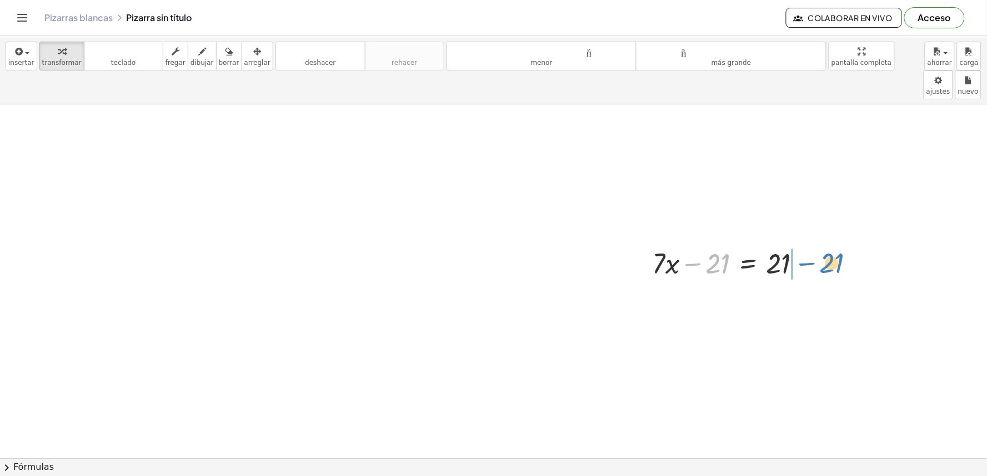
drag, startPoint x: 719, startPoint y: 235, endPoint x: 835, endPoint y: 236, distance: 116.1
click at [789, 282] on div at bounding box center [757, 301] width 220 height 38
drag, startPoint x: 829, startPoint y: 269, endPoint x: 772, endPoint y: 275, distance: 57.5
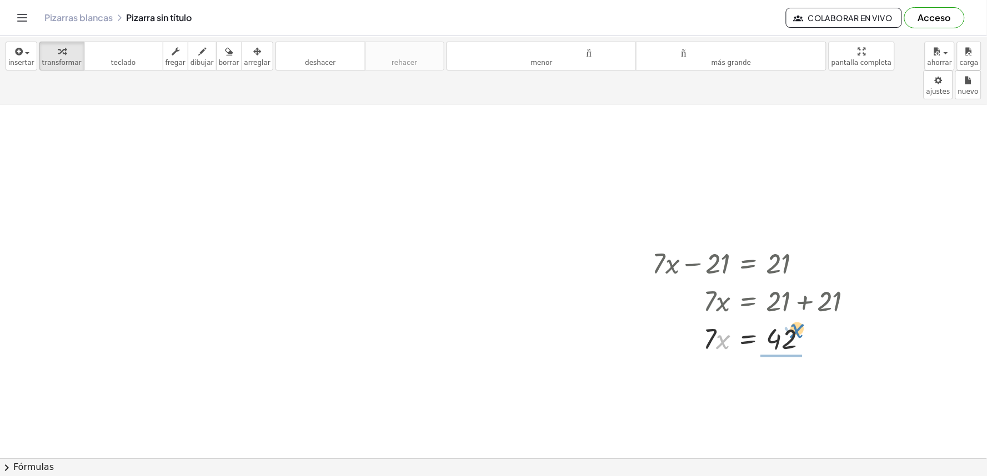
drag, startPoint x: 718, startPoint y: 304, endPoint x: 792, endPoint y: 292, distance: 74.8
click at [792, 319] on div at bounding box center [757, 338] width 220 height 38
drag, startPoint x: 717, startPoint y: 350, endPoint x: 770, endPoint y: 373, distance: 56.9
click at [770, 373] on div at bounding box center [757, 385] width 220 height 56
drag, startPoint x: 848, startPoint y: 381, endPoint x: 848, endPoint y: 392, distance: 10.6
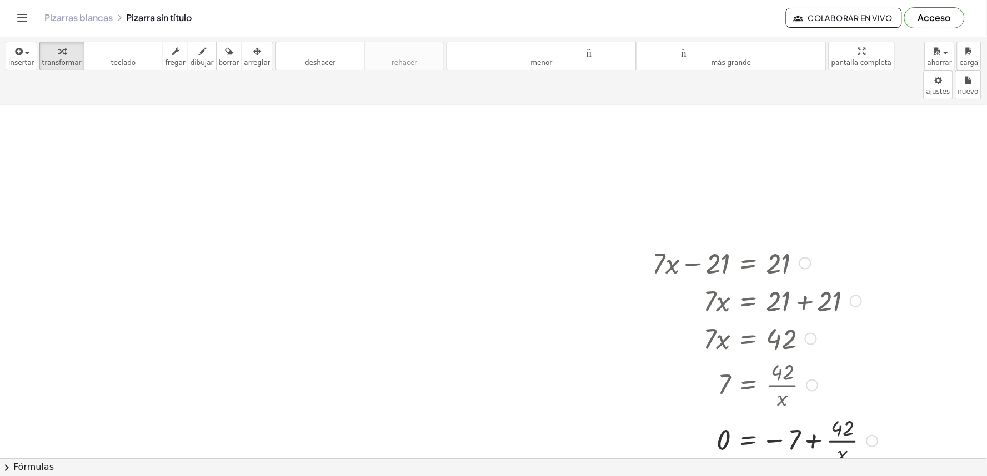
click at [749, 264] on div "+ · 7 · x − 21 = 21 · 7 · x = + 21 + 21 · 7 · x = 42 7 = · 42 · x 7 · x = 42 · …" at bounding box center [749, 264] width 0 height 0
drag, startPoint x: 848, startPoint y: 392, endPoint x: 707, endPoint y: 405, distance: 141.7
click at [707, 413] on div at bounding box center [765, 441] width 237 height 56
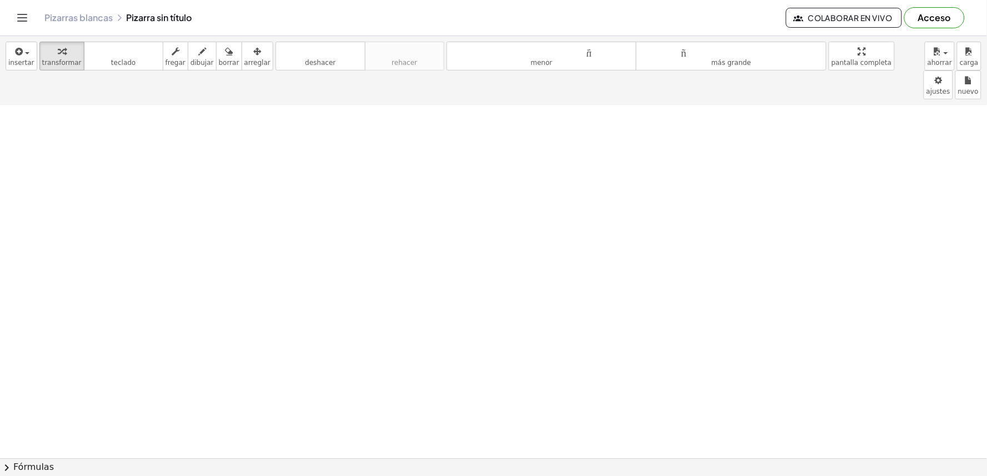
scroll to position [765, 0]
click at [422, 223] on div at bounding box center [493, 105] width 987 height 1529
click at [293, 334] on div at bounding box center [493, 105] width 987 height 1529
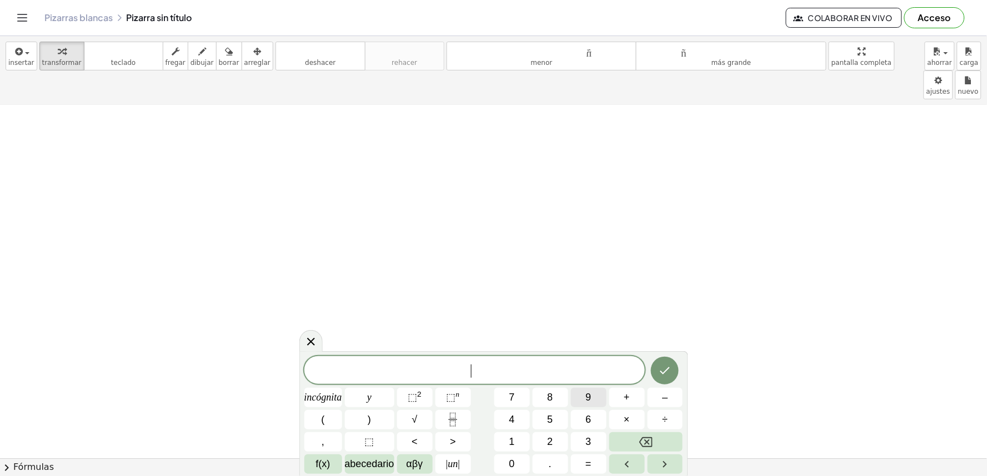
click at [591, 404] on button "9" at bounding box center [589, 397] width 36 height 19
click at [670, 401] on button "–" at bounding box center [665, 397] width 36 height 19
click at [545, 418] on button "5" at bounding box center [551, 419] width 36 height 19
click at [591, 473] on button "=" at bounding box center [589, 464] width 36 height 19
click at [498, 445] on button "1" at bounding box center [512, 442] width 36 height 19
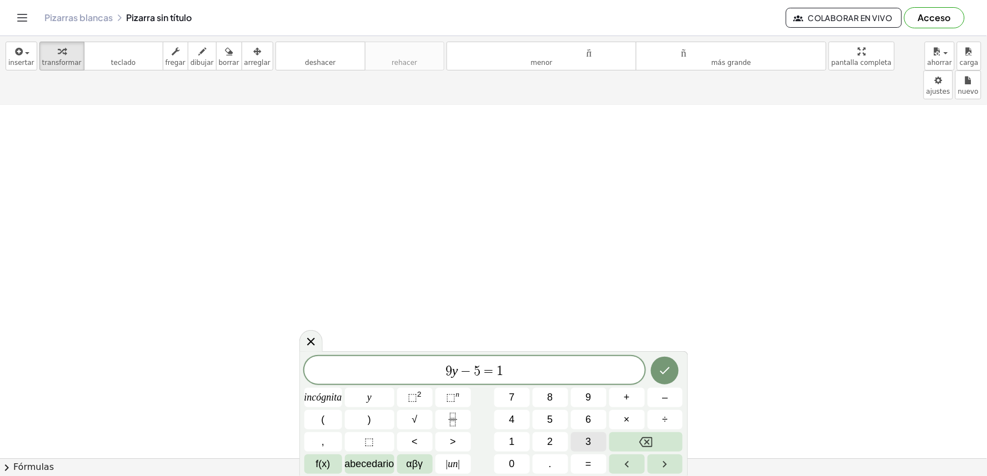
click at [578, 449] on button "3" at bounding box center [589, 442] width 36 height 19
click at [671, 376] on icon "Hecho" at bounding box center [664, 370] width 13 height 13
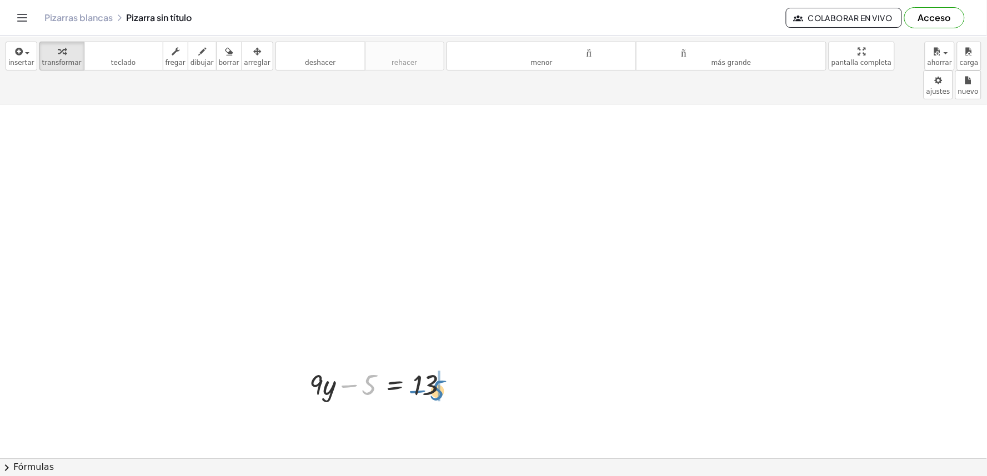
drag, startPoint x: 360, startPoint y: 361, endPoint x: 431, endPoint y: 380, distance: 73.4
click at [431, 380] on div "+ · 3 · x + 7 = - 3 · 3 · x = − 3 − 7 · 3 · x = - 10 · 3 x = - 10 · + · 5 · y −…" at bounding box center [493, 105] width 987 height 1529
drag, startPoint x: 453, startPoint y: 398, endPoint x: 400, endPoint y: 393, distance: 53.6
click at [400, 403] on div at bounding box center [404, 422] width 200 height 38
drag, startPoint x: 364, startPoint y: 429, endPoint x: 370, endPoint y: 435, distance: 8.7
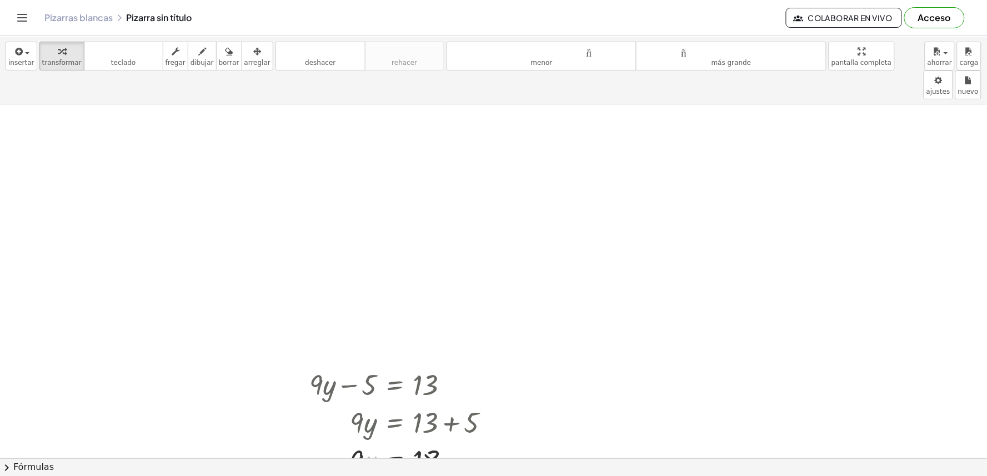
click at [370, 441] on div at bounding box center [404, 460] width 200 height 38
drag, startPoint x: 361, startPoint y: 431, endPoint x: 368, endPoint y: 429, distance: 7.0
click at [370, 441] on div at bounding box center [404, 460] width 200 height 38
click at [361, 441] on div at bounding box center [404, 460] width 200 height 38
click at [365, 441] on div at bounding box center [404, 460] width 200 height 38
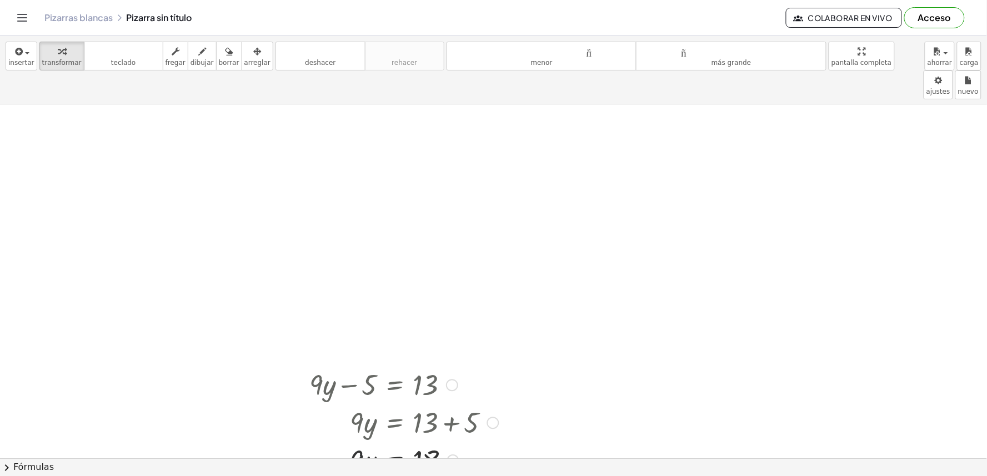
drag, startPoint x: 356, startPoint y: 433, endPoint x: 0, endPoint y: 439, distance: 356.0
click at [214, 176] on div "+ · 3 · x + 7 = - 3 · 3 · x = − 3 − 7 · 3 · x = - 10 · 3 x = - 10 · + · 5 · y −…" at bounding box center [493, 105] width 987 height 1529
drag, startPoint x: 354, startPoint y: 437, endPoint x: 443, endPoint y: 443, distance: 89.0
click at [443, 443] on div at bounding box center [404, 460] width 200 height 38
click at [422, 432] on div at bounding box center [404, 460] width 200 height 56
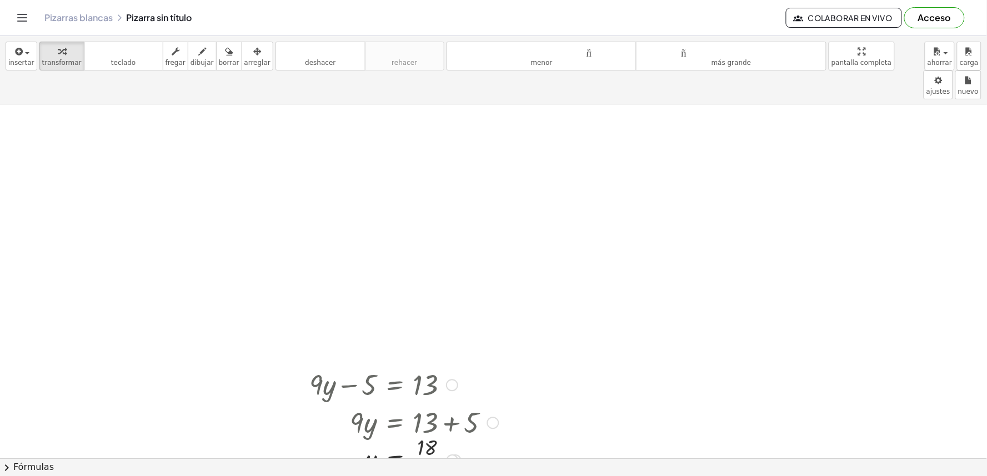
click at [428, 432] on div at bounding box center [404, 460] width 200 height 56
click at [432, 445] on div at bounding box center [404, 460] width 200 height 56
click at [429, 447] on div at bounding box center [404, 460] width 200 height 56
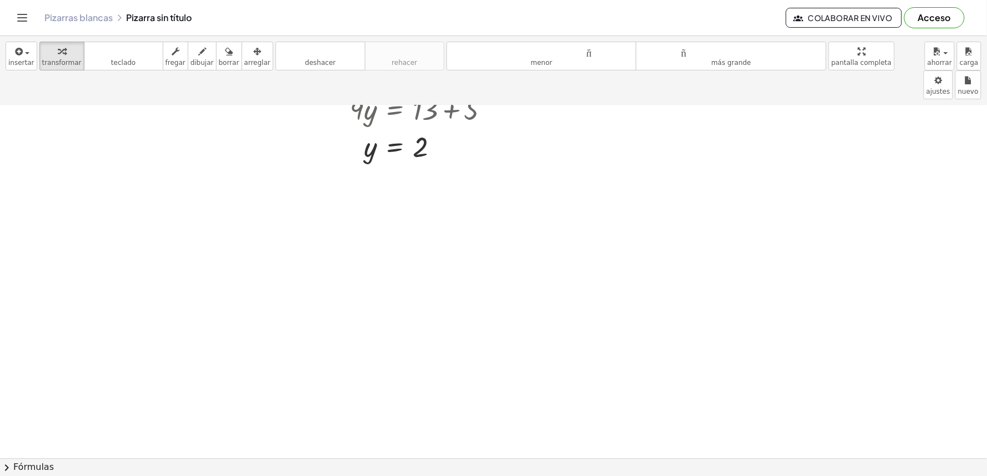
scroll to position [1163, 0]
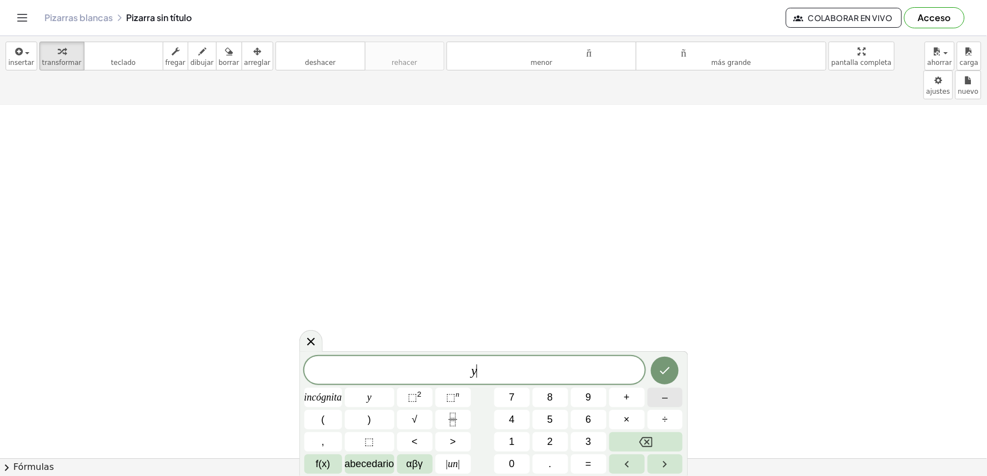
click at [670, 391] on button "–" at bounding box center [665, 397] width 36 height 19
click at [504, 390] on button "7" at bounding box center [512, 397] width 36 height 19
click at [579, 470] on button "=" at bounding box center [589, 464] width 36 height 19
click at [589, 440] on font "3" at bounding box center [589, 441] width 6 height 11
click at [674, 360] on button "Hecho" at bounding box center [665, 371] width 28 height 28
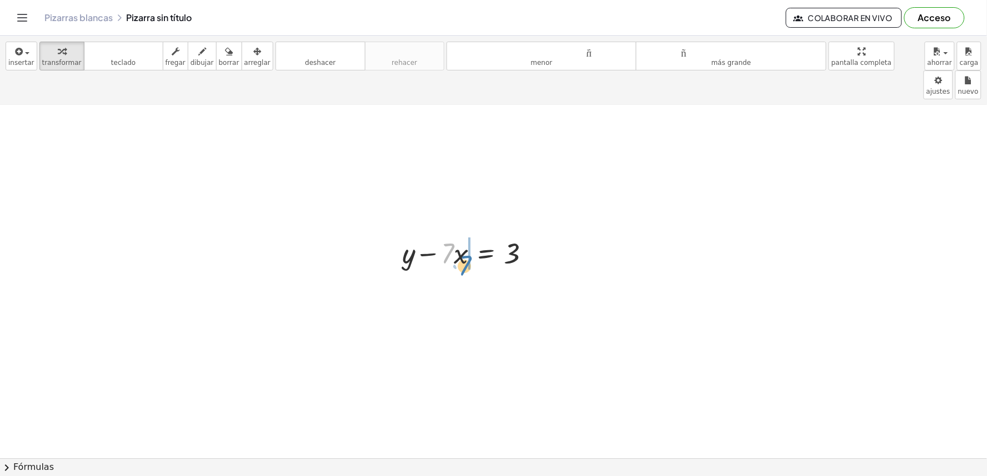
drag, startPoint x: 454, startPoint y: 227, endPoint x: 469, endPoint y: 240, distance: 20.1
drag, startPoint x: 453, startPoint y: 262, endPoint x: 511, endPoint y: 272, distance: 59.3
click at [511, 272] on div at bounding box center [470, 291] width 148 height 38
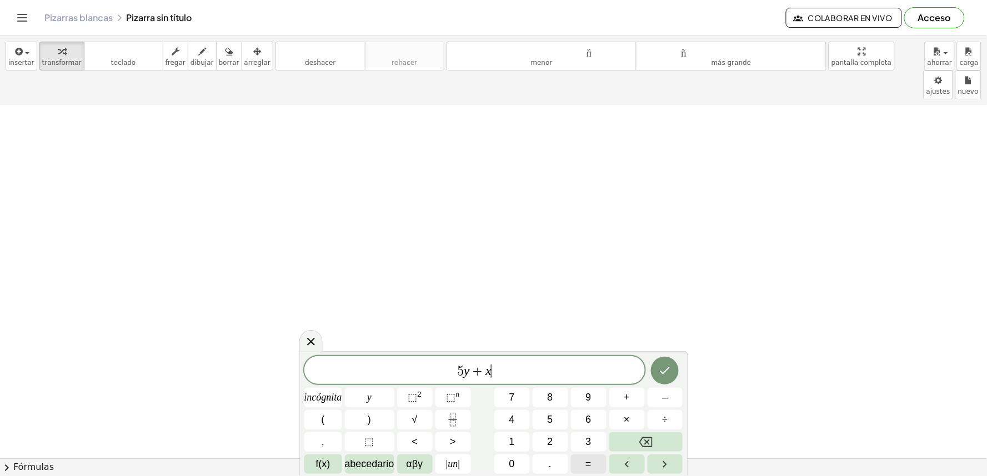
click at [581, 461] on button "=" at bounding box center [589, 464] width 36 height 19
click at [507, 430] on div "5 y + x = ​ incógnita y ⬚ 2 ⬚ n 7 8 9 + – ( ) √ 4 5 6 × ÷ , ⬚ < > 1 2 3 f(x) ab…" at bounding box center [493, 415] width 379 height 118
click at [519, 439] on button "1" at bounding box center [512, 442] width 36 height 19
click at [657, 373] on button "Hecho" at bounding box center [665, 371] width 28 height 28
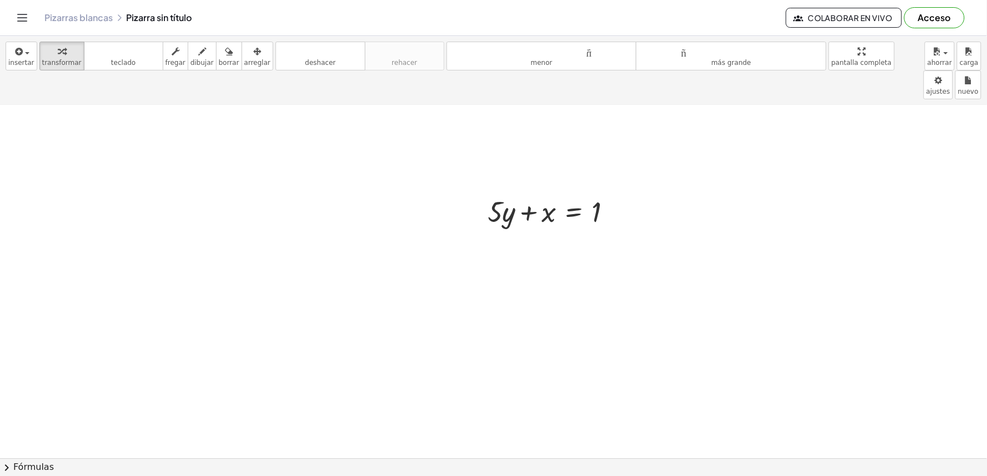
scroll to position [1776, 0]
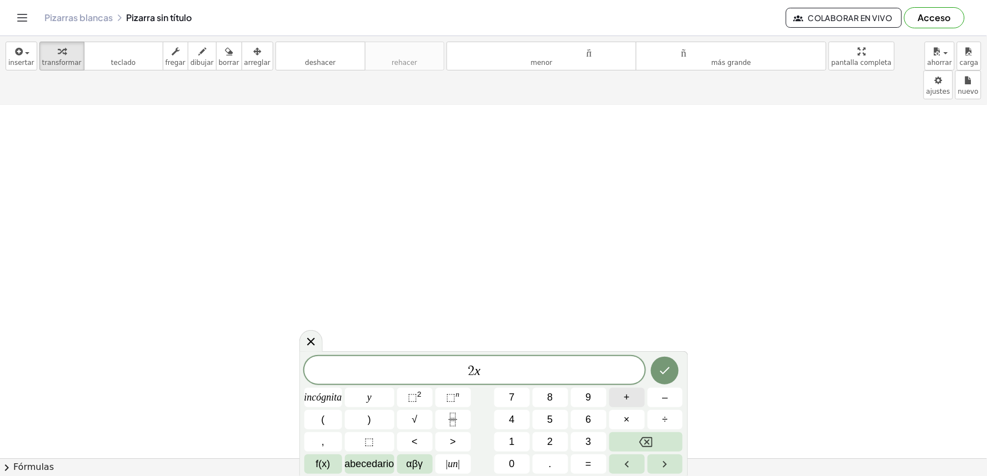
click at [636, 390] on button "+" at bounding box center [627, 397] width 36 height 19
click at [548, 390] on span "8" at bounding box center [551, 397] width 6 height 15
click at [582, 459] on button "=" at bounding box center [589, 464] width 36 height 19
click at [508, 436] on button "1" at bounding box center [512, 442] width 36 height 19
click at [502, 458] on button "0" at bounding box center [512, 464] width 36 height 19
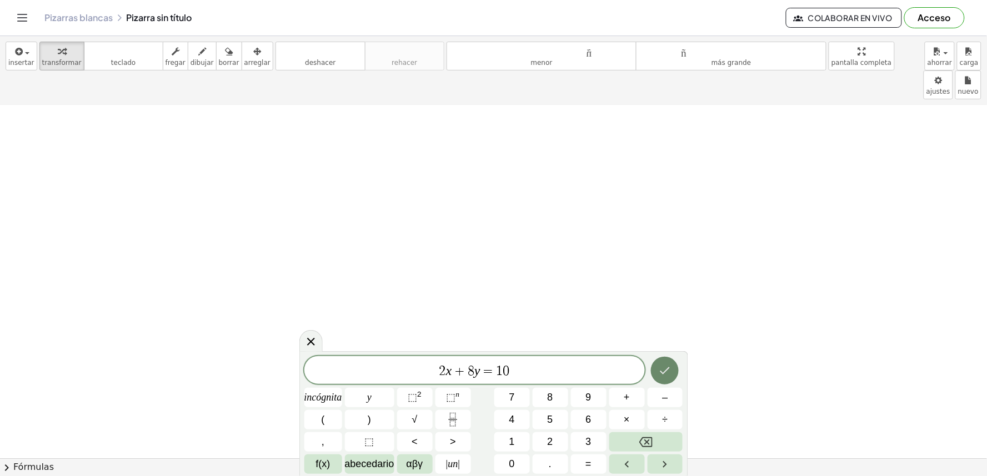
click at [670, 369] on icon "Hecho" at bounding box center [664, 370] width 13 height 13
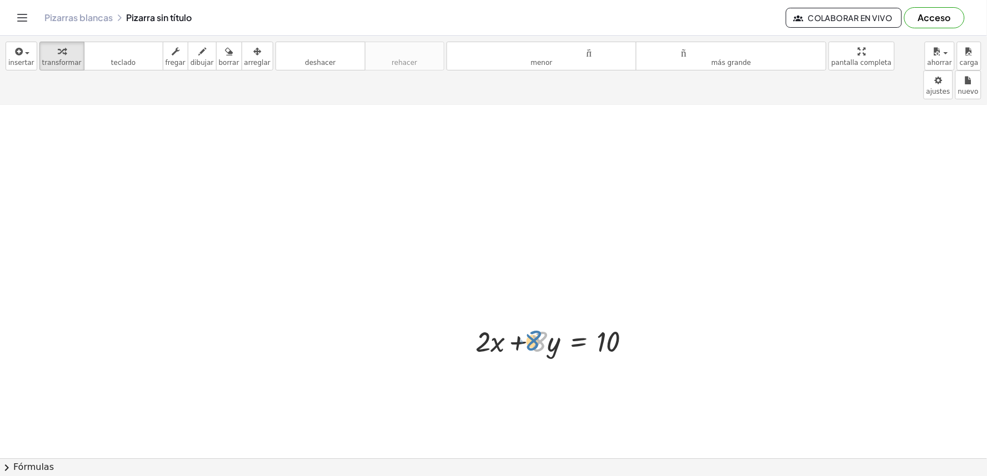
drag, startPoint x: 540, startPoint y: 318, endPoint x: 534, endPoint y: 317, distance: 6.2
click at [534, 323] on div at bounding box center [557, 342] width 175 height 38
click at [545, 323] on div at bounding box center [557, 342] width 175 height 38
drag, startPoint x: 552, startPoint y: 314, endPoint x: 548, endPoint y: 309, distance: 6.3
click at [548, 323] on div at bounding box center [557, 342] width 175 height 38
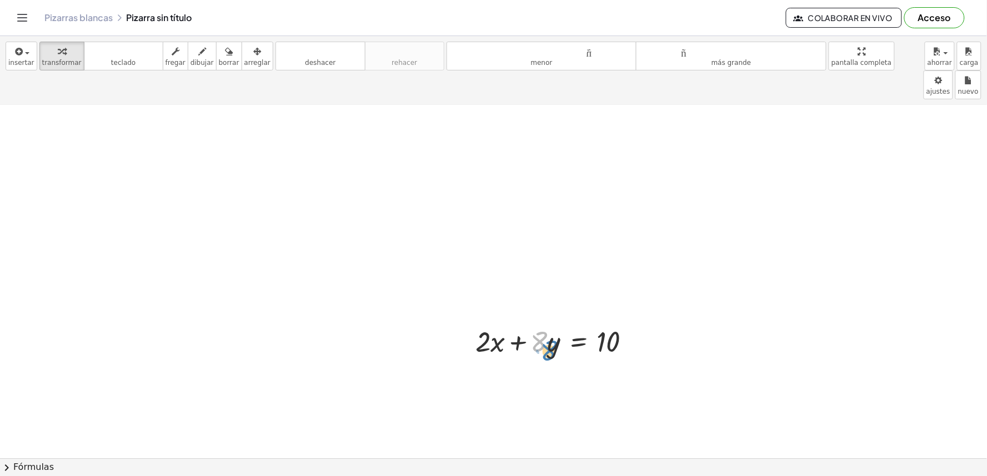
drag, startPoint x: 546, startPoint y: 309, endPoint x: 556, endPoint y: 318, distance: 13.4
click at [556, 323] on div at bounding box center [557, 342] width 175 height 38
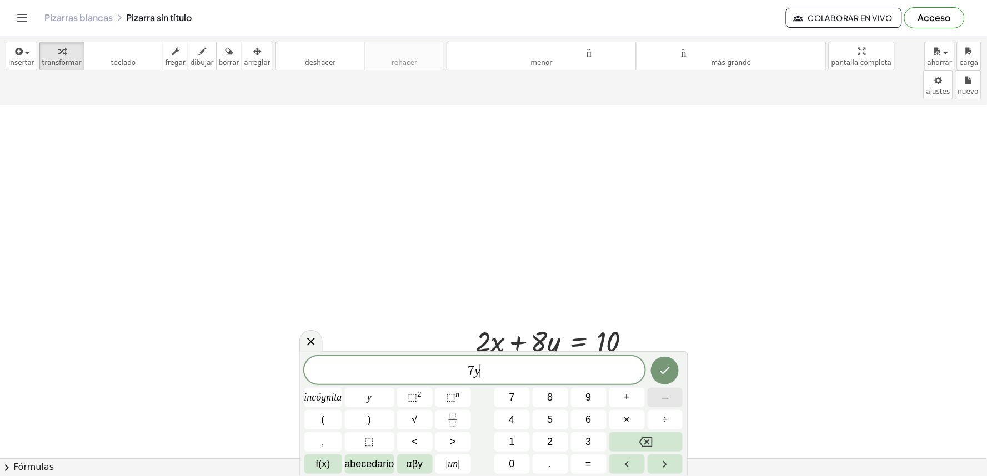
click at [671, 398] on button "–" at bounding box center [665, 397] width 36 height 19
click at [516, 446] on button "1" at bounding box center [512, 442] width 36 height 19
click at [509, 413] on span "4" at bounding box center [512, 420] width 6 height 15
click at [590, 462] on font "=" at bounding box center [588, 464] width 6 height 11
click at [551, 443] on font "2" at bounding box center [551, 441] width 6 height 11
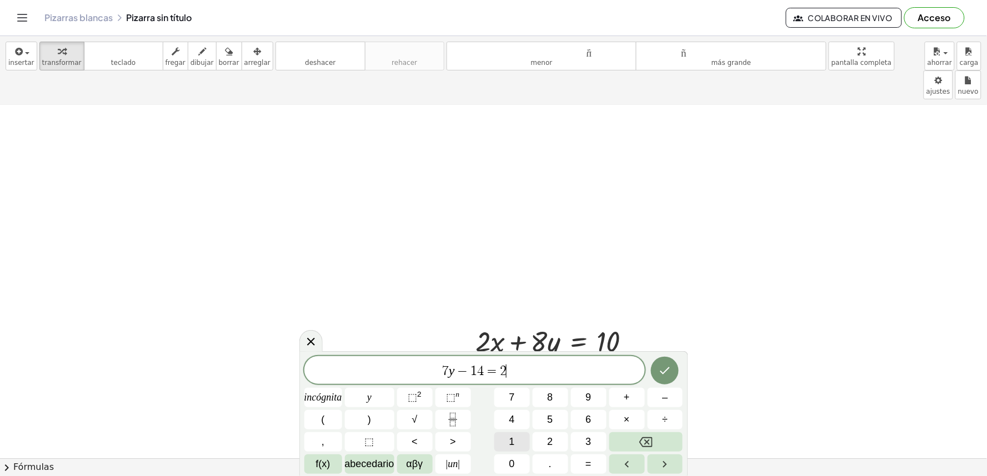
click at [515, 449] on button "1" at bounding box center [512, 442] width 36 height 19
click at [672, 372] on button "Hecho" at bounding box center [665, 371] width 28 height 28
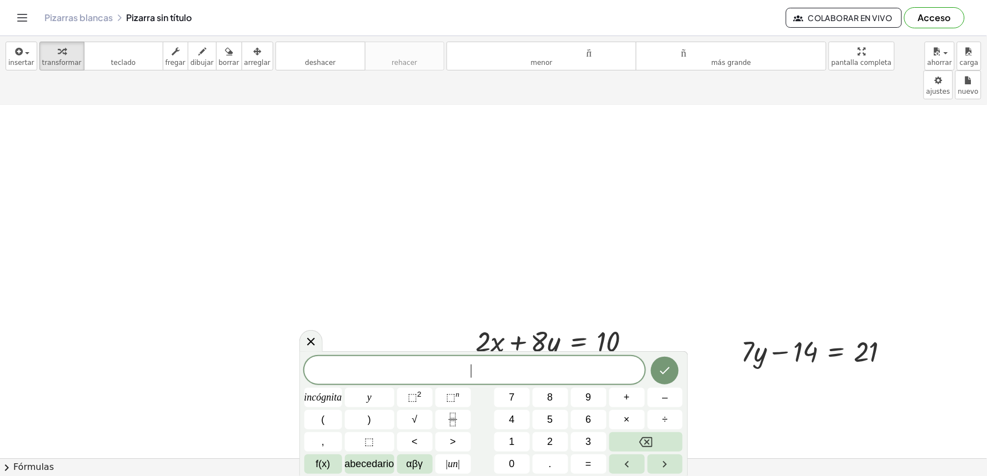
scroll to position [1442, 0]
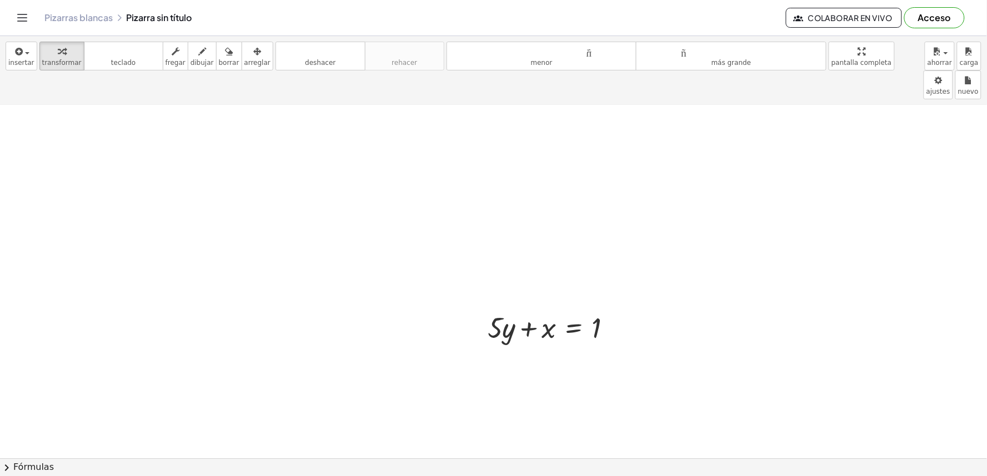
click at [500, 308] on div at bounding box center [554, 327] width 144 height 38
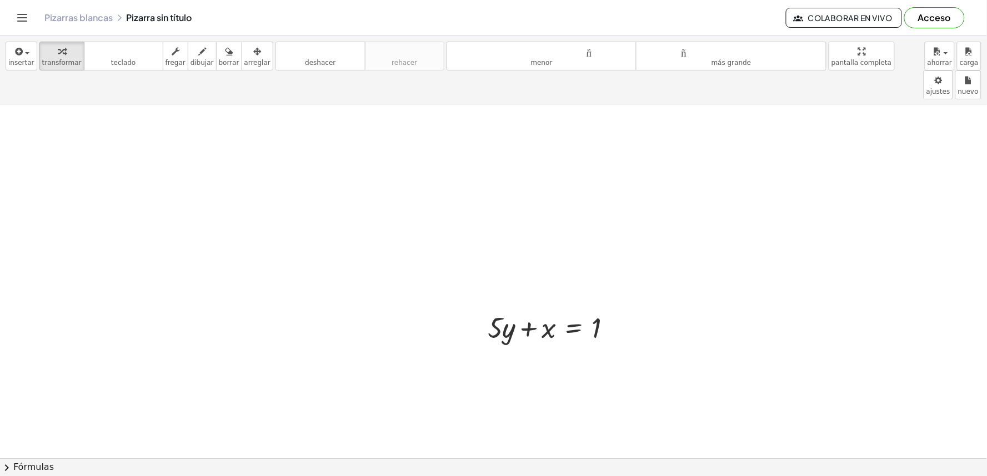
drag, startPoint x: 381, startPoint y: 237, endPoint x: 391, endPoint y: 268, distance: 32.5
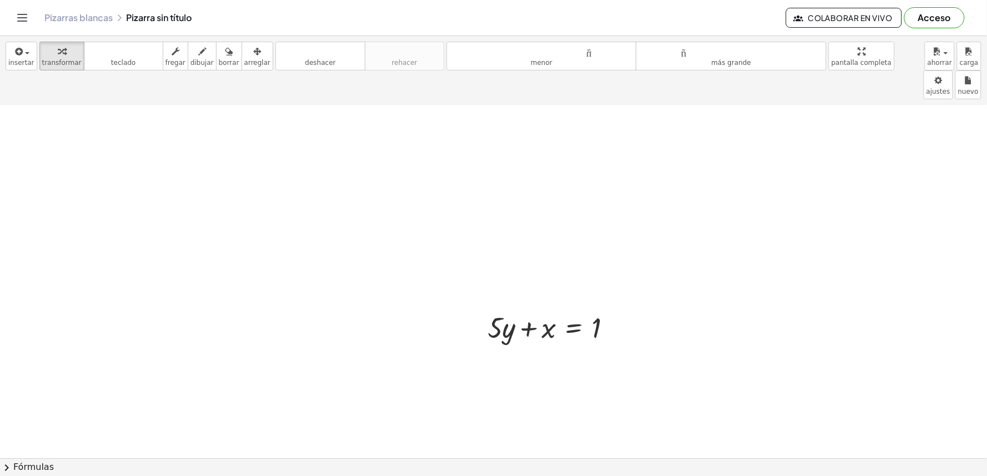
click at [568, 476] on html "Actividades matemáticas fáciles de comprender Empezar Banco de actividades Trab…" at bounding box center [493, 238] width 987 height 476
